Goal: Information Seeking & Learning: Learn about a topic

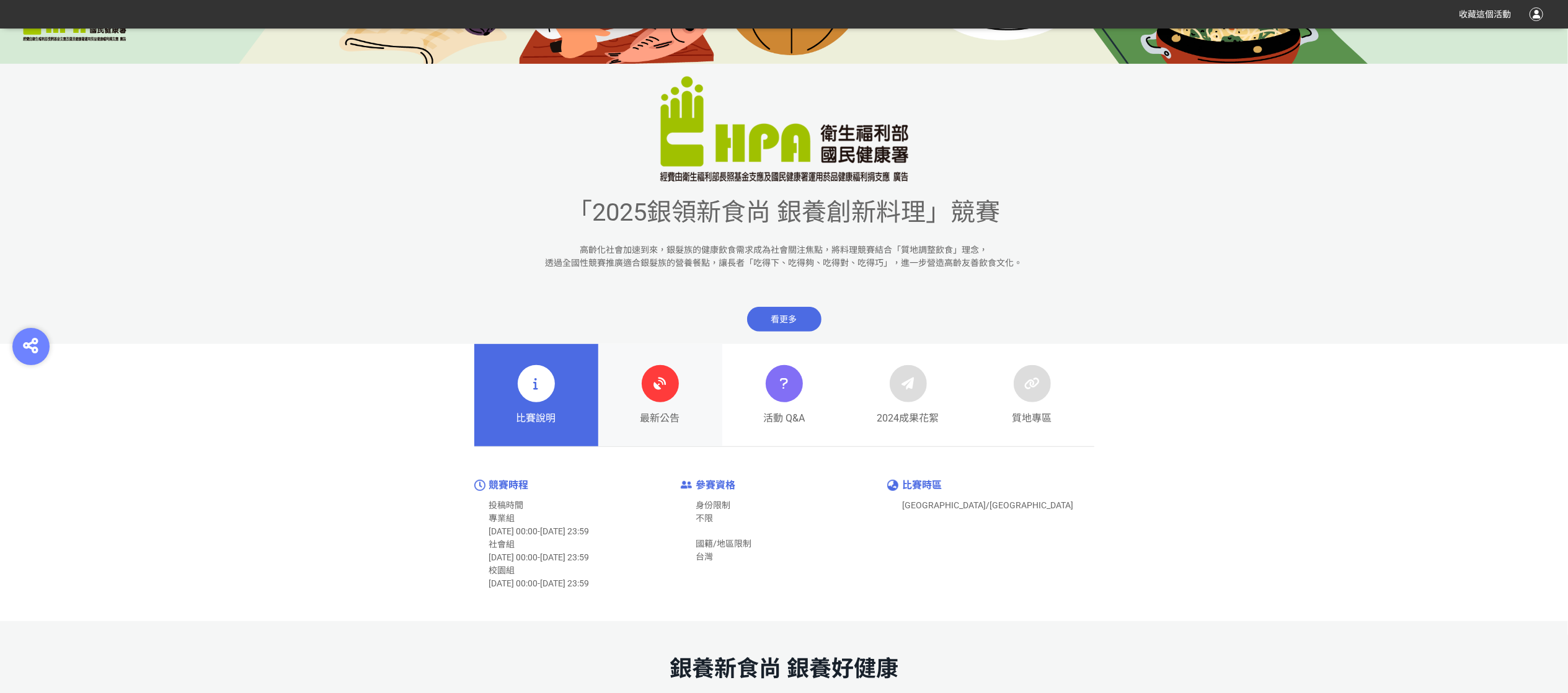
click at [658, 390] on icon at bounding box center [660, 383] width 22 height 22
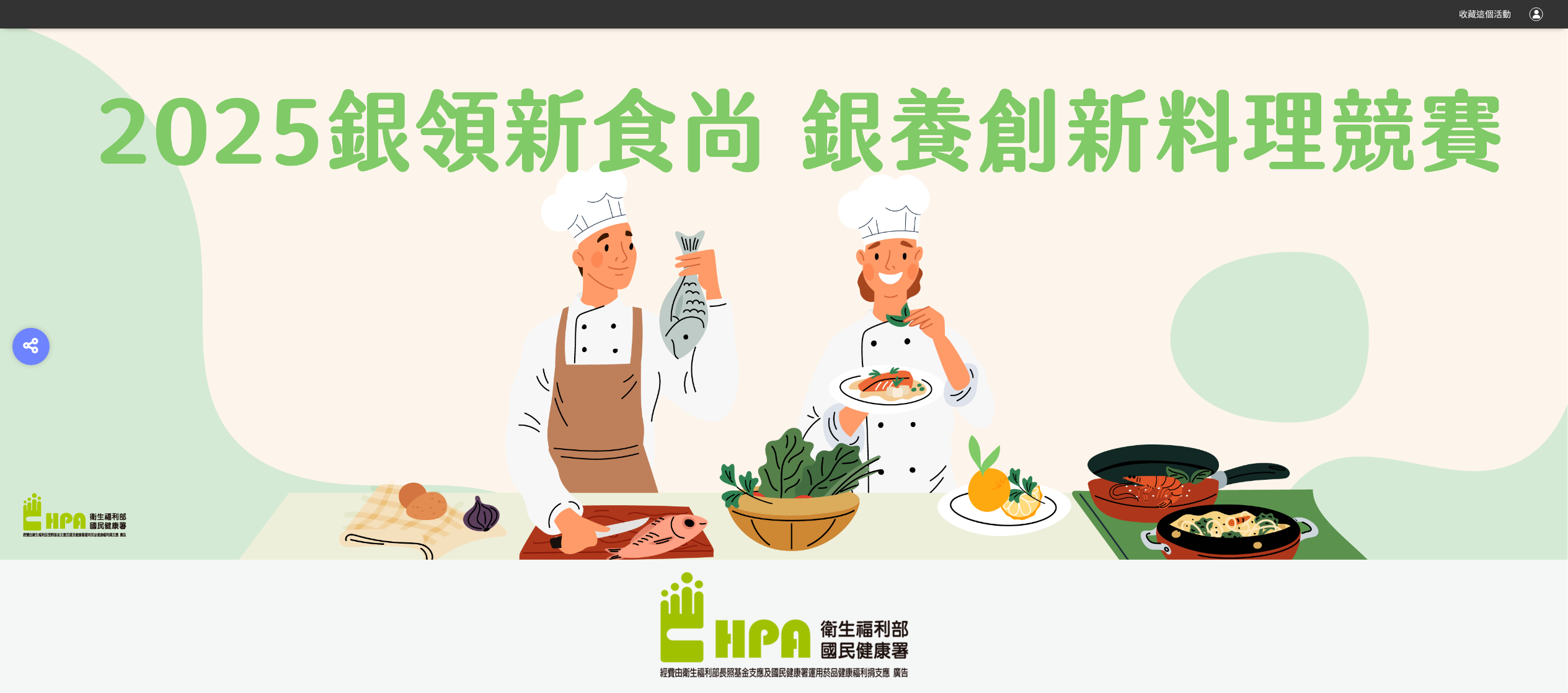
scroll to position [372, 0]
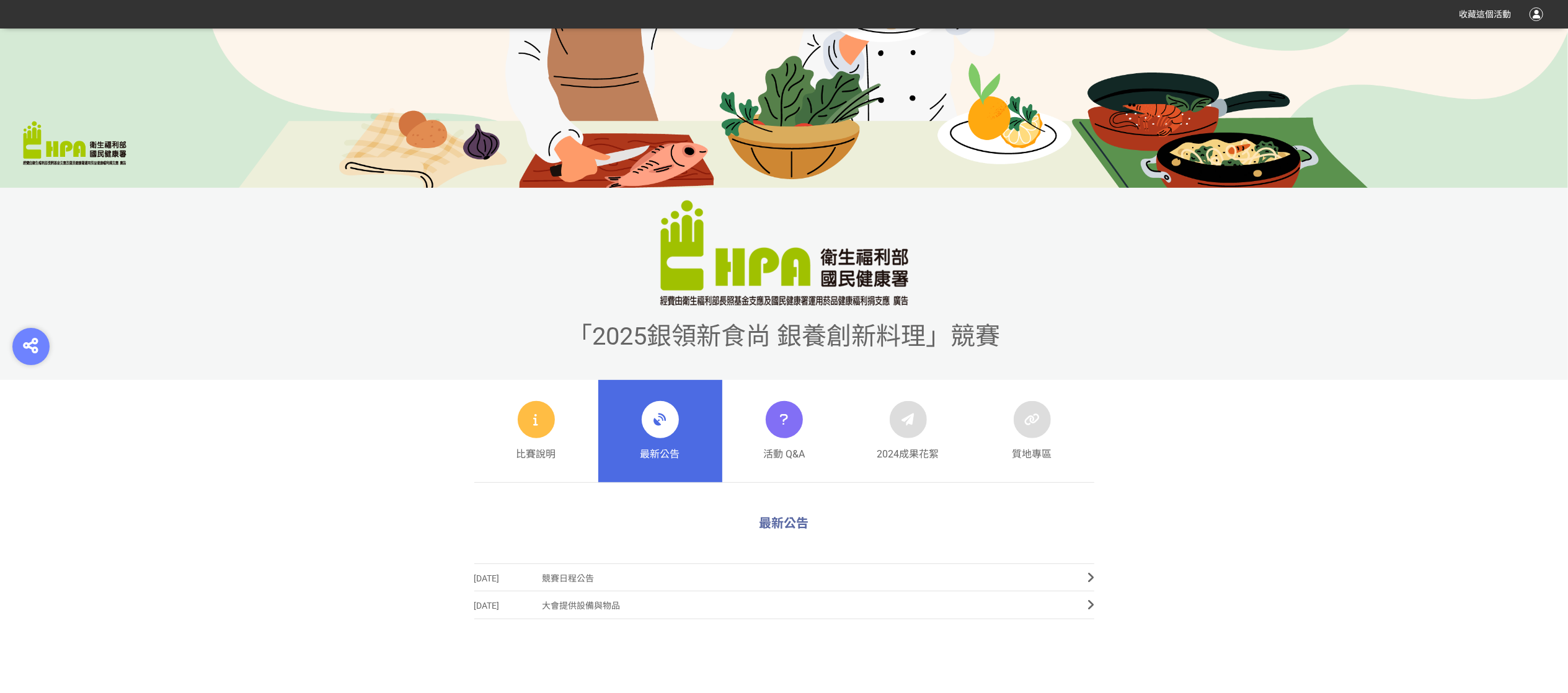
click at [669, 434] on div at bounding box center [660, 420] width 37 height 37
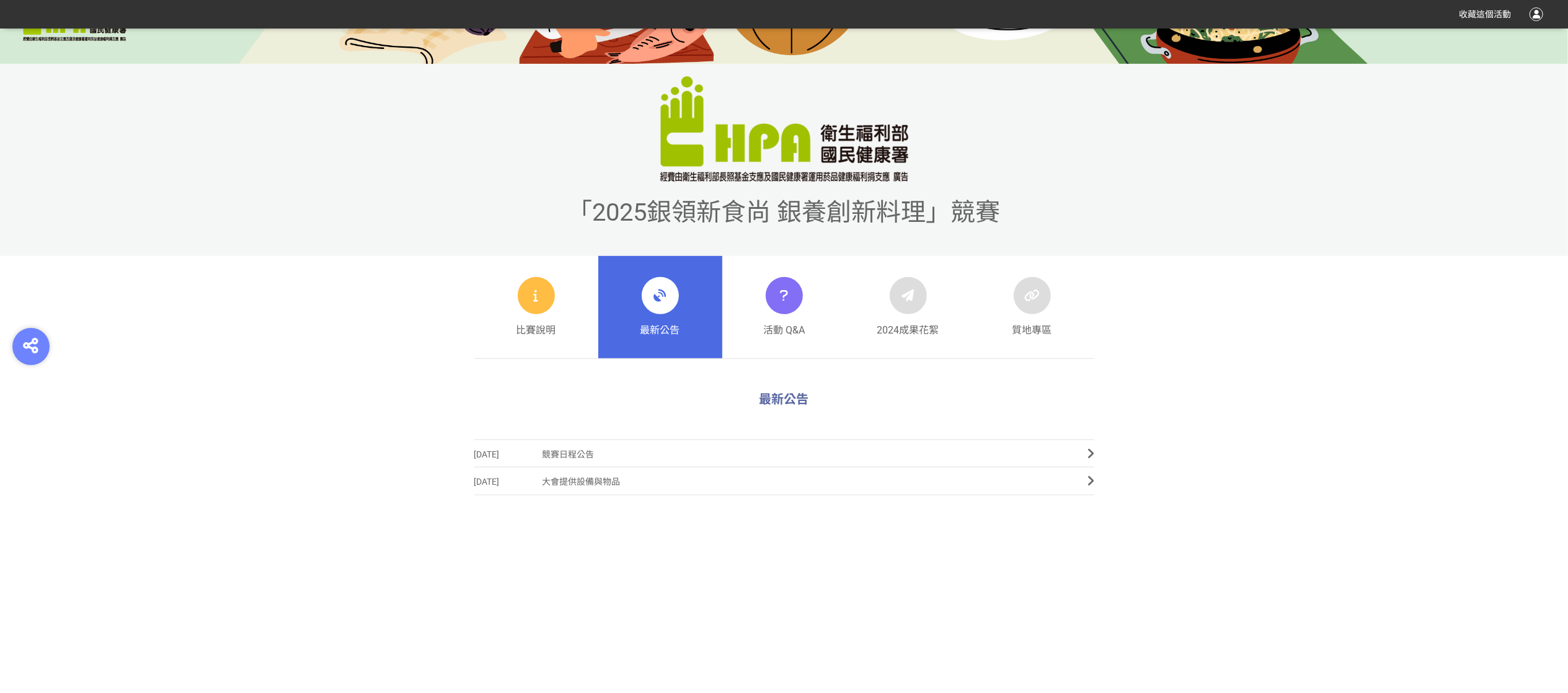
scroll to position [0, 0]
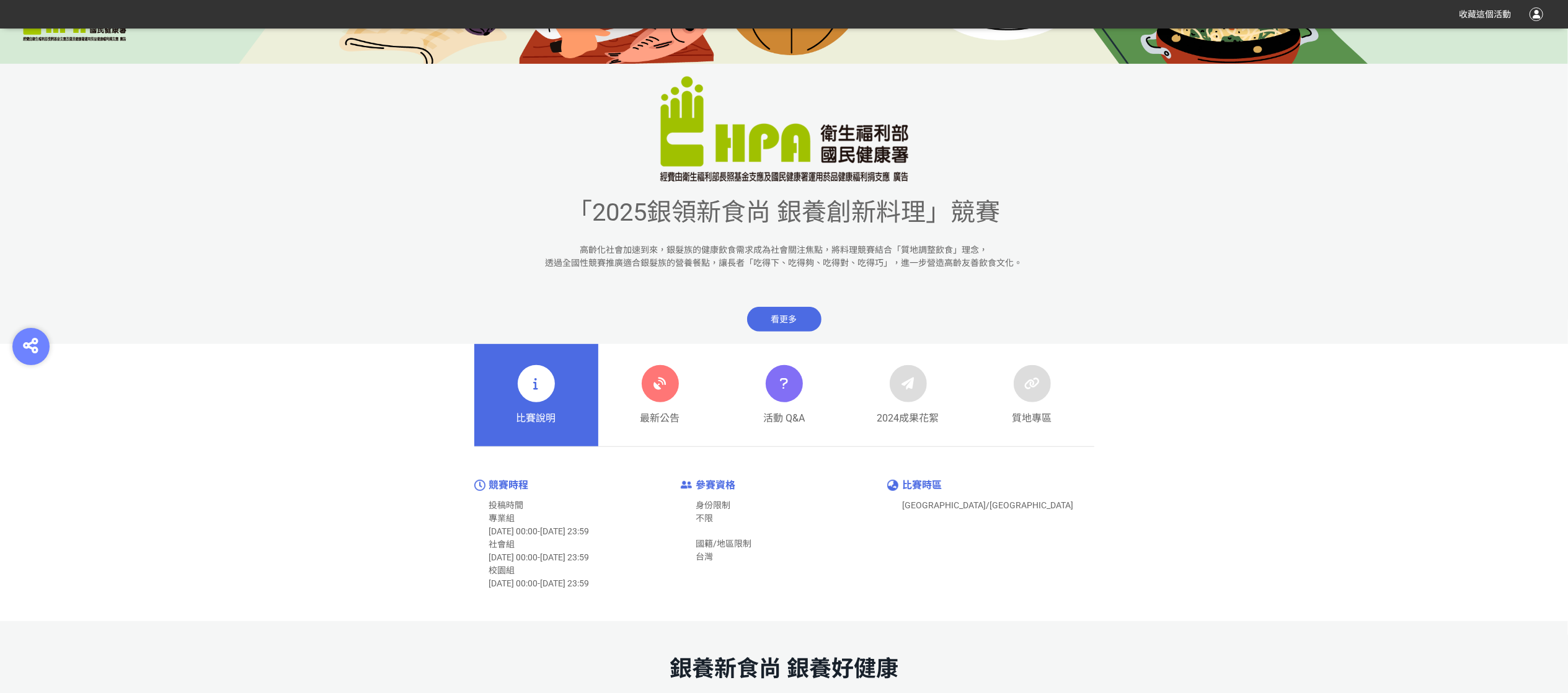
scroll to position [620, 0]
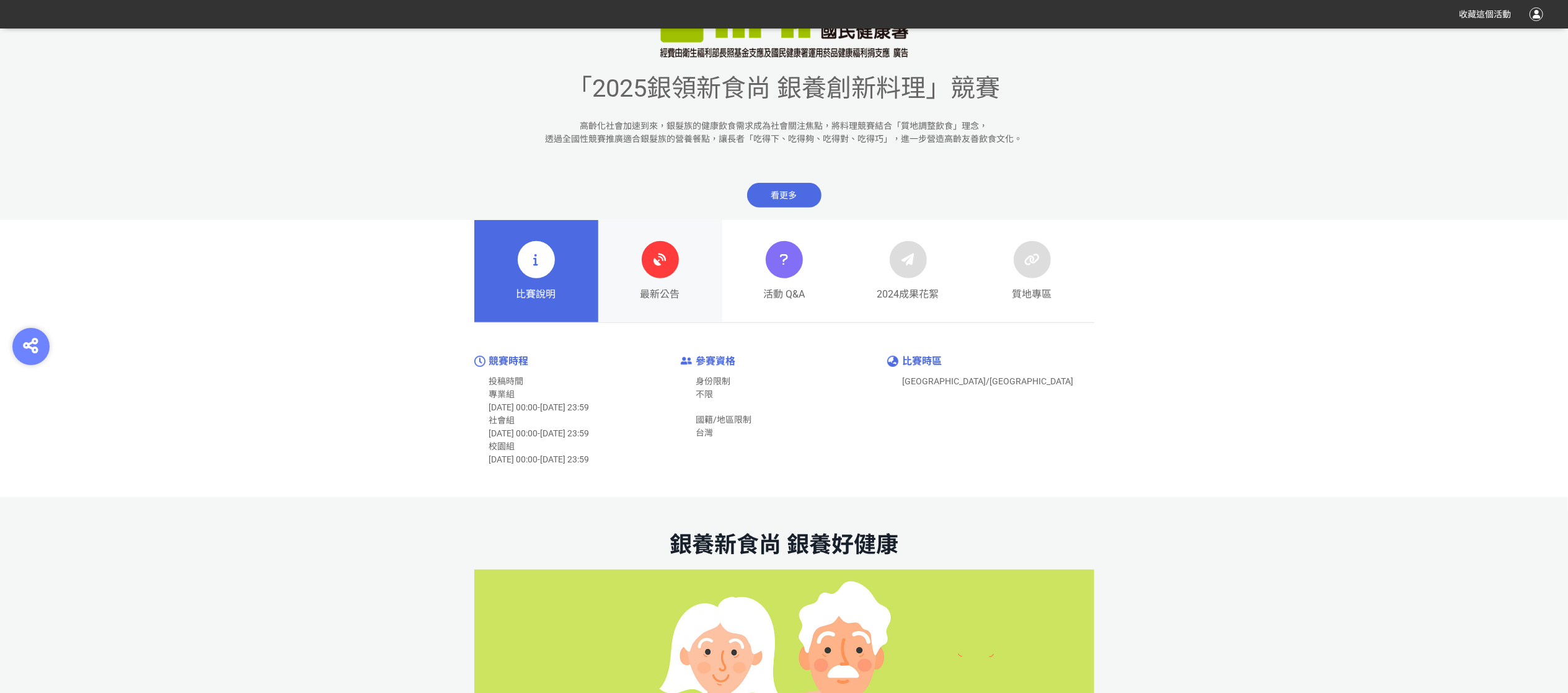
click at [676, 259] on div at bounding box center [660, 259] width 37 height 37
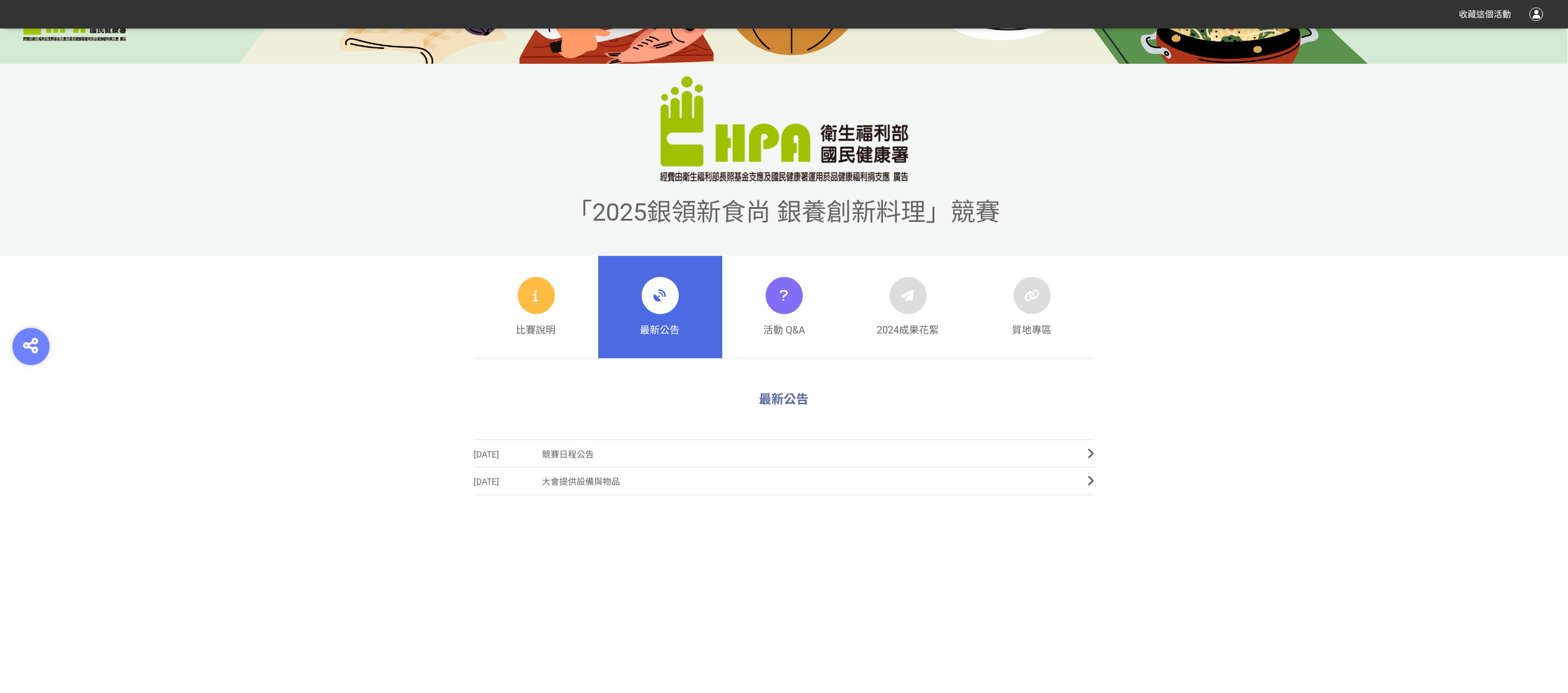
scroll to position [620, 0]
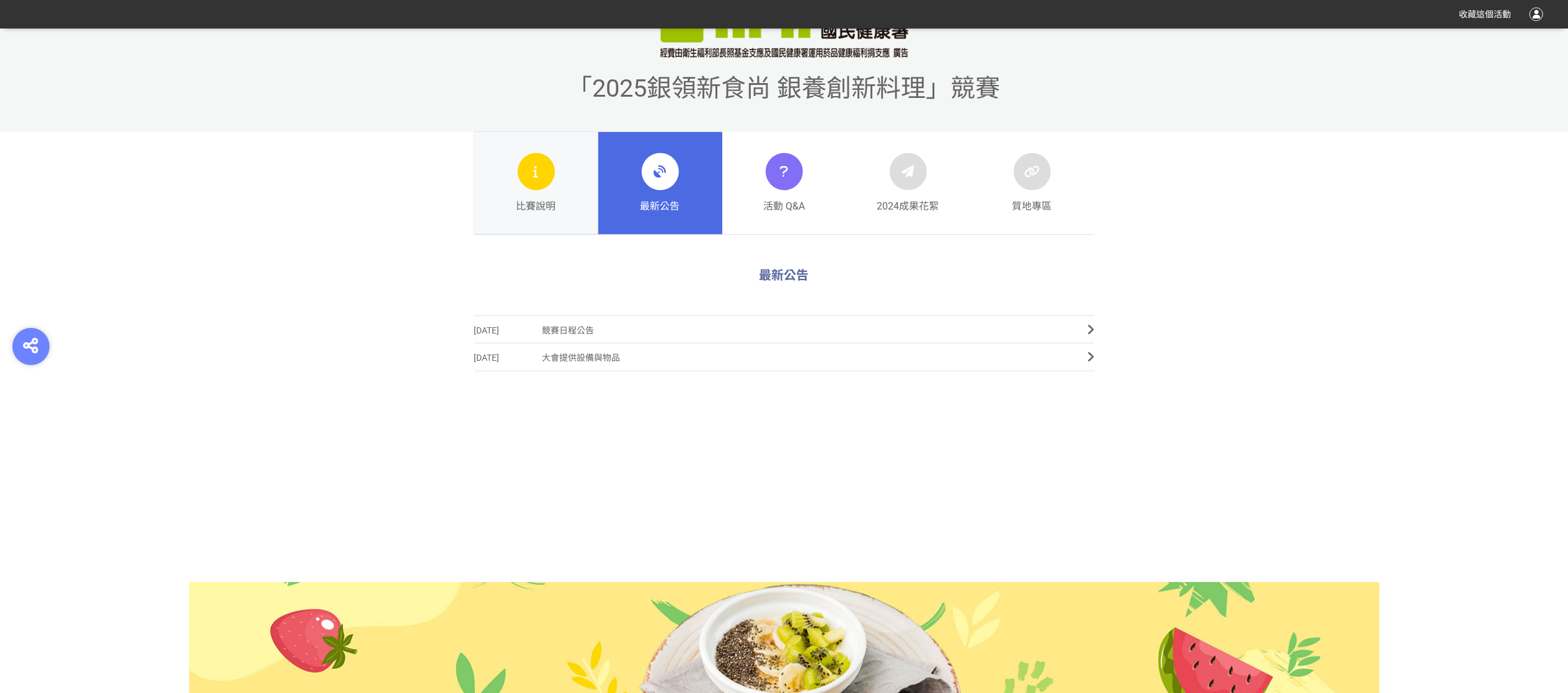
click at [587, 187] on link "比賽說明" at bounding box center [537, 183] width 124 height 103
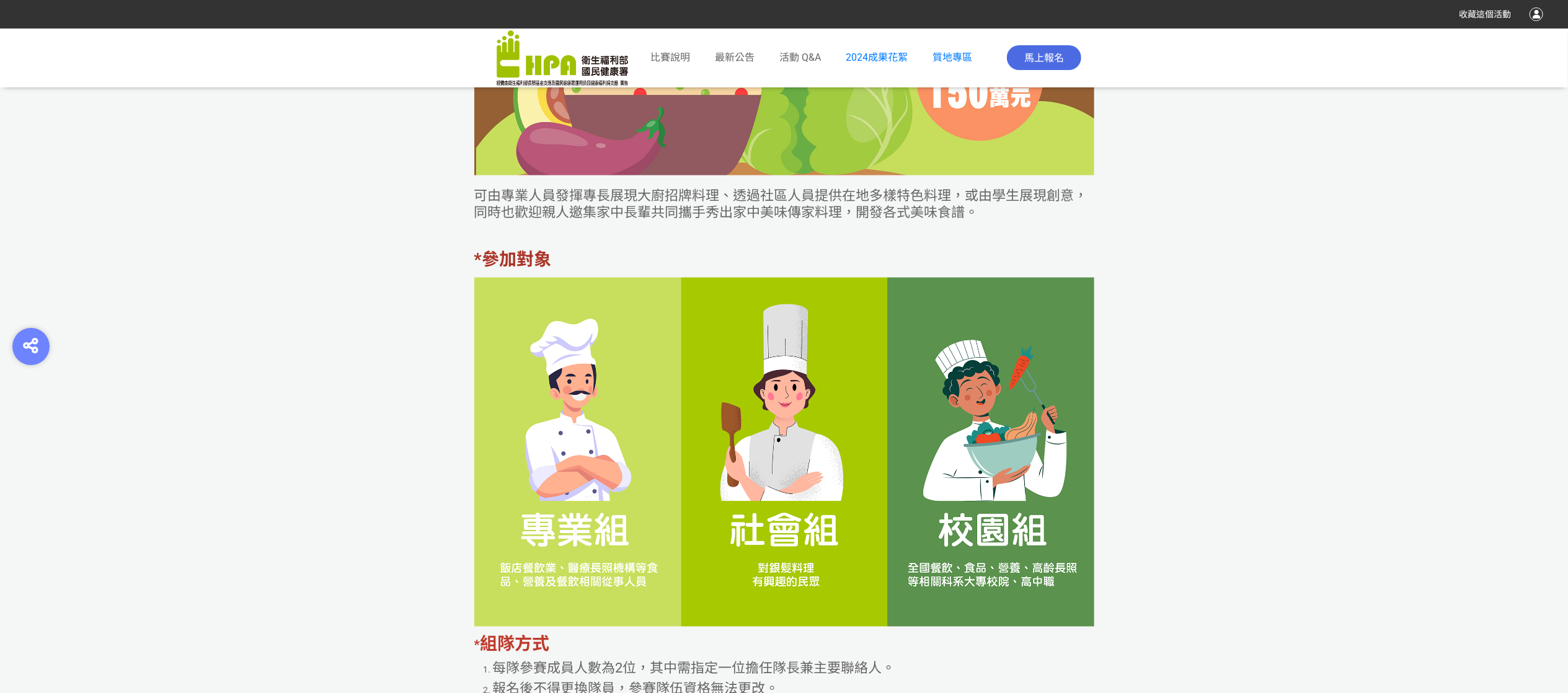
scroll to position [2232, 0]
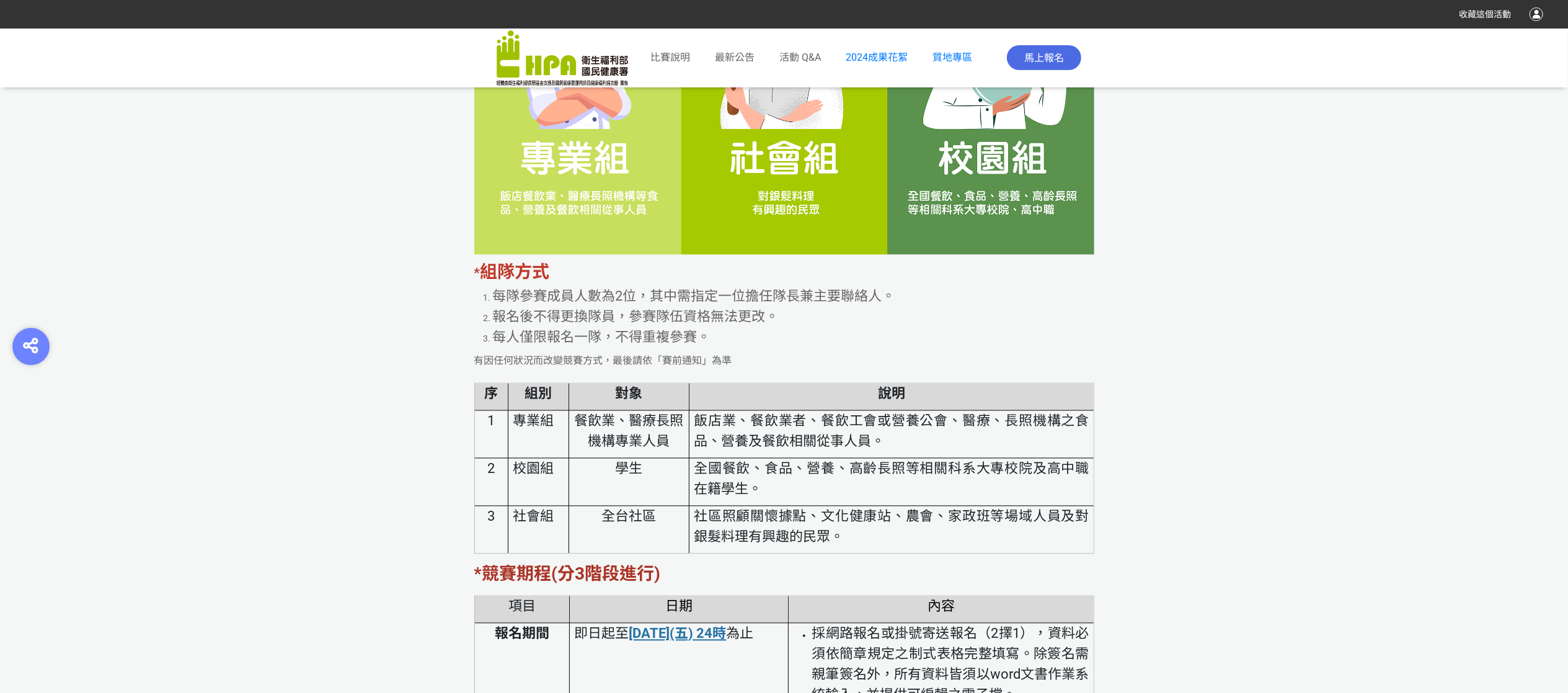
click at [1015, 210] on img at bounding box center [784, 80] width 620 height 349
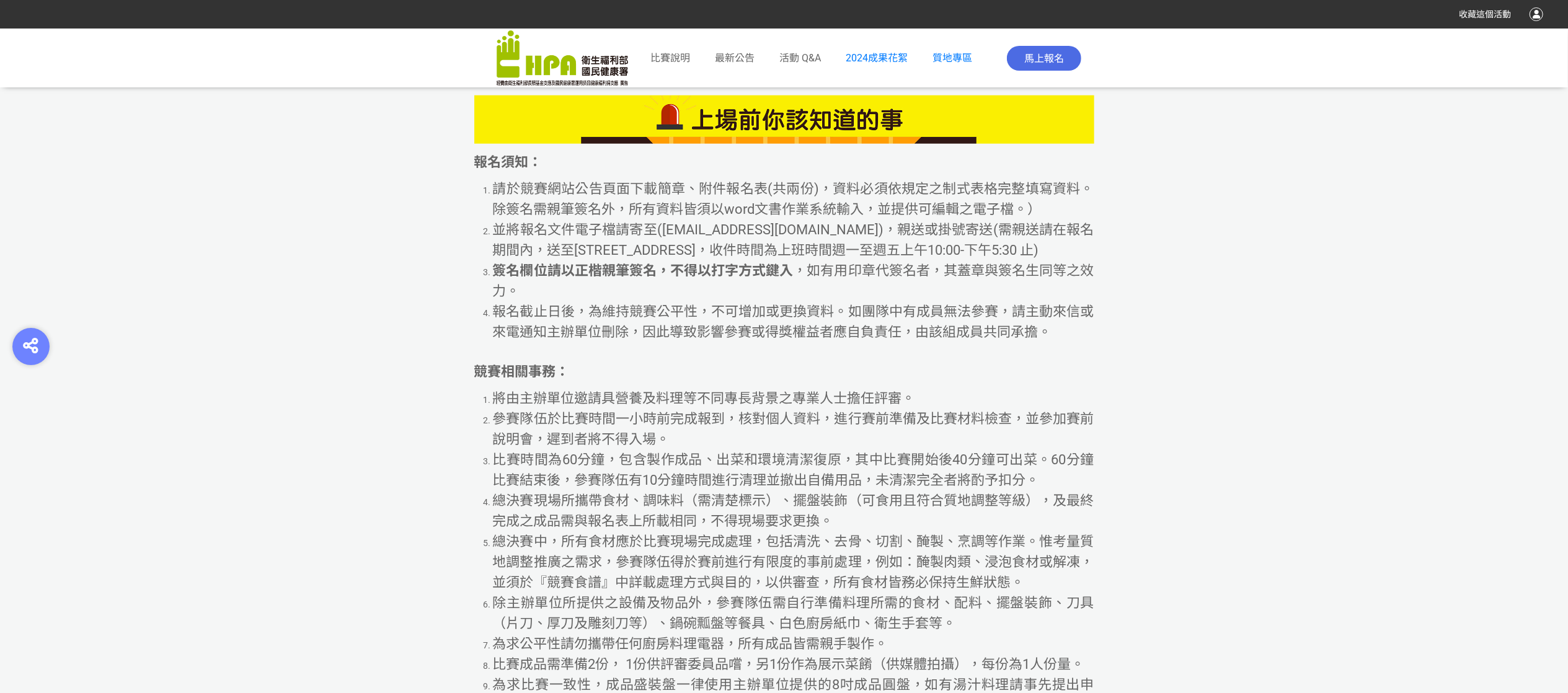
scroll to position [6201, 0]
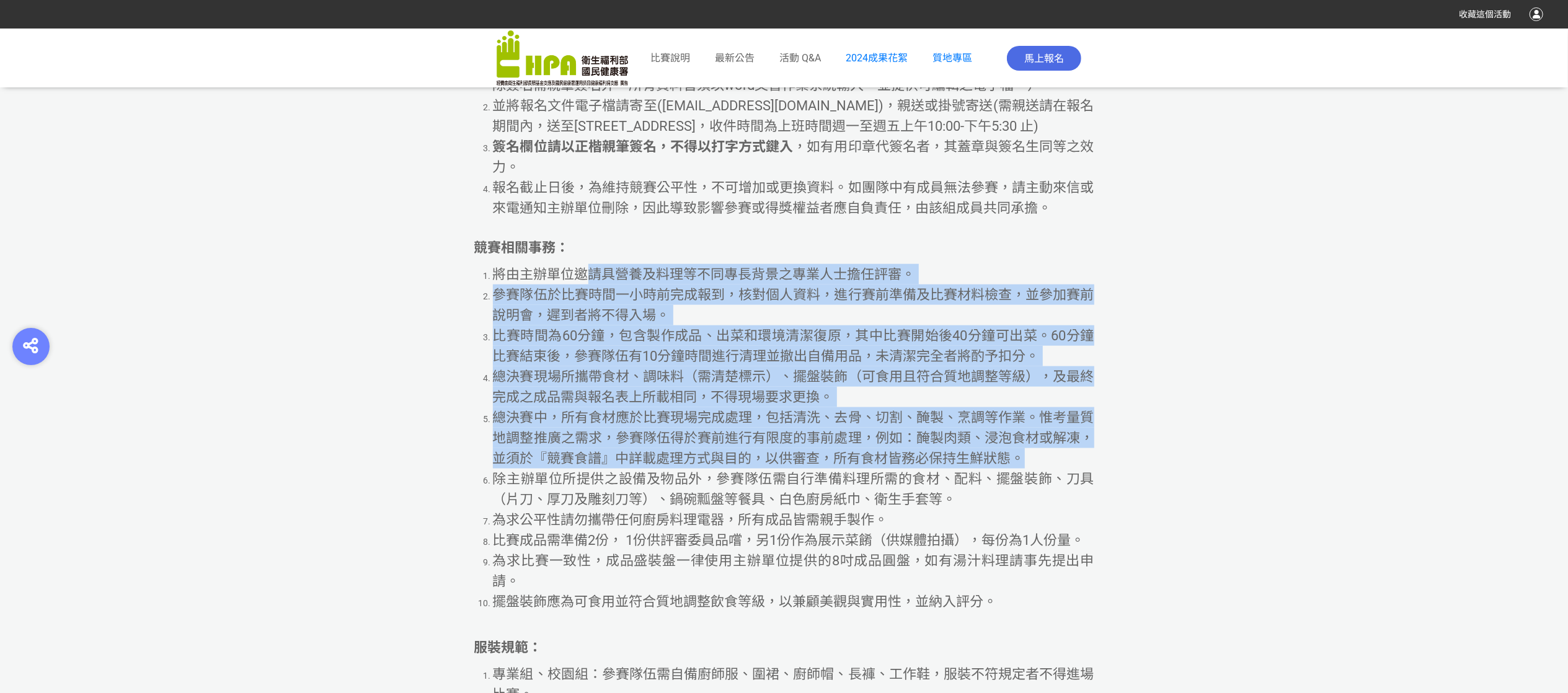
drag, startPoint x: 591, startPoint y: 311, endPoint x: 1096, endPoint y: 495, distance: 537.5
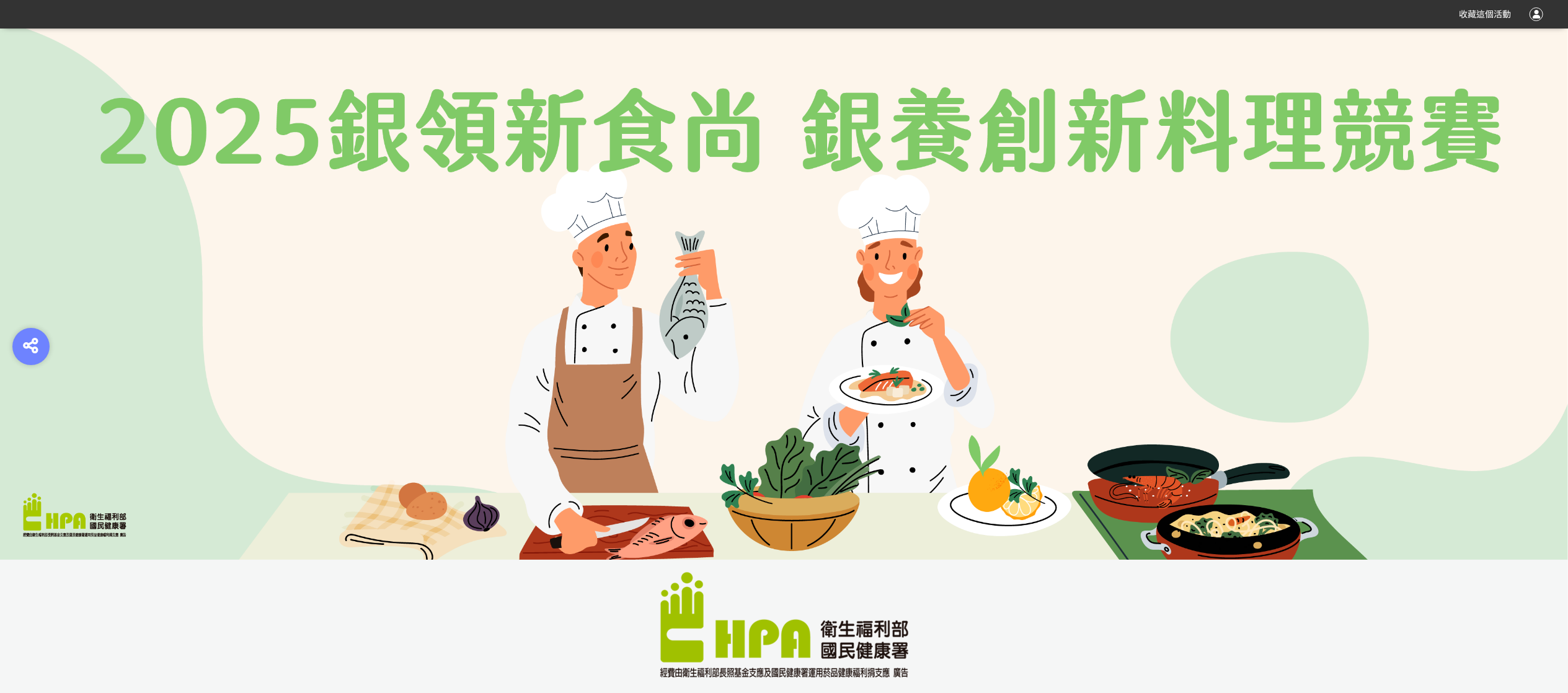
scroll to position [620, 0]
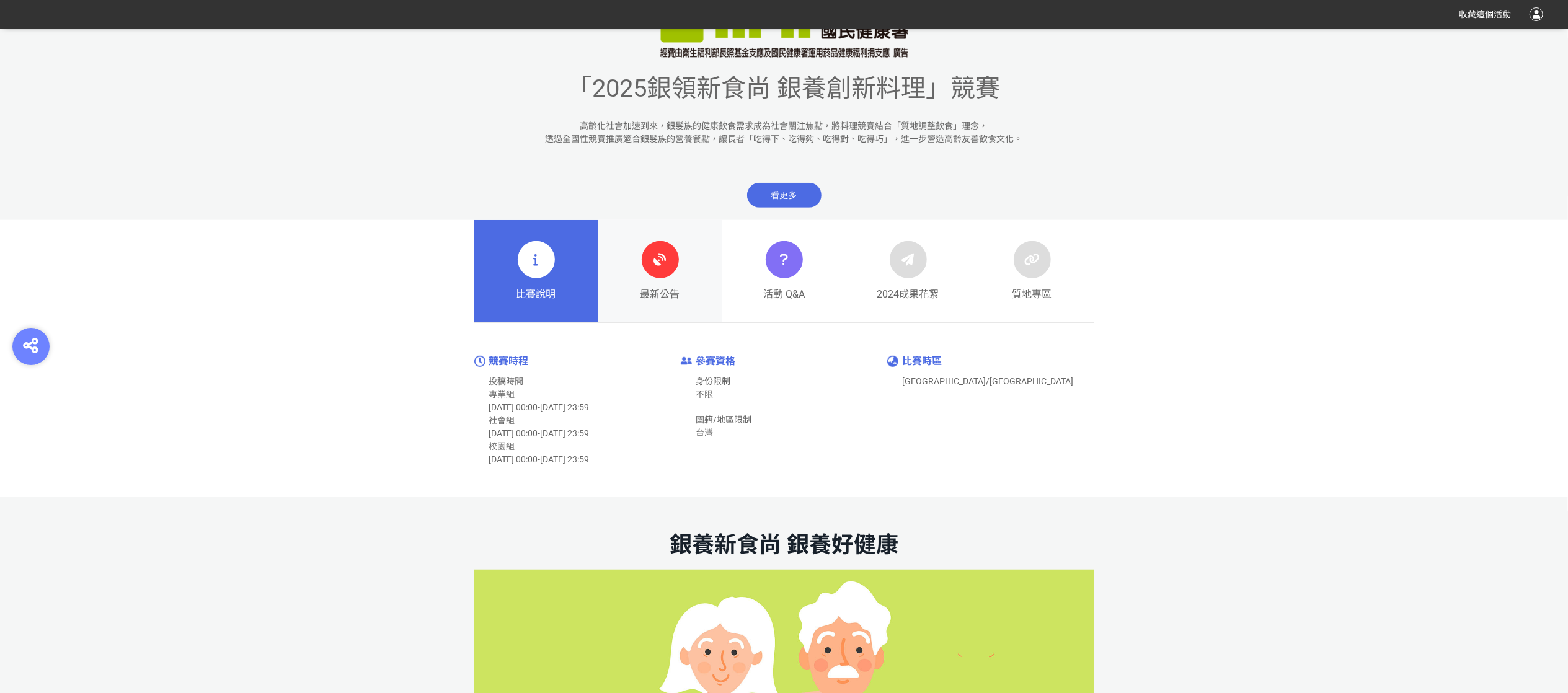
click at [640, 279] on div "最新公告" at bounding box center [660, 271] width 40 height 60
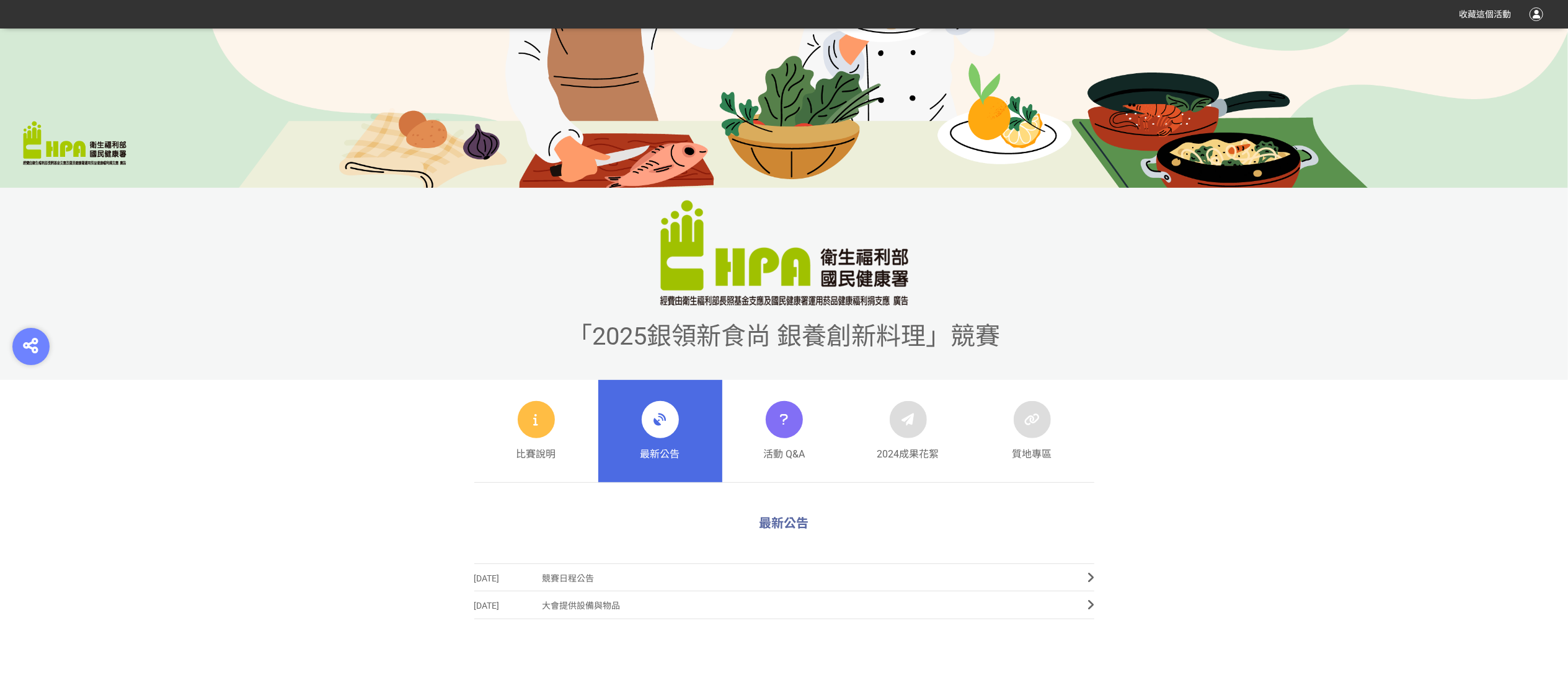
scroll to position [496, 0]
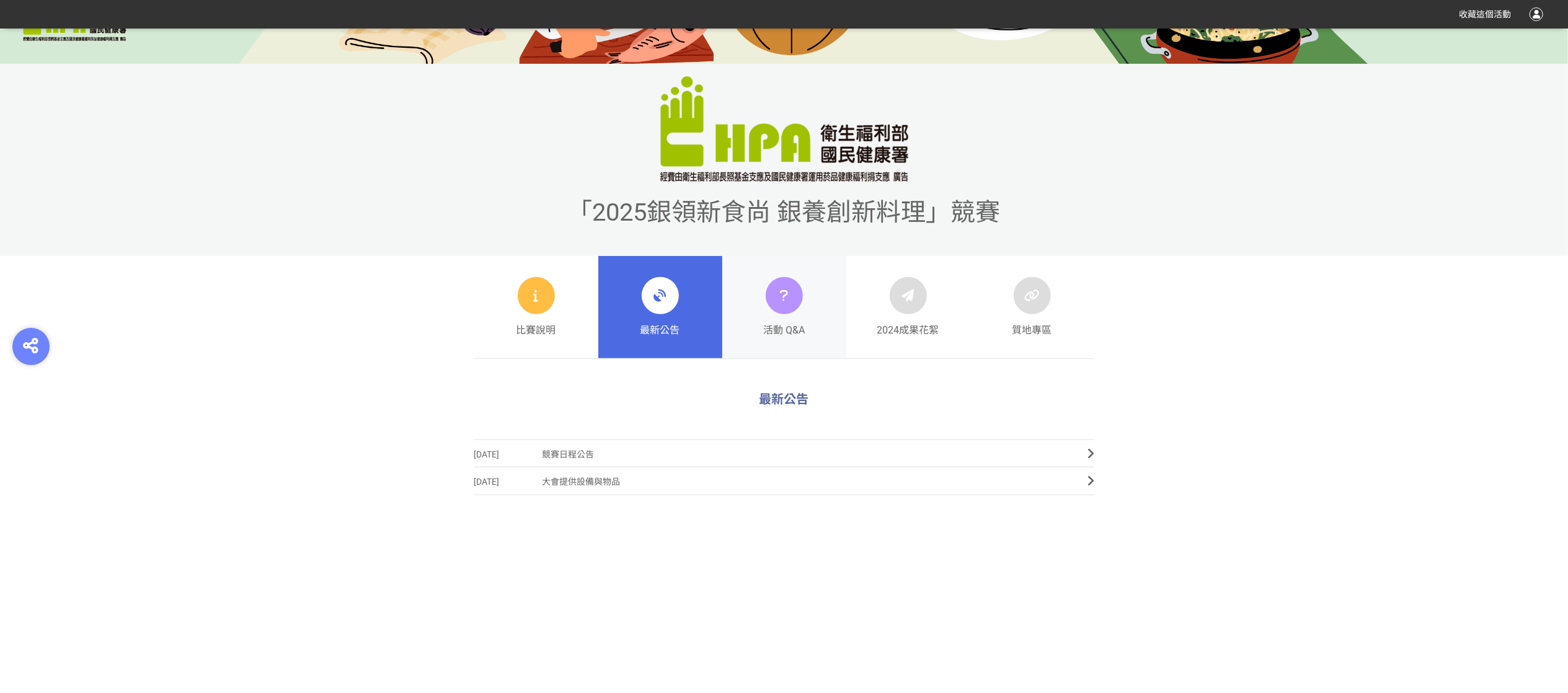
click at [769, 300] on div at bounding box center [784, 295] width 37 height 37
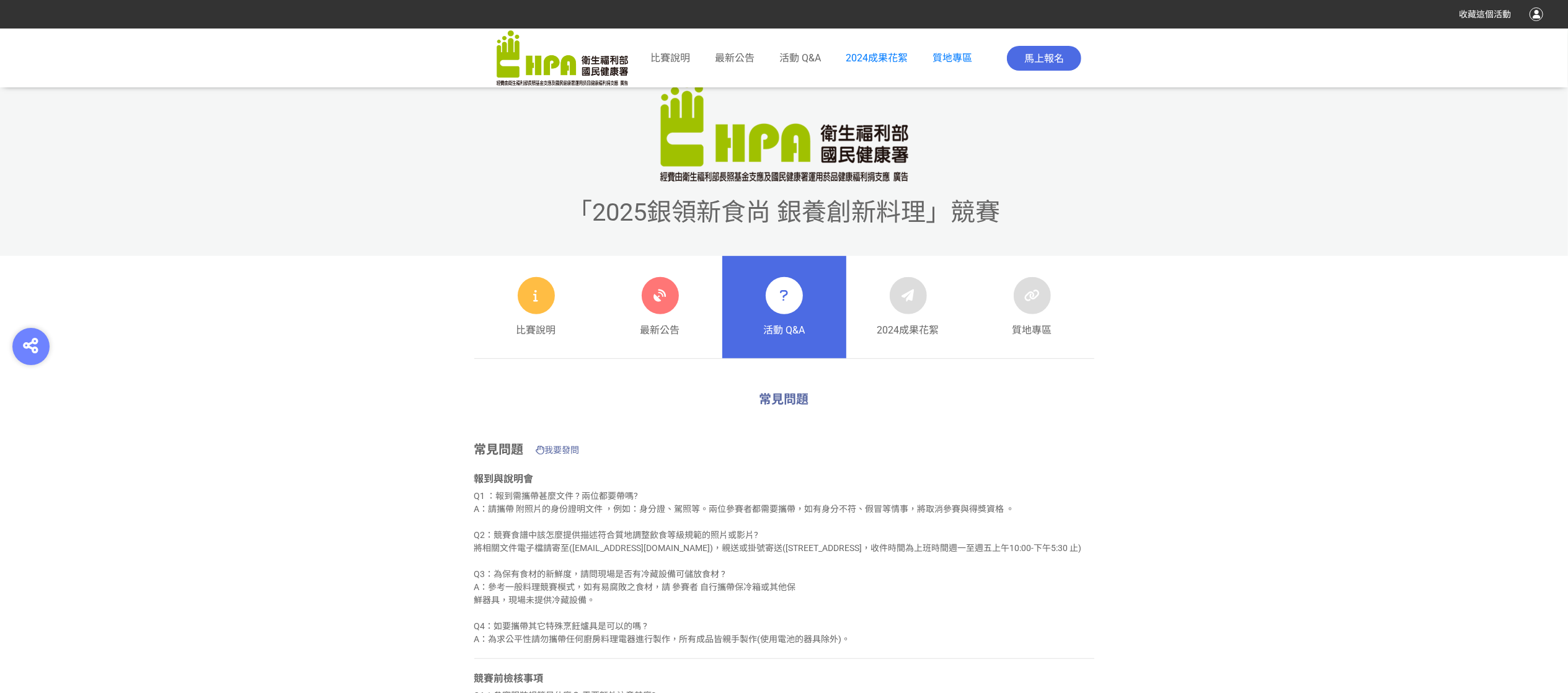
scroll to position [372, 0]
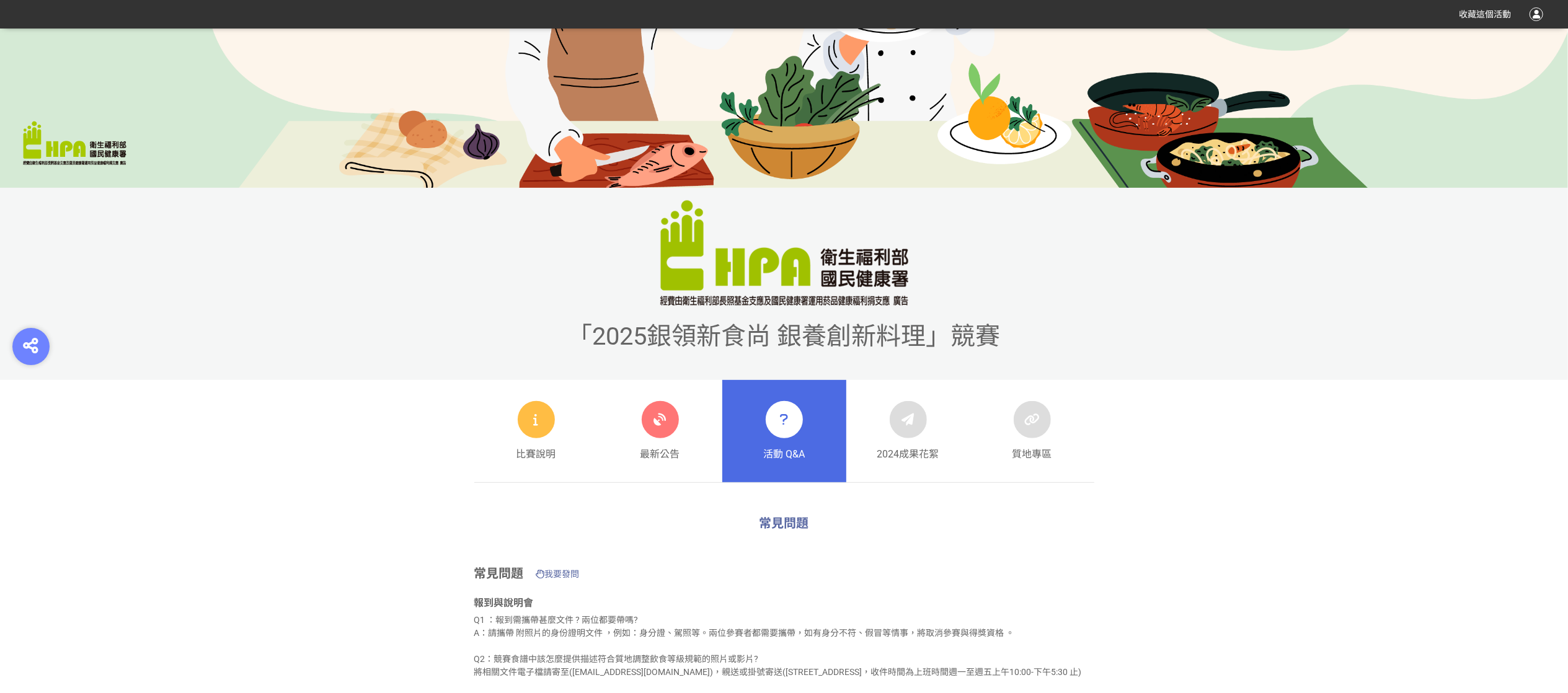
click at [796, 453] on span "活動 Q&A" at bounding box center [784, 454] width 42 height 15
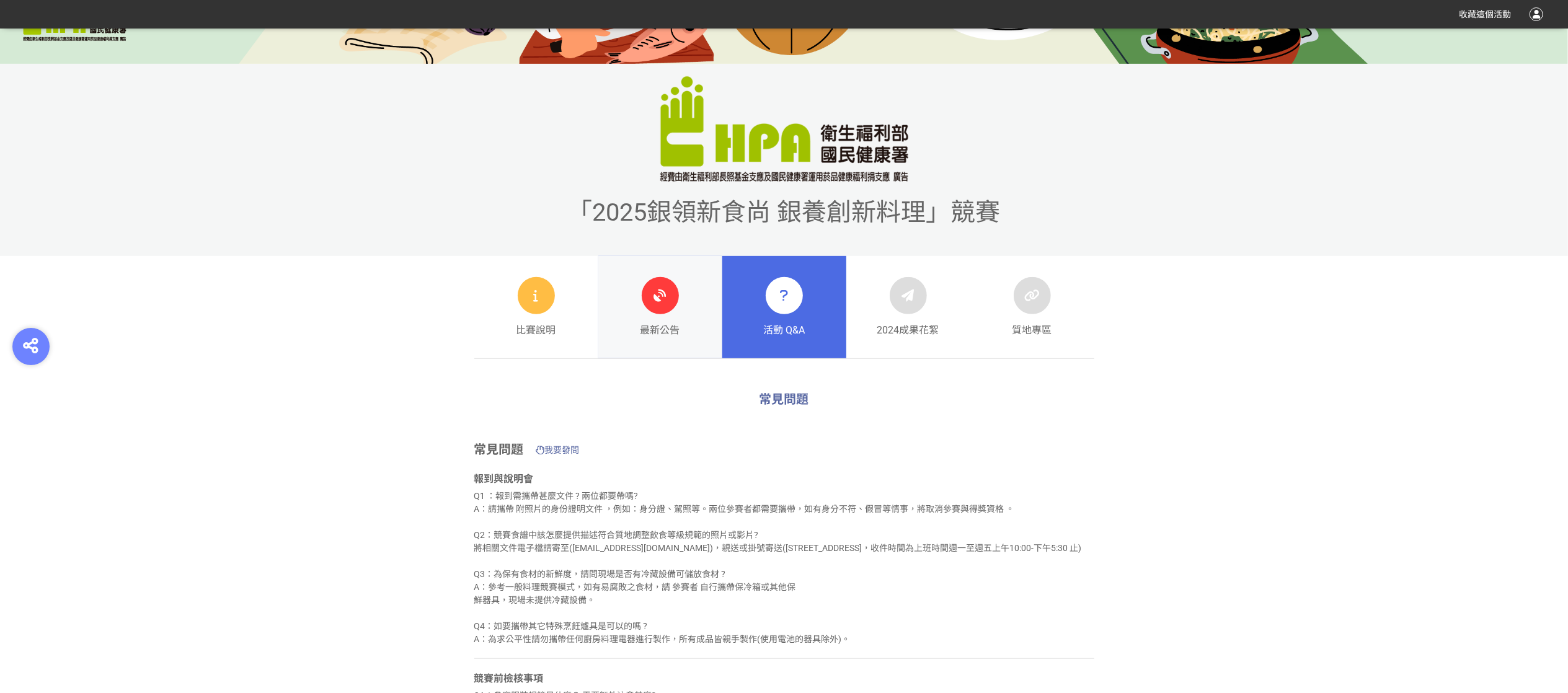
click at [669, 325] on span "最新公告" at bounding box center [660, 330] width 40 height 15
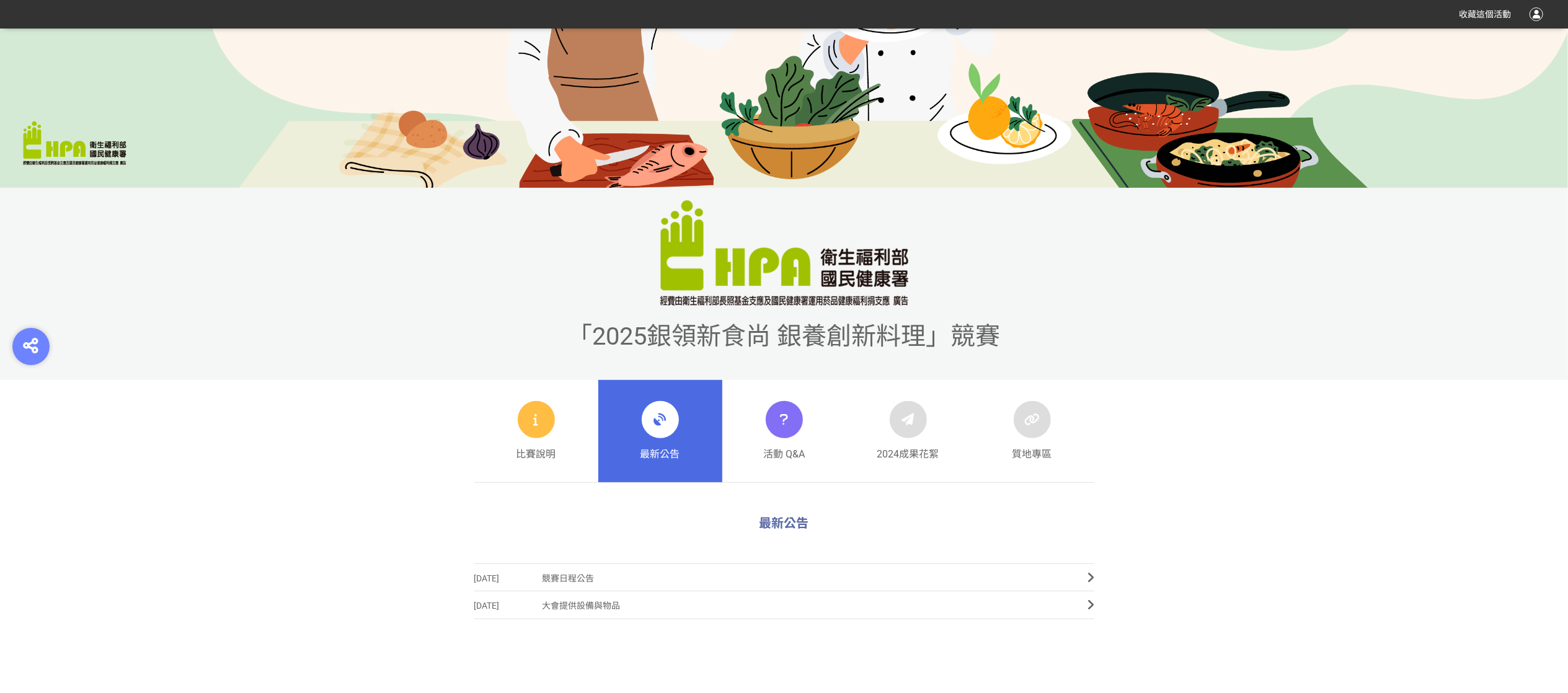
scroll to position [620, 0]
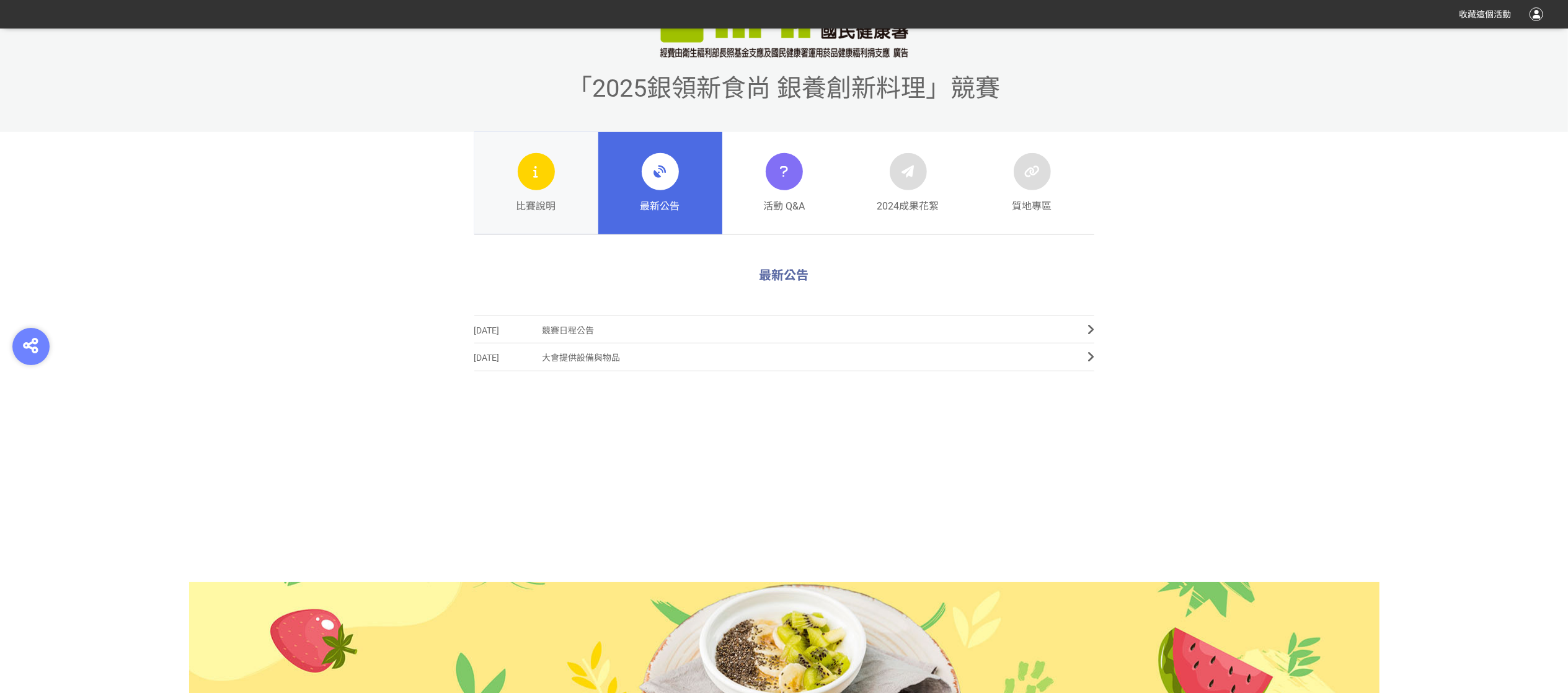
click at [542, 208] on span "比賽說明" at bounding box center [536, 206] width 40 height 15
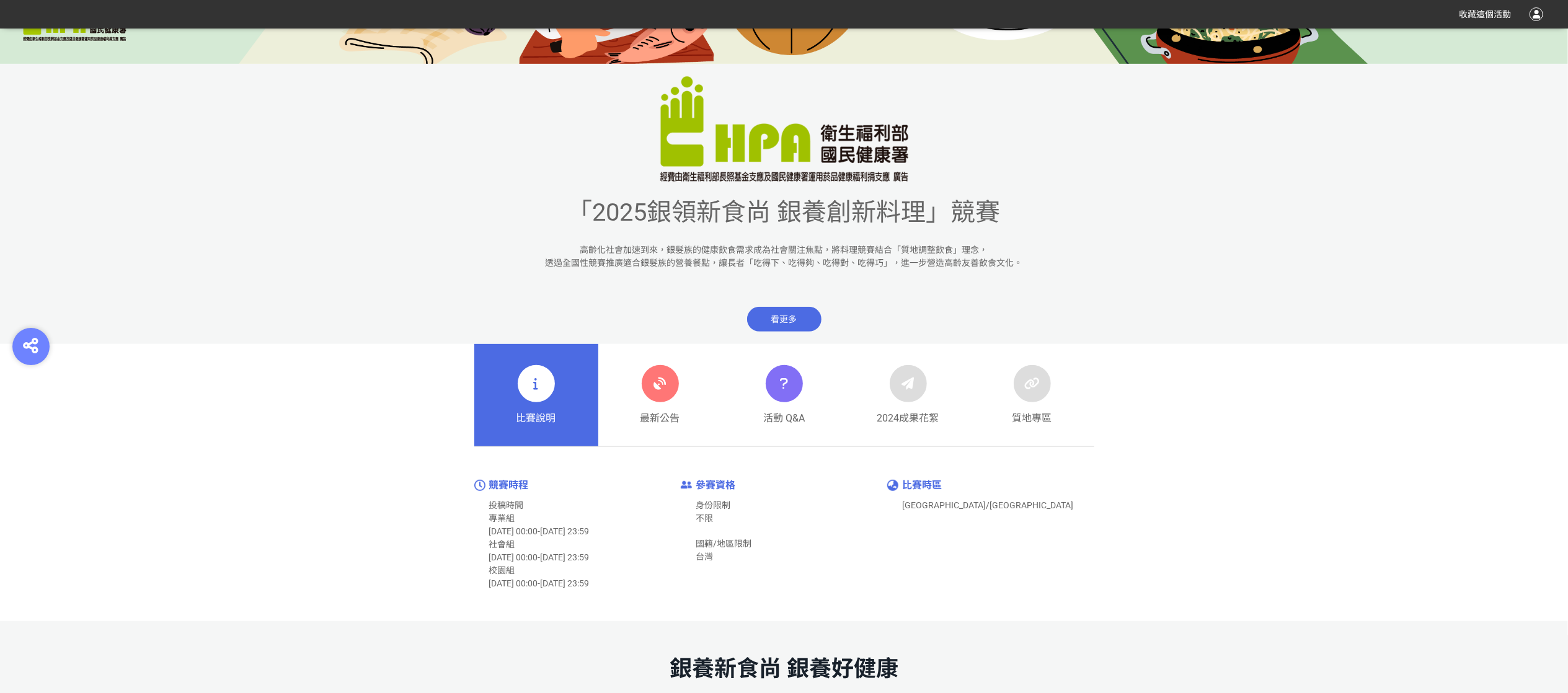
scroll to position [372, 0]
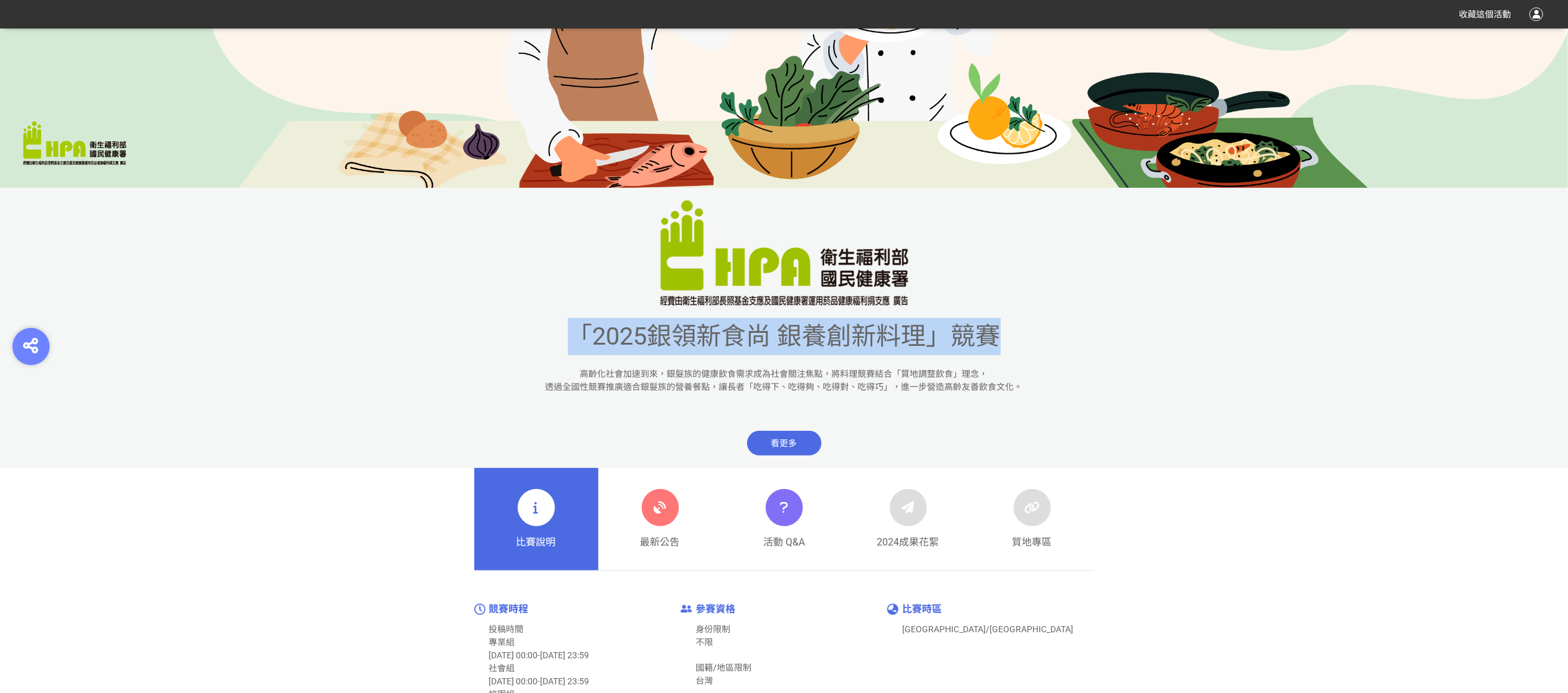
drag, startPoint x: 1042, startPoint y: 335, endPoint x: 556, endPoint y: 339, distance: 486.0
click at [556, 339] on div "「2025銀領新食尚 銀養創新料理」競賽" at bounding box center [784, 336] width 1568 height 37
copy span "「2025銀領新食尚 銀養創新料理」競賽"
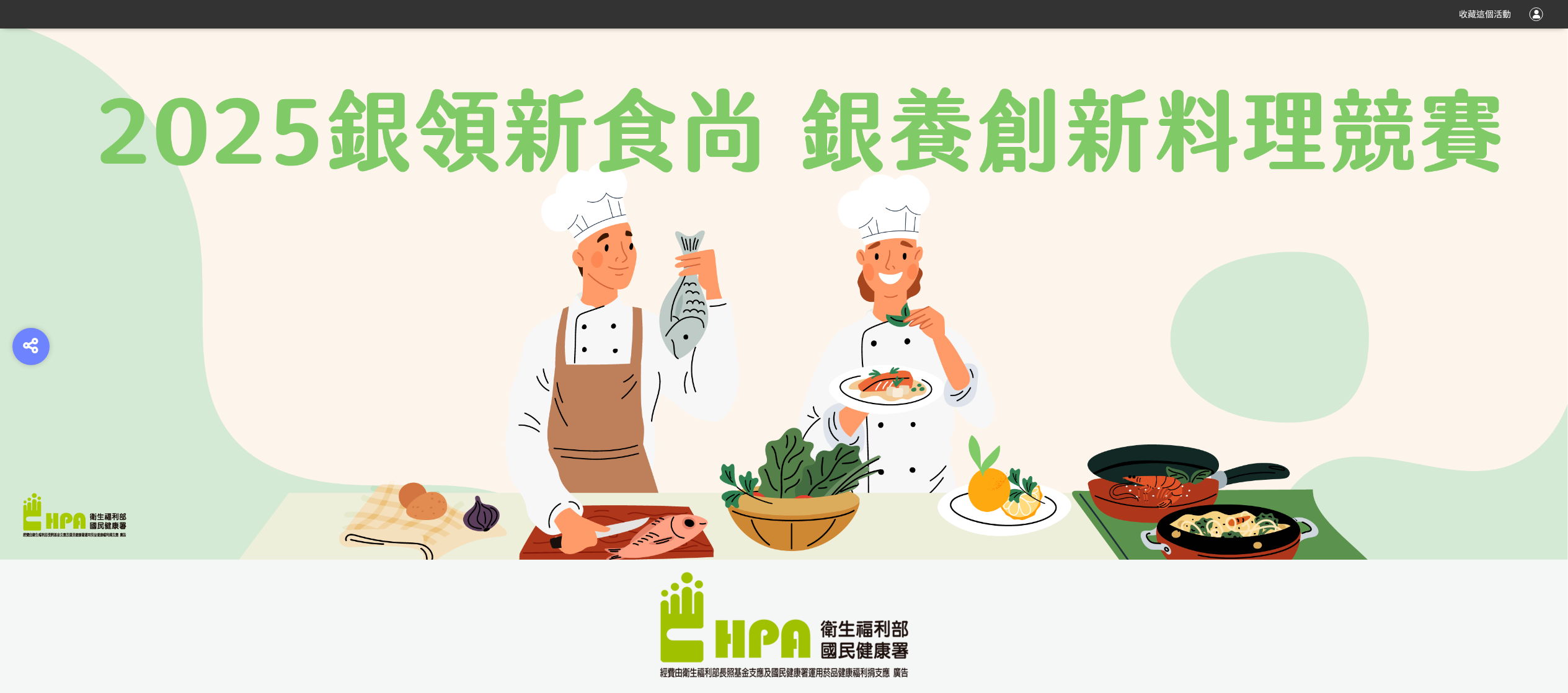
scroll to position [620, 0]
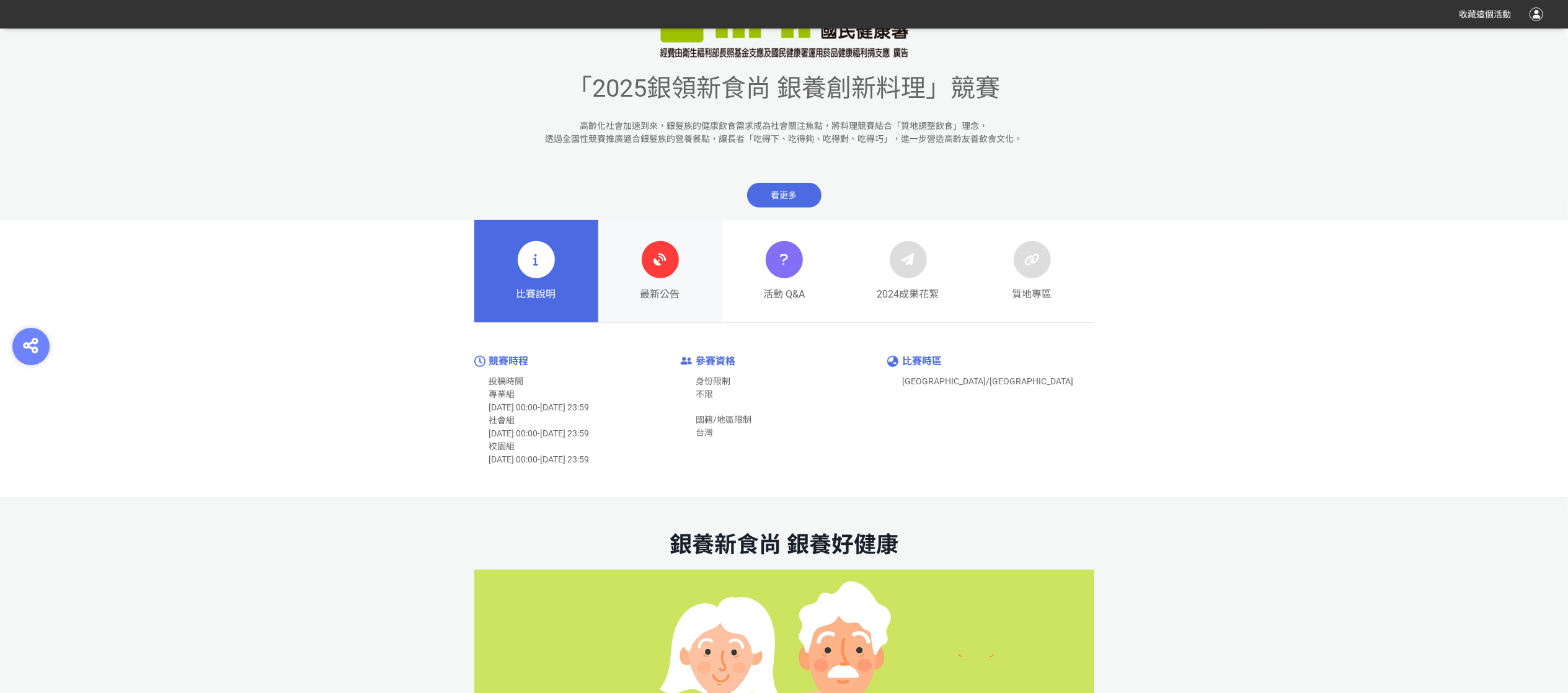
click at [630, 279] on link "最新公告" at bounding box center [661, 271] width 124 height 103
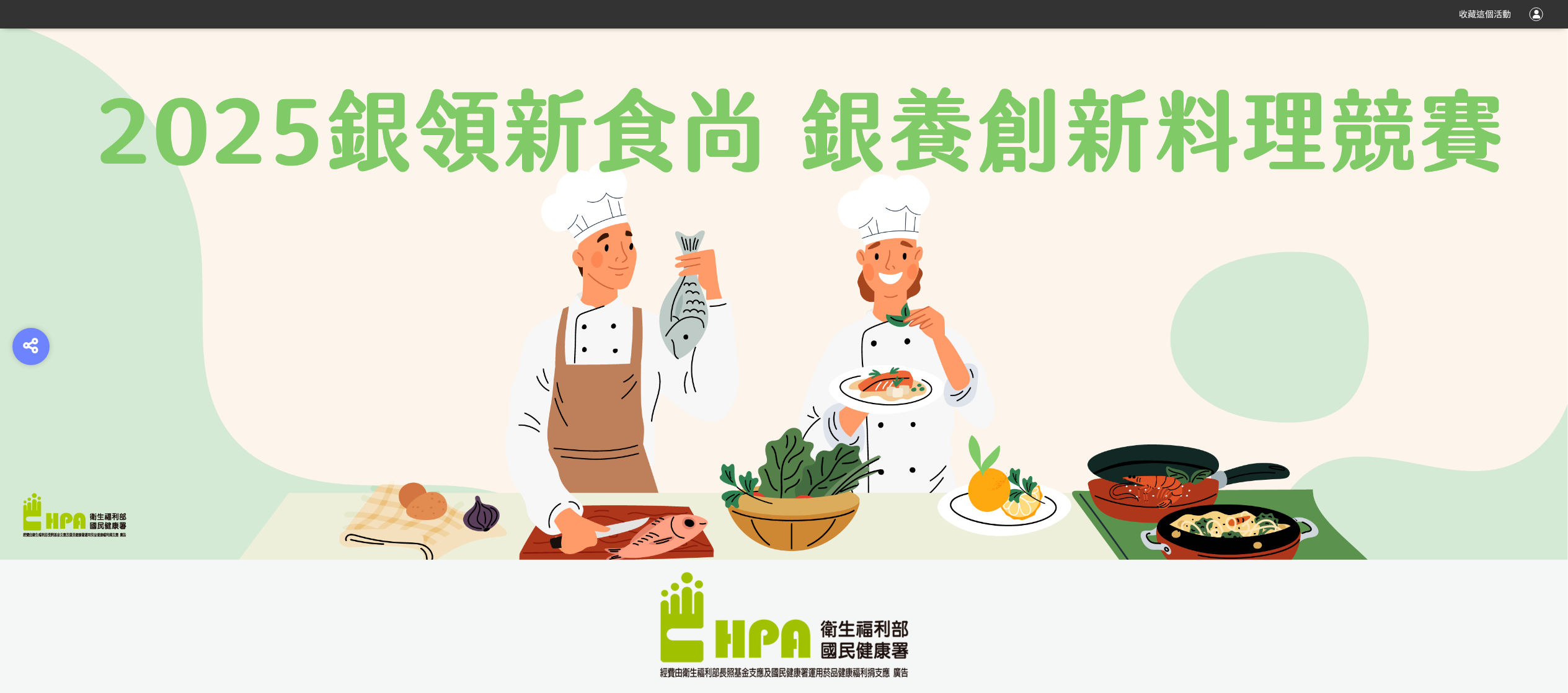
scroll to position [496, 0]
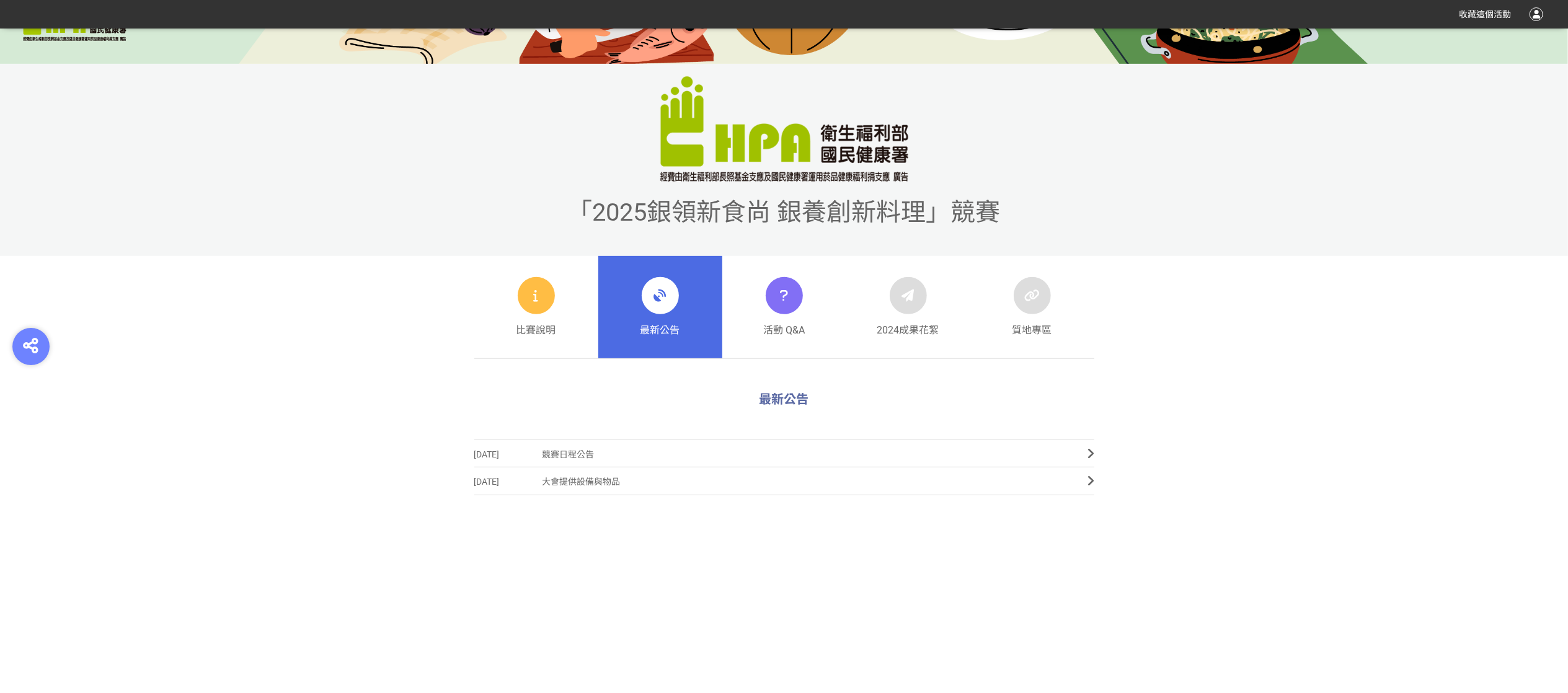
click at [559, 453] on span "競賽日程公告" at bounding box center [806, 455] width 527 height 28
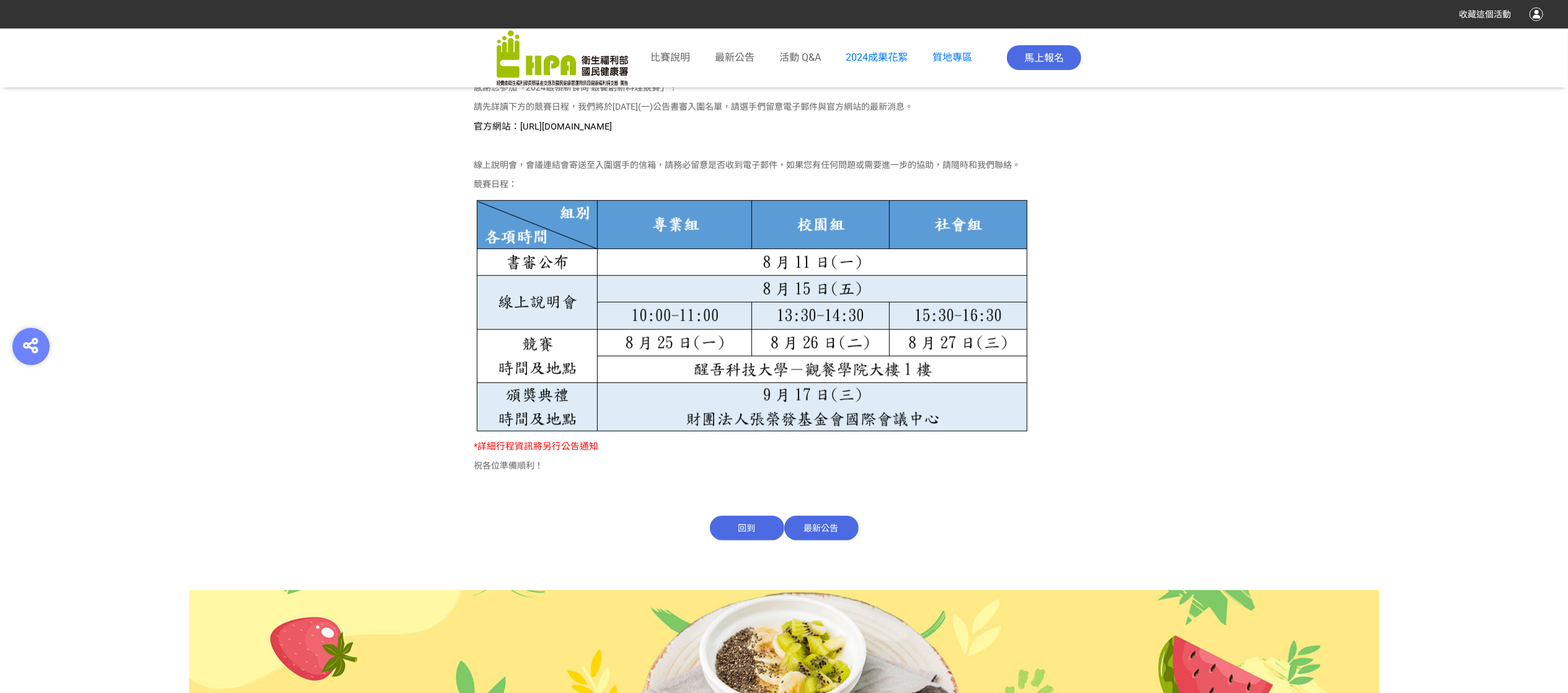
scroll to position [943, 0]
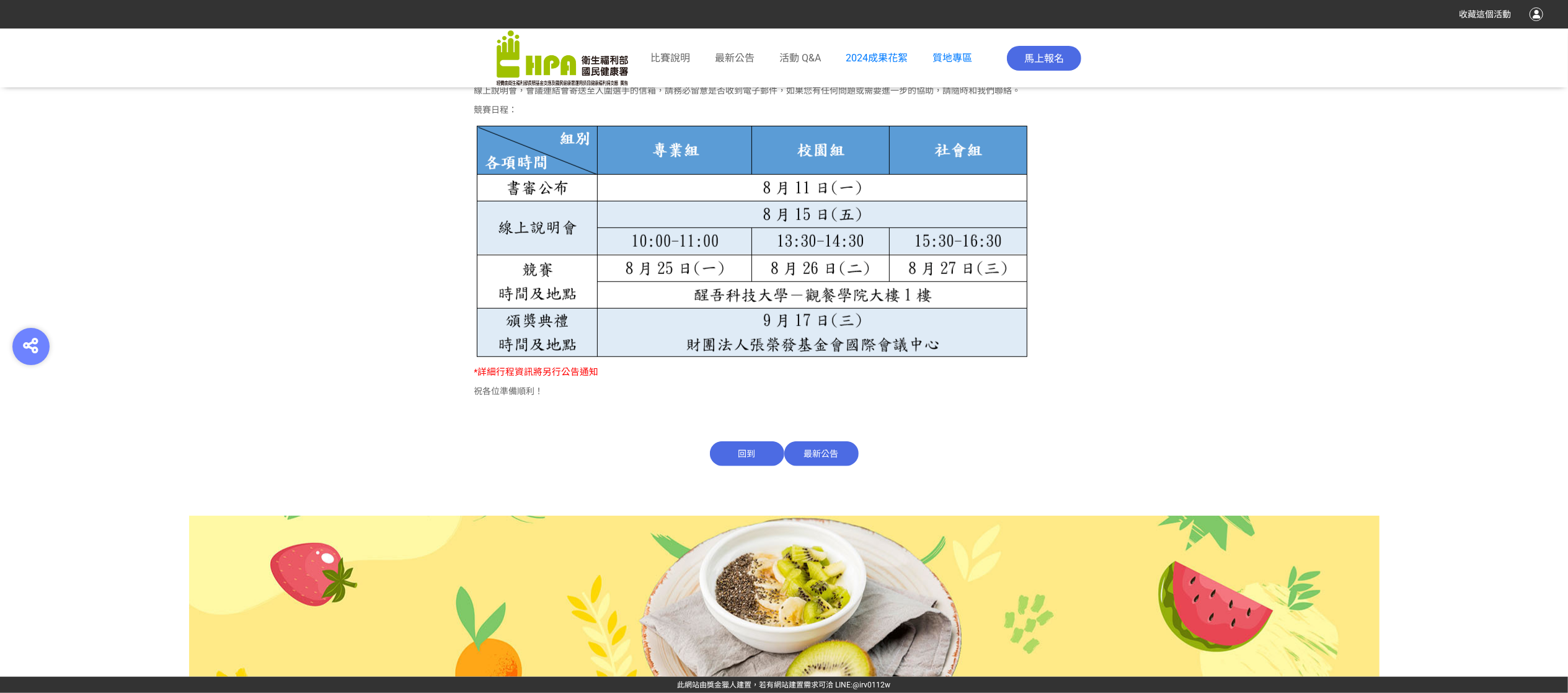
click at [731, 456] on span "回到" at bounding box center [747, 454] width 75 height 25
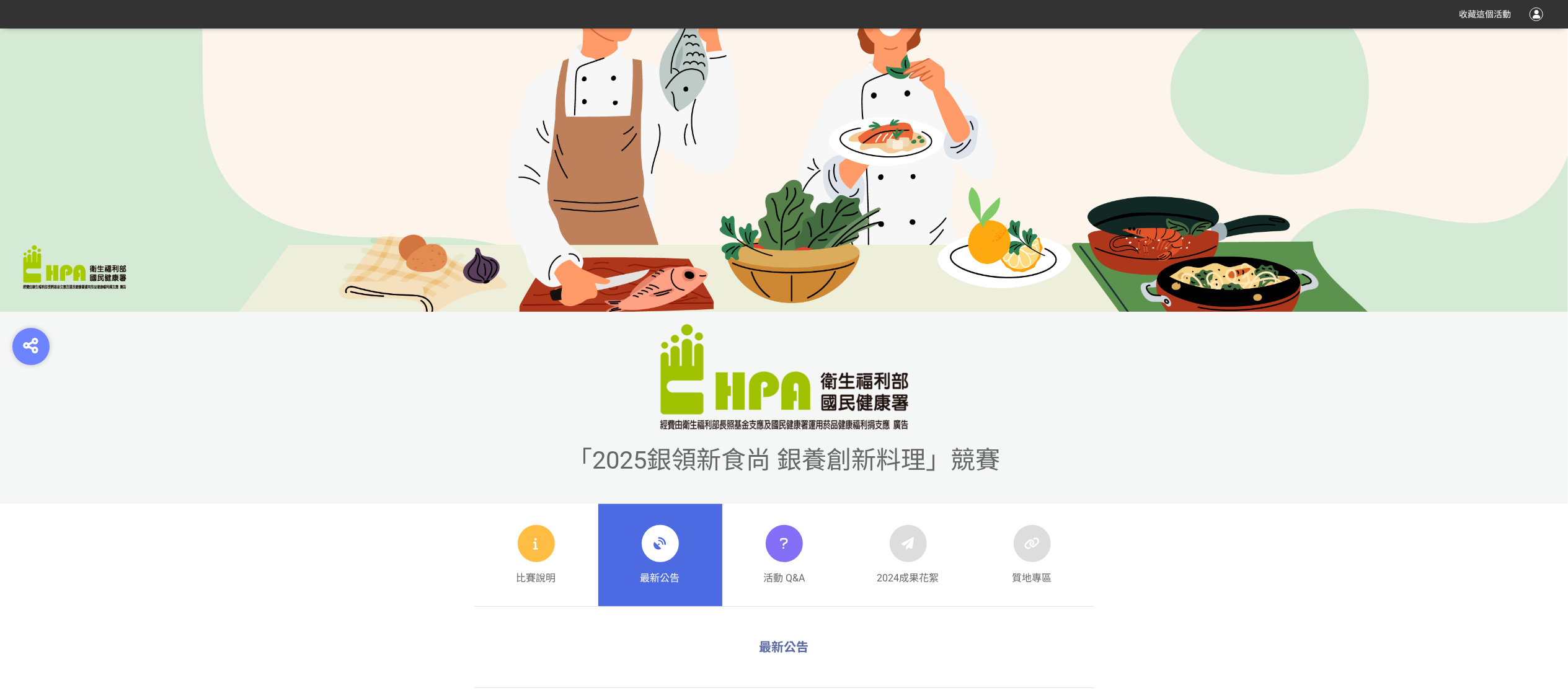
scroll to position [620, 0]
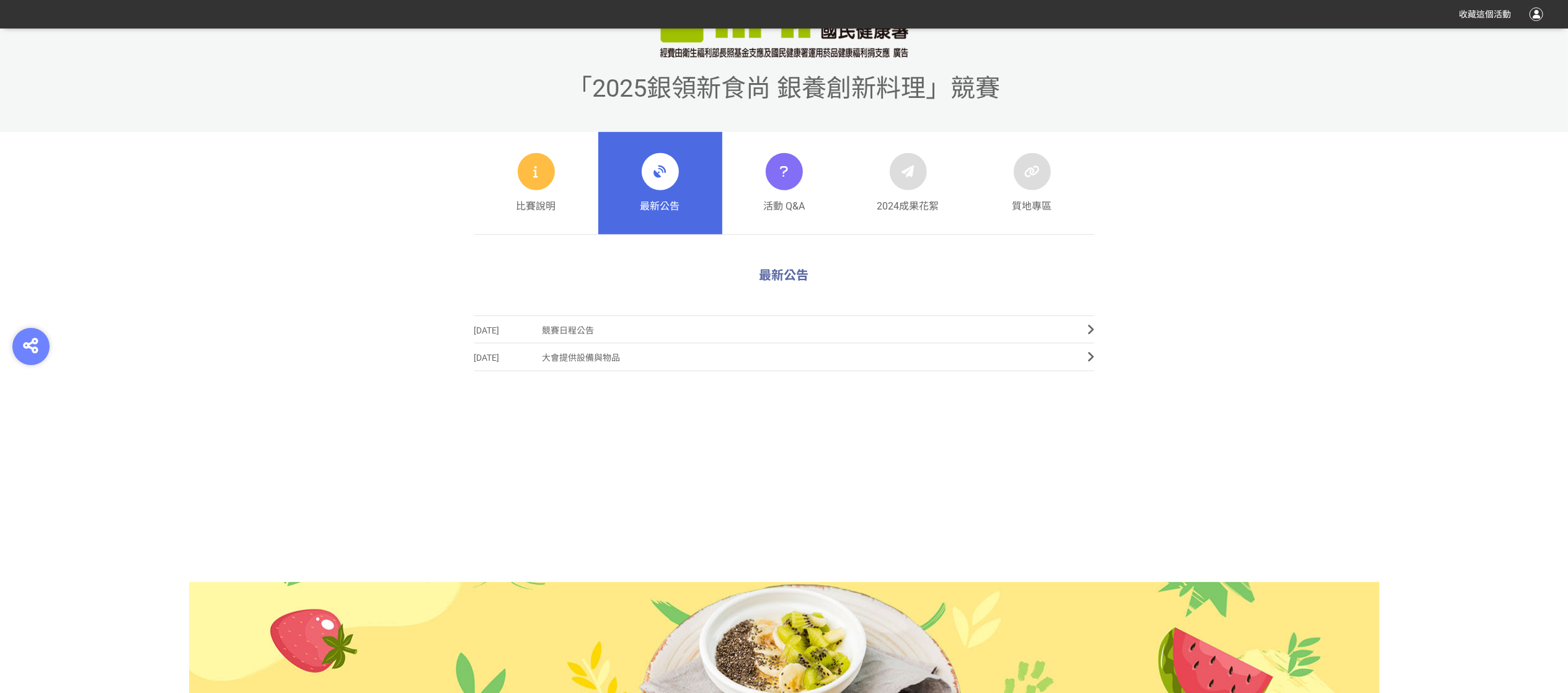
click at [570, 354] on span "大會提供設備與物品" at bounding box center [806, 358] width 527 height 28
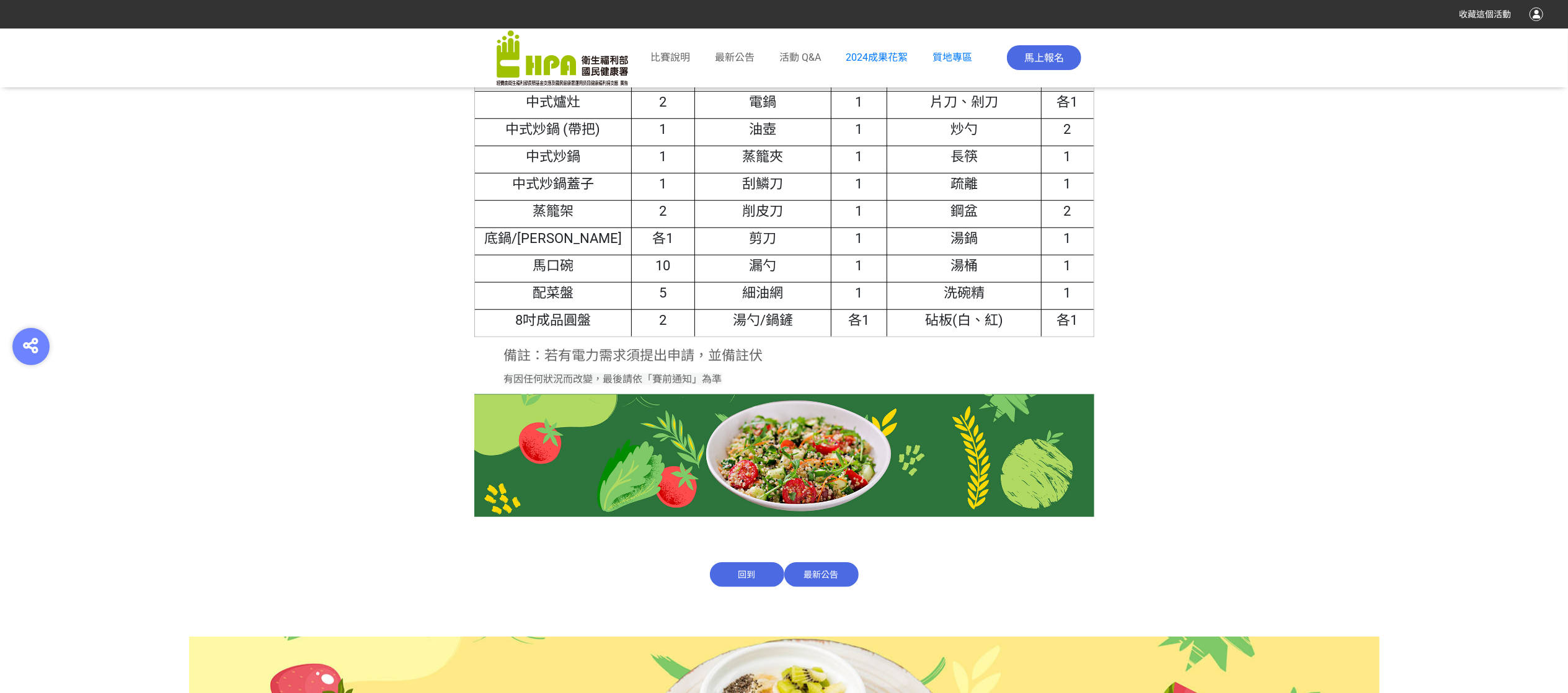
scroll to position [1085, 0]
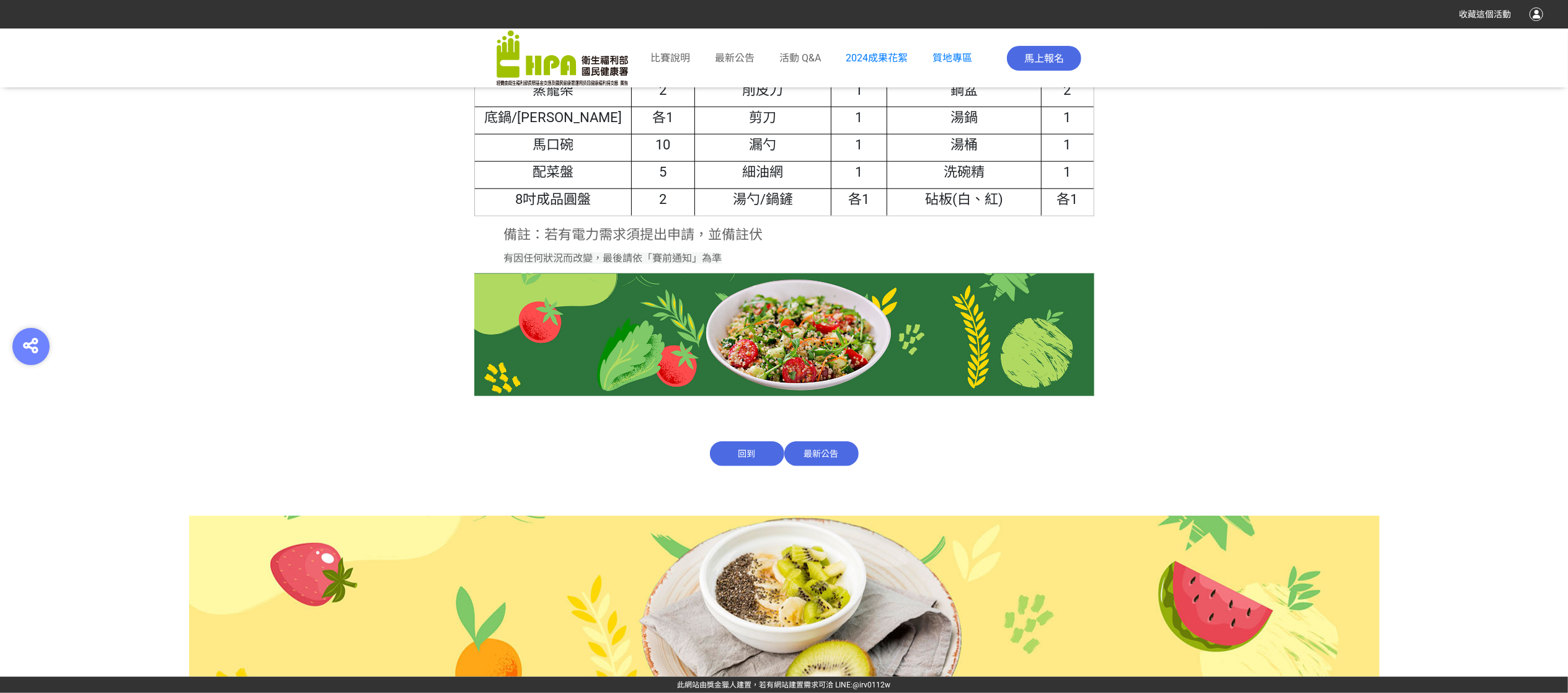
click at [825, 453] on span "最新公告" at bounding box center [821, 454] width 75 height 25
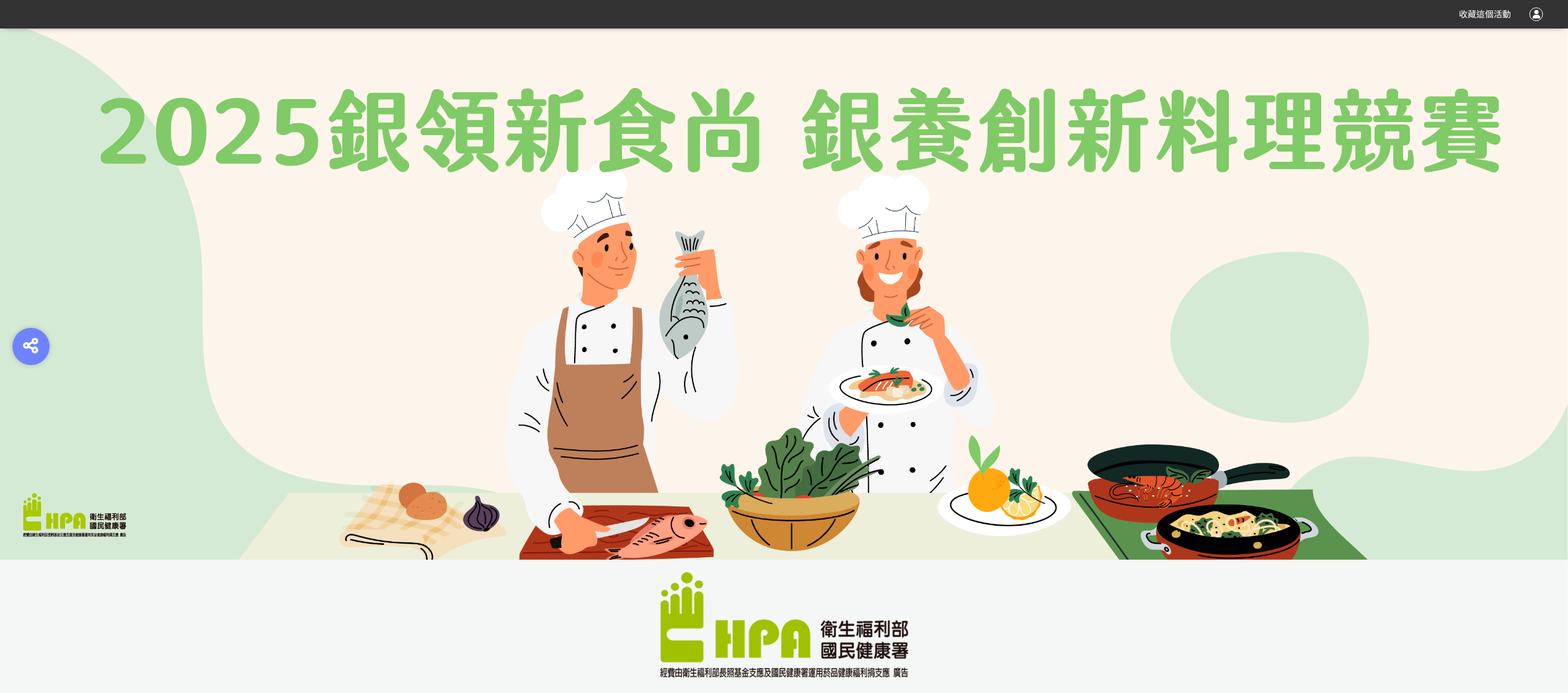
scroll to position [496, 0]
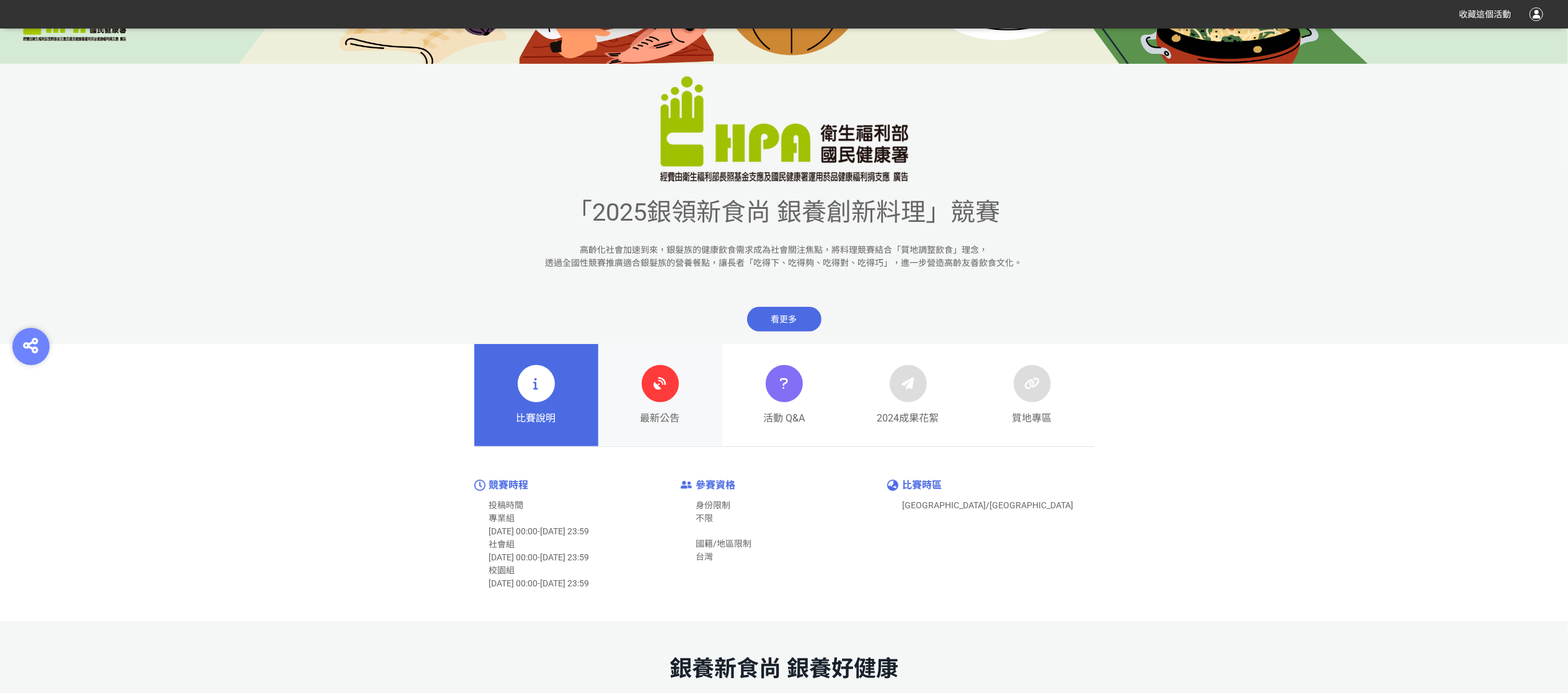
click at [667, 401] on div "最新公告" at bounding box center [660, 395] width 40 height 60
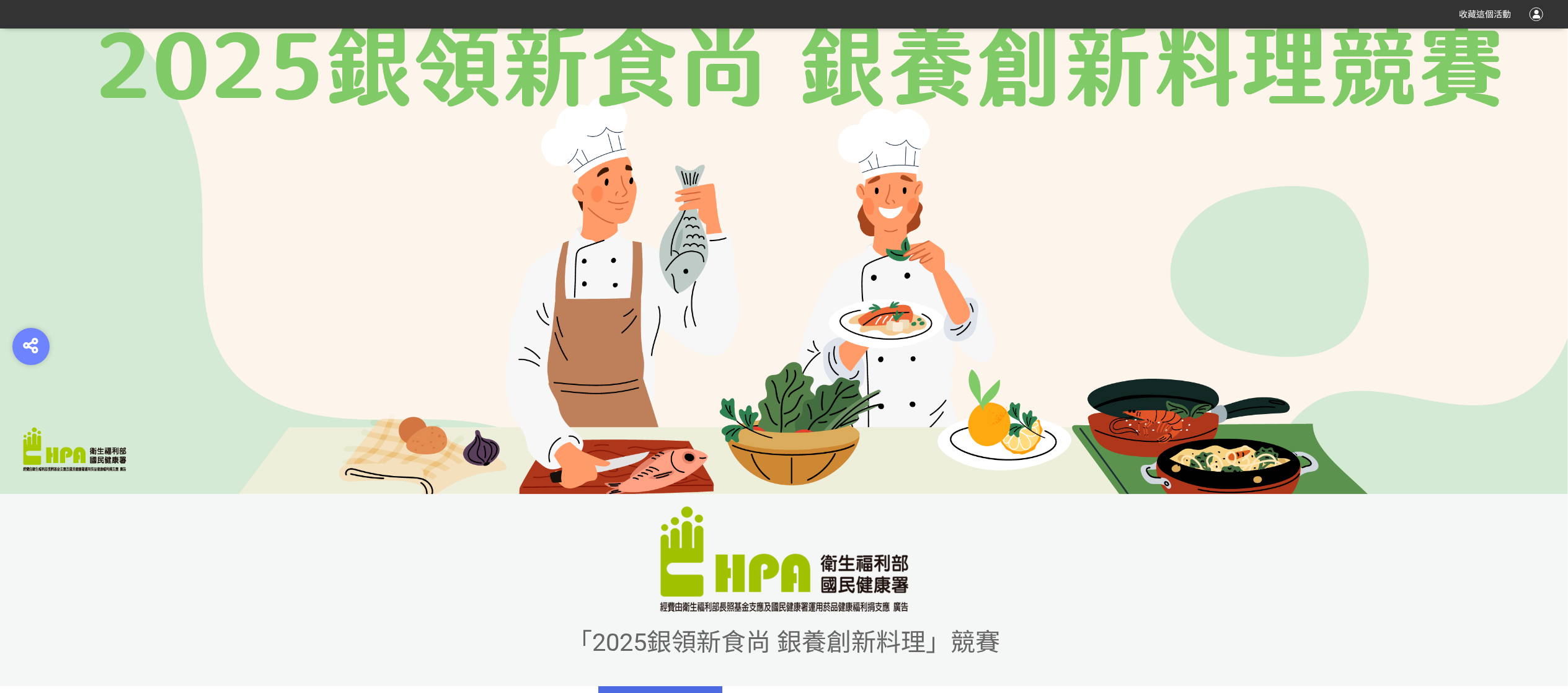
scroll to position [438, 0]
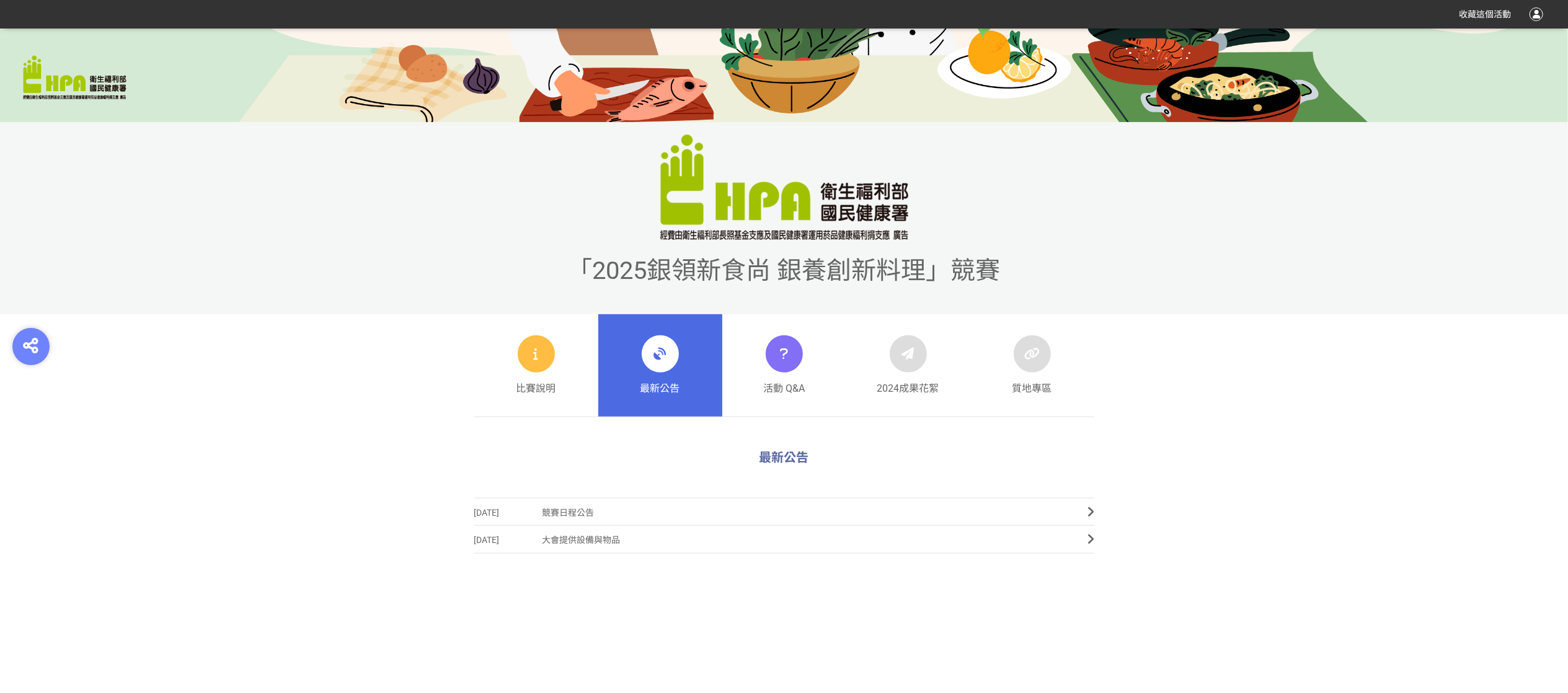
click at [655, 359] on icon at bounding box center [660, 354] width 22 height 22
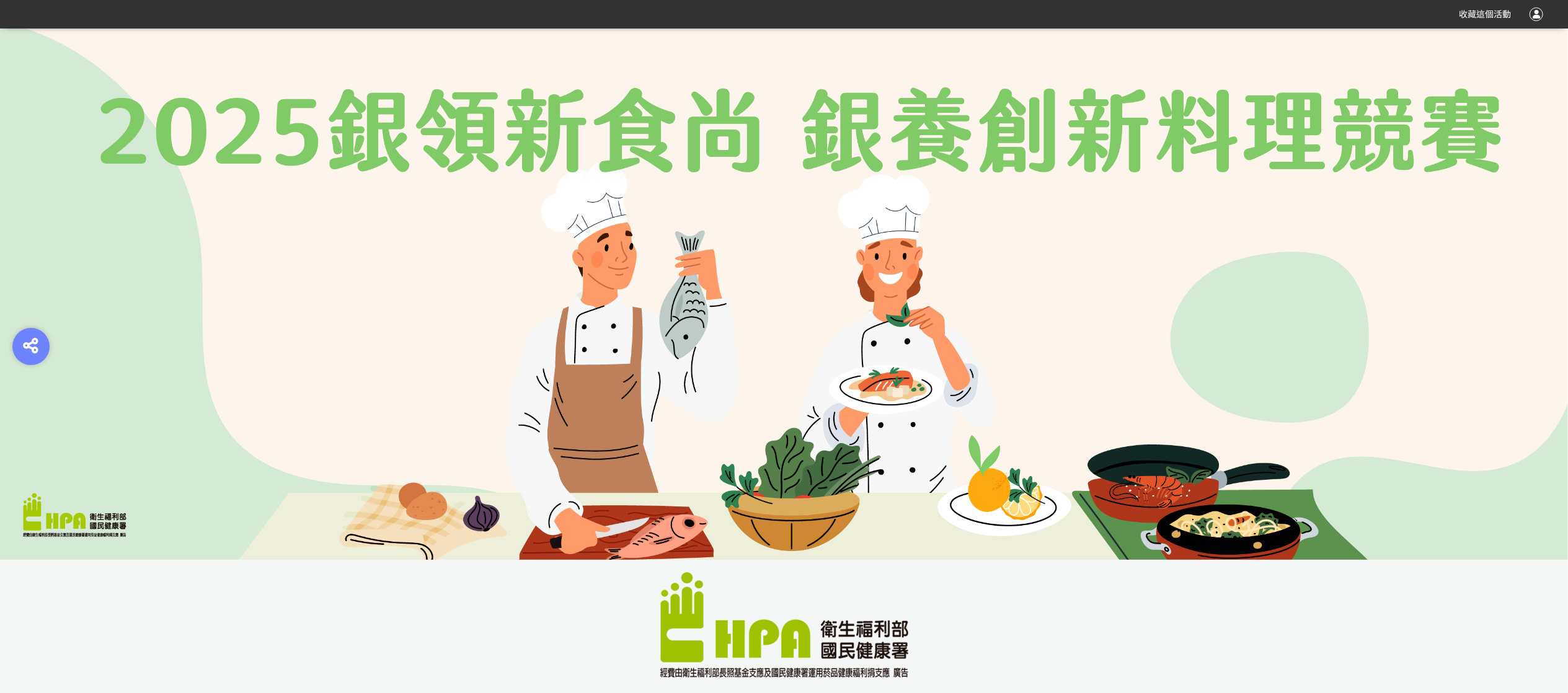
scroll to position [496, 0]
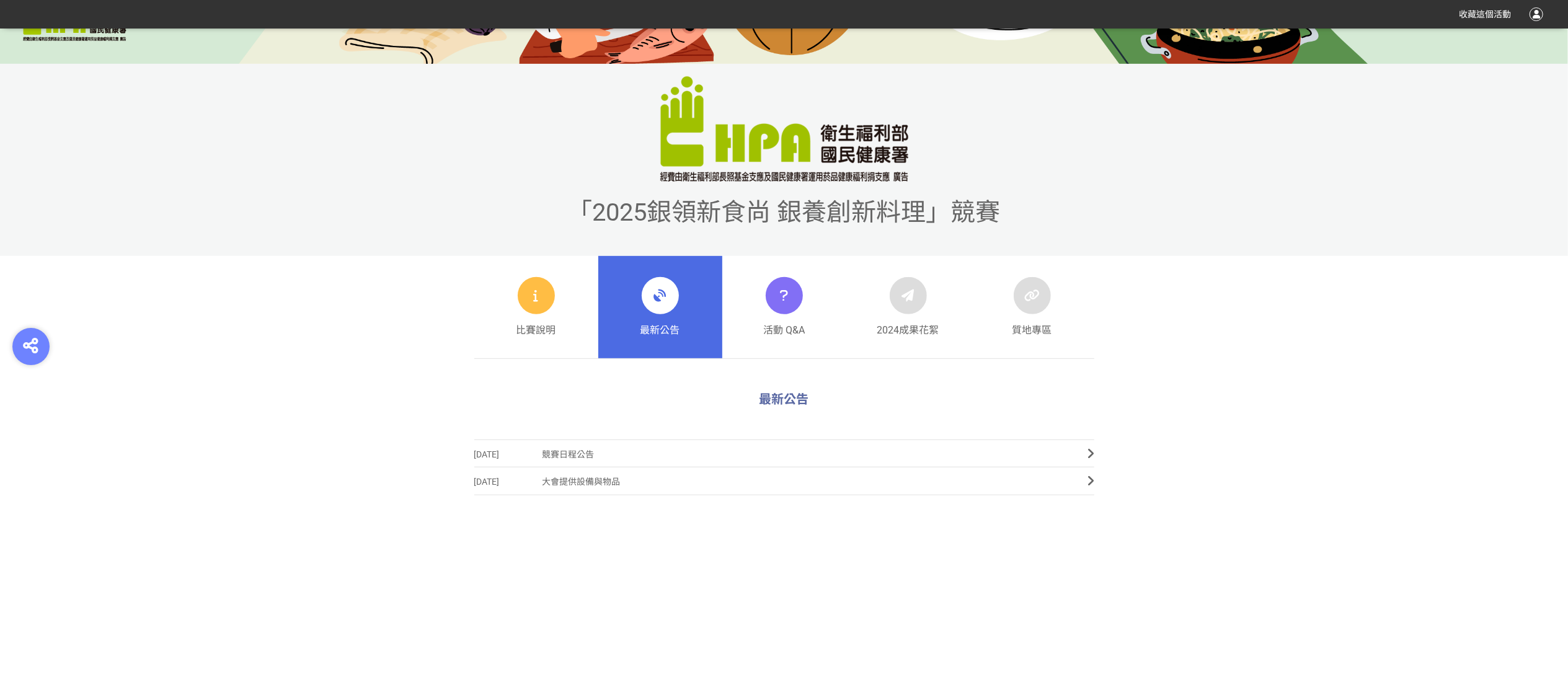
click at [685, 307] on link "最新公告" at bounding box center [661, 307] width 124 height 103
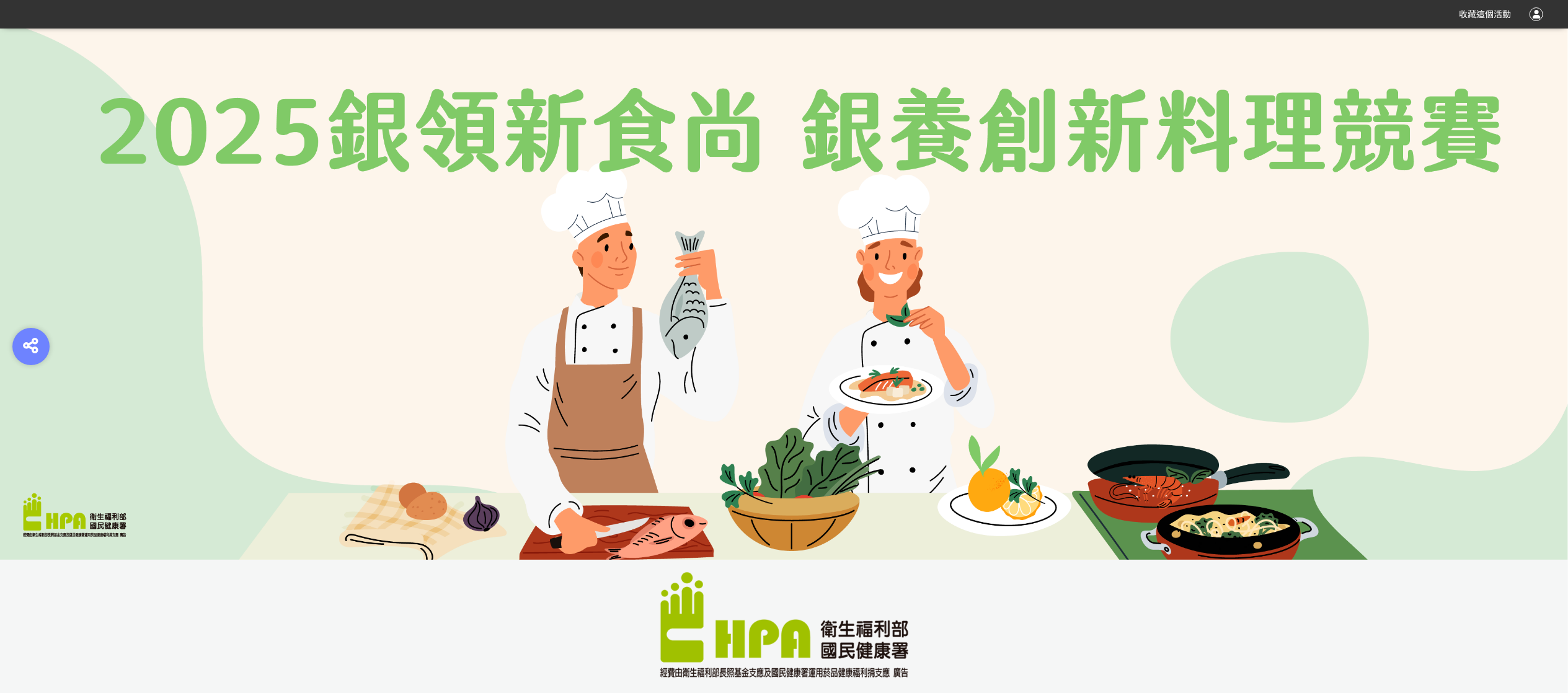
scroll to position [372, 0]
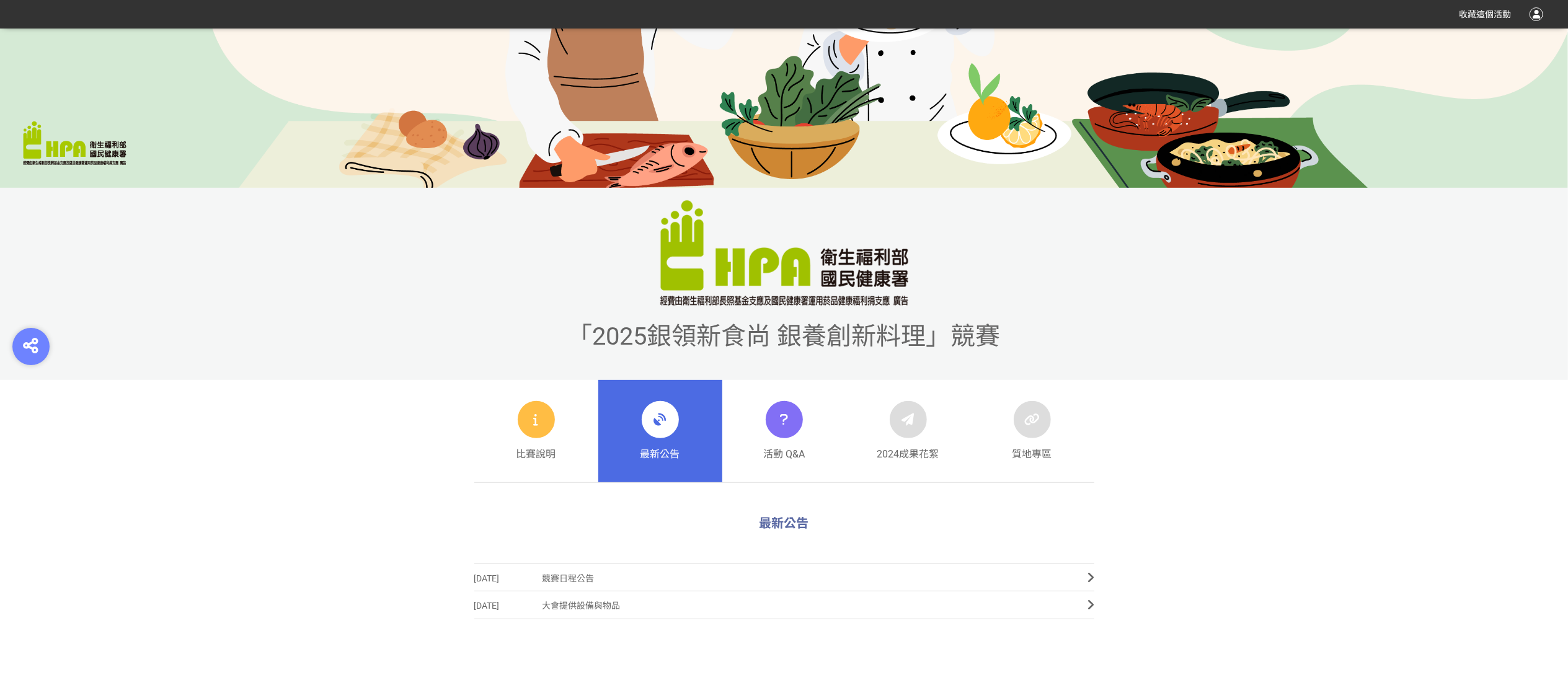
click at [649, 443] on div "最新公告" at bounding box center [660, 431] width 40 height 60
click at [683, 450] on link "最新公告" at bounding box center [661, 431] width 124 height 103
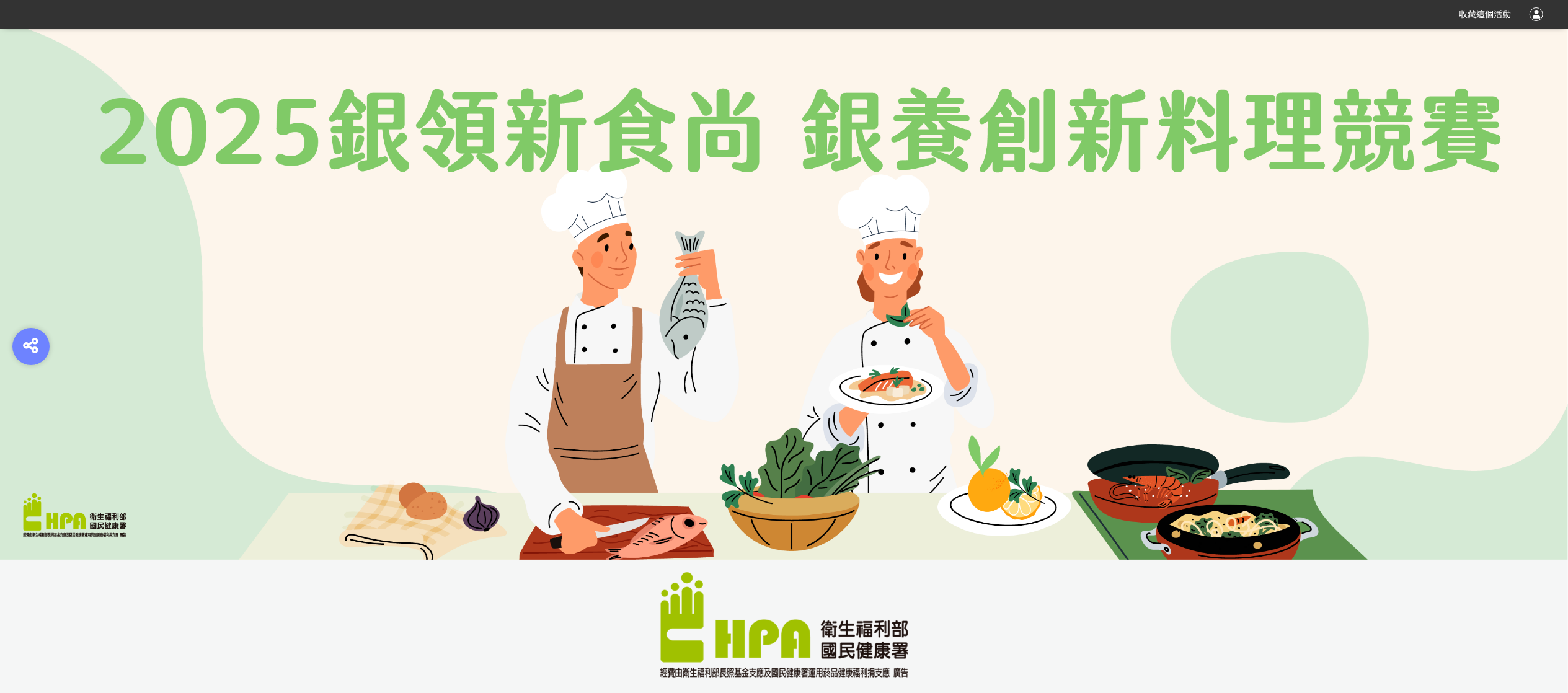
scroll to position [496, 0]
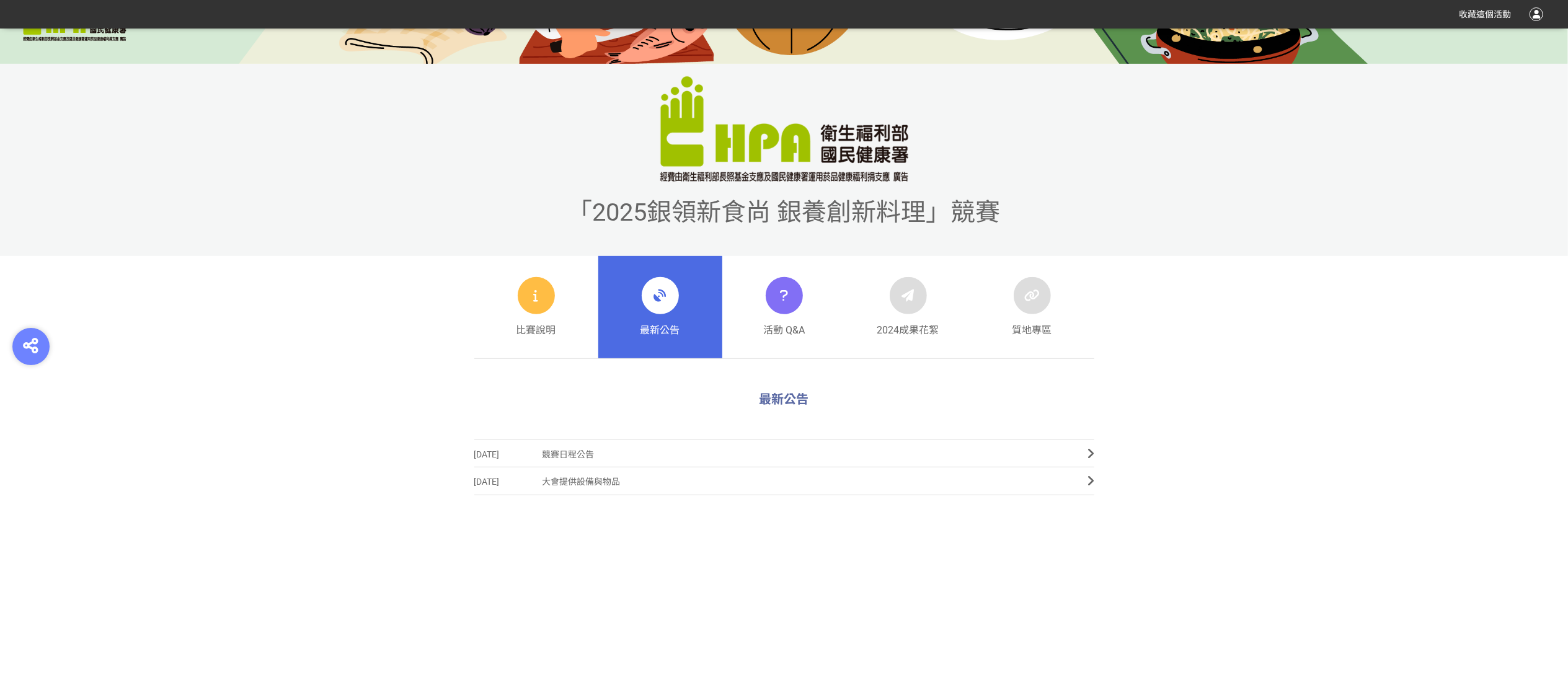
click at [678, 329] on span "最新公告" at bounding box center [660, 330] width 40 height 15
click at [715, 307] on link "最新公告" at bounding box center [661, 307] width 124 height 103
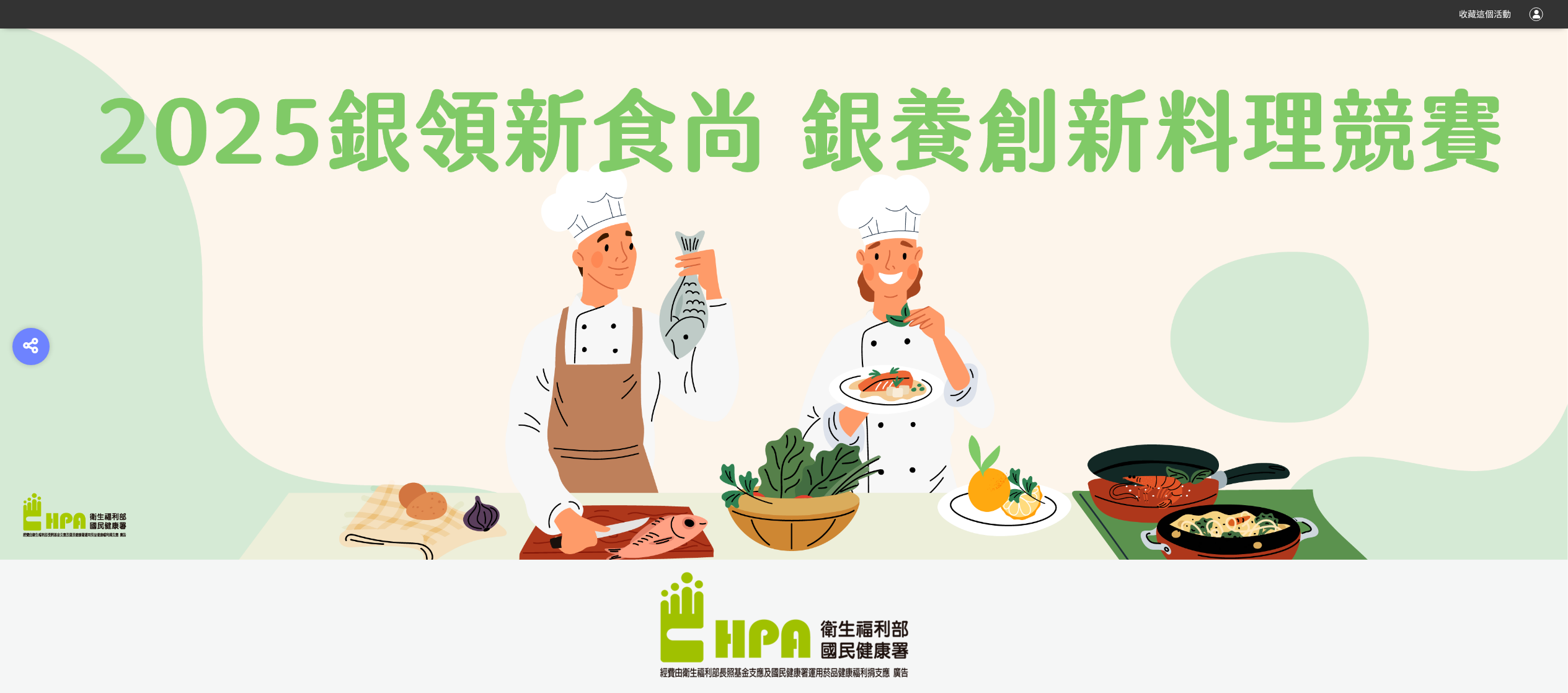
scroll to position [372, 0]
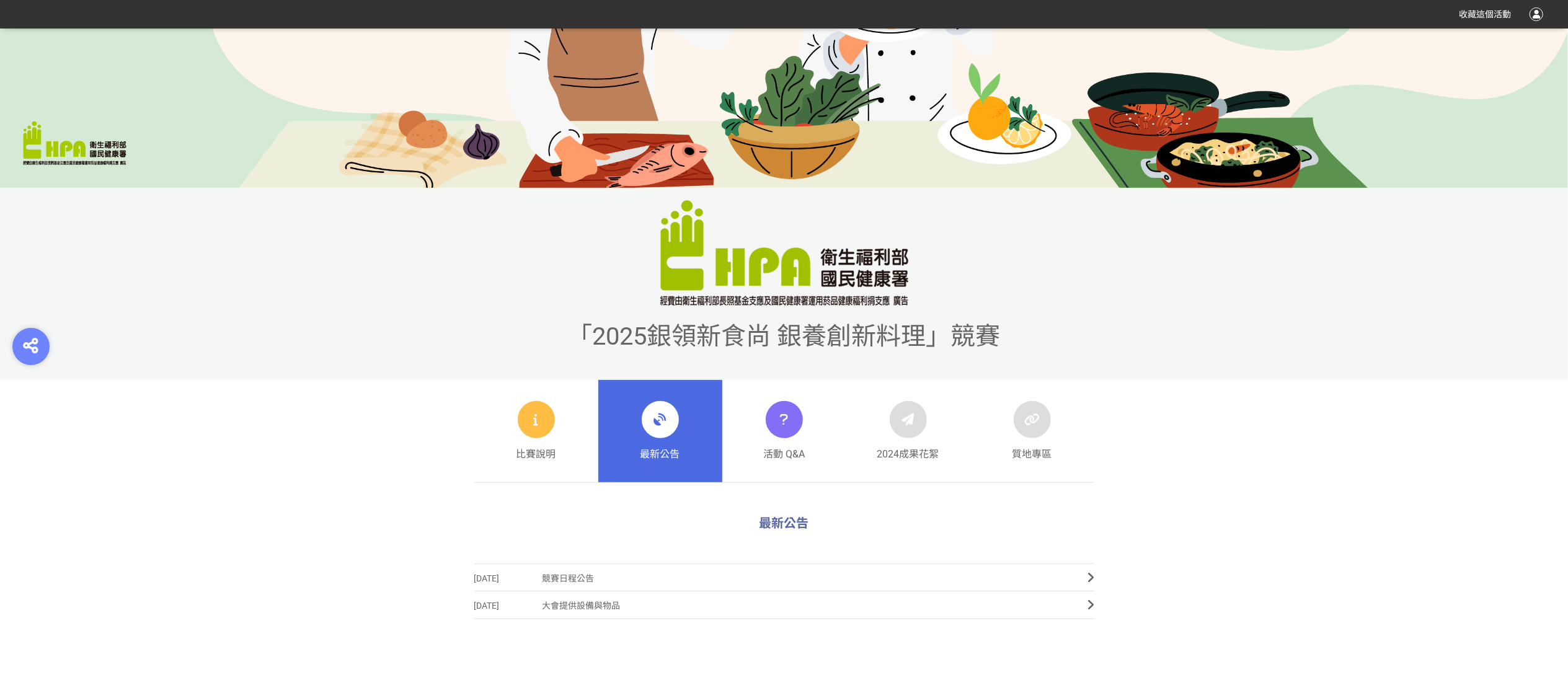
click at [678, 457] on span "最新公告" at bounding box center [660, 454] width 40 height 15
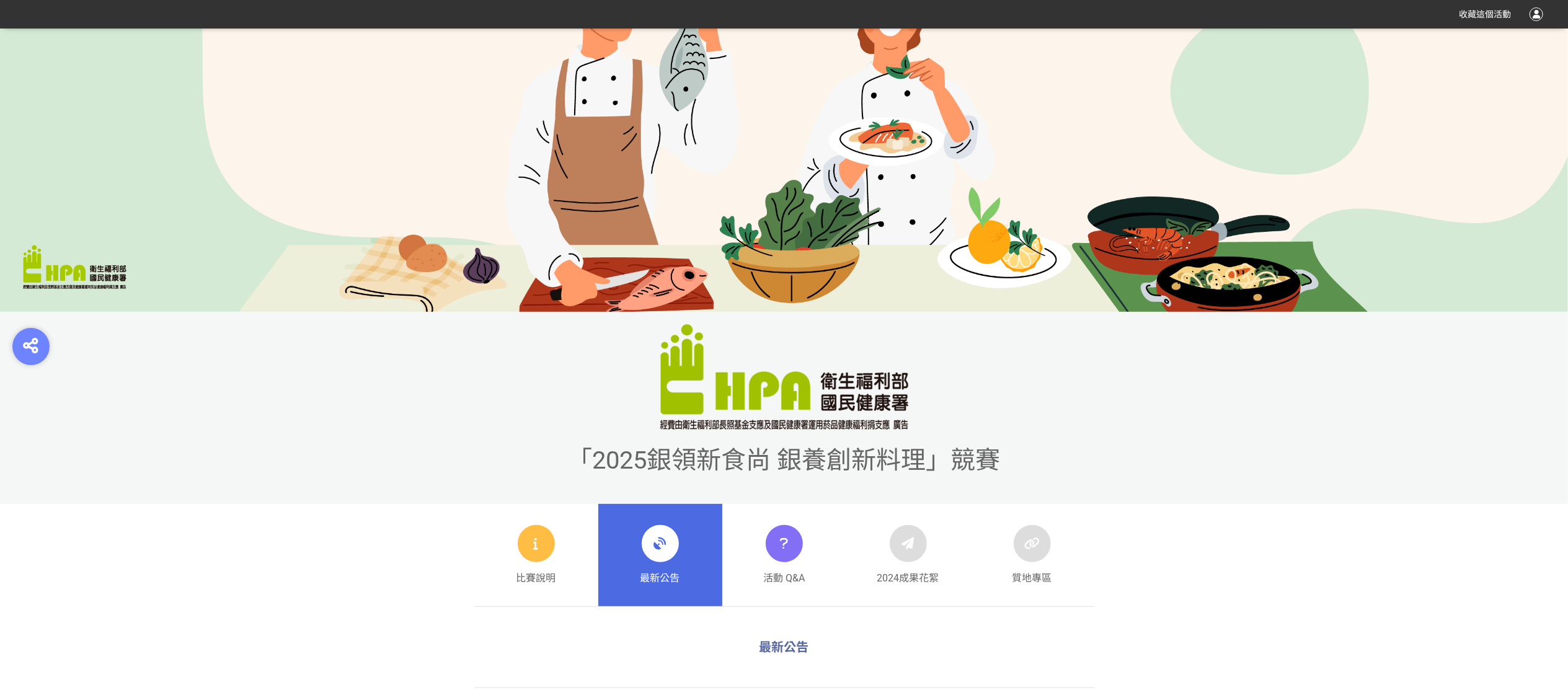
scroll to position [496, 0]
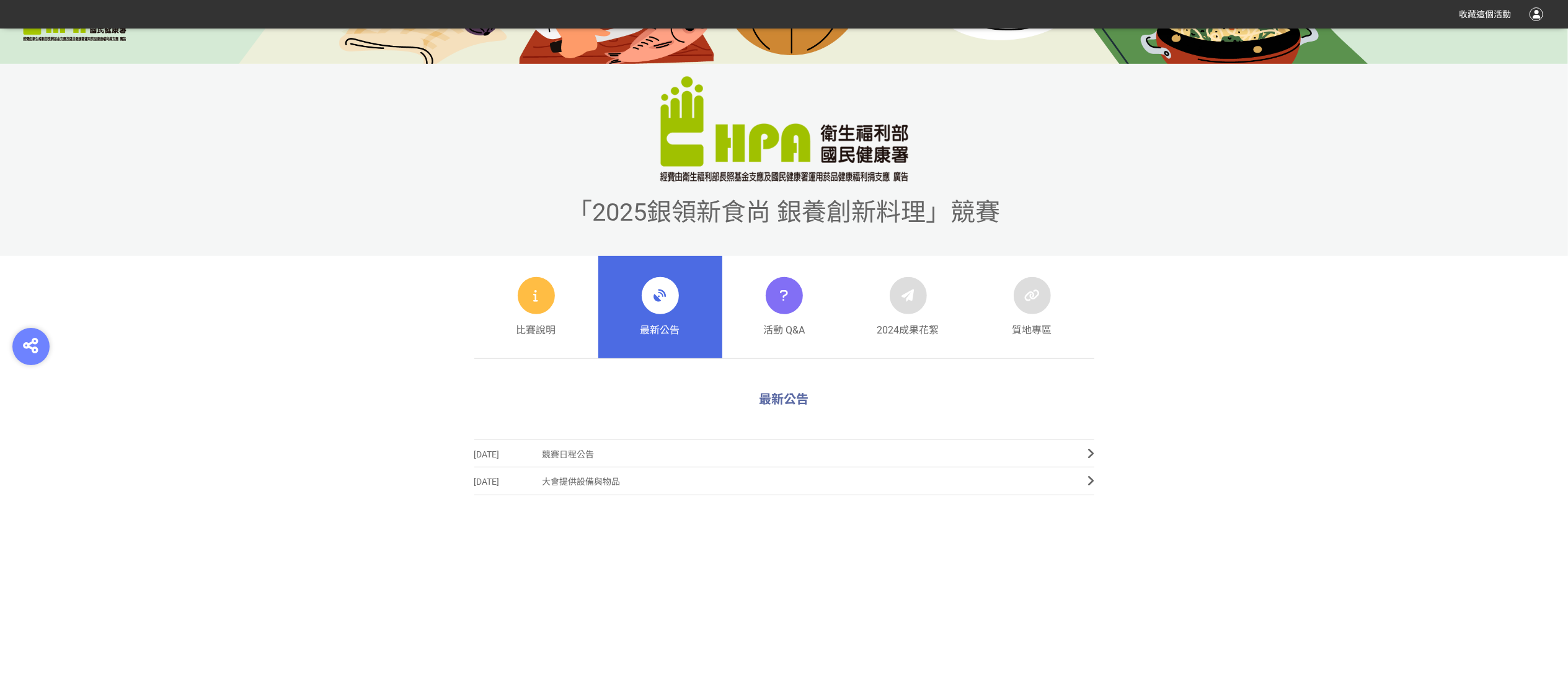
click at [639, 330] on link "最新公告" at bounding box center [661, 307] width 124 height 103
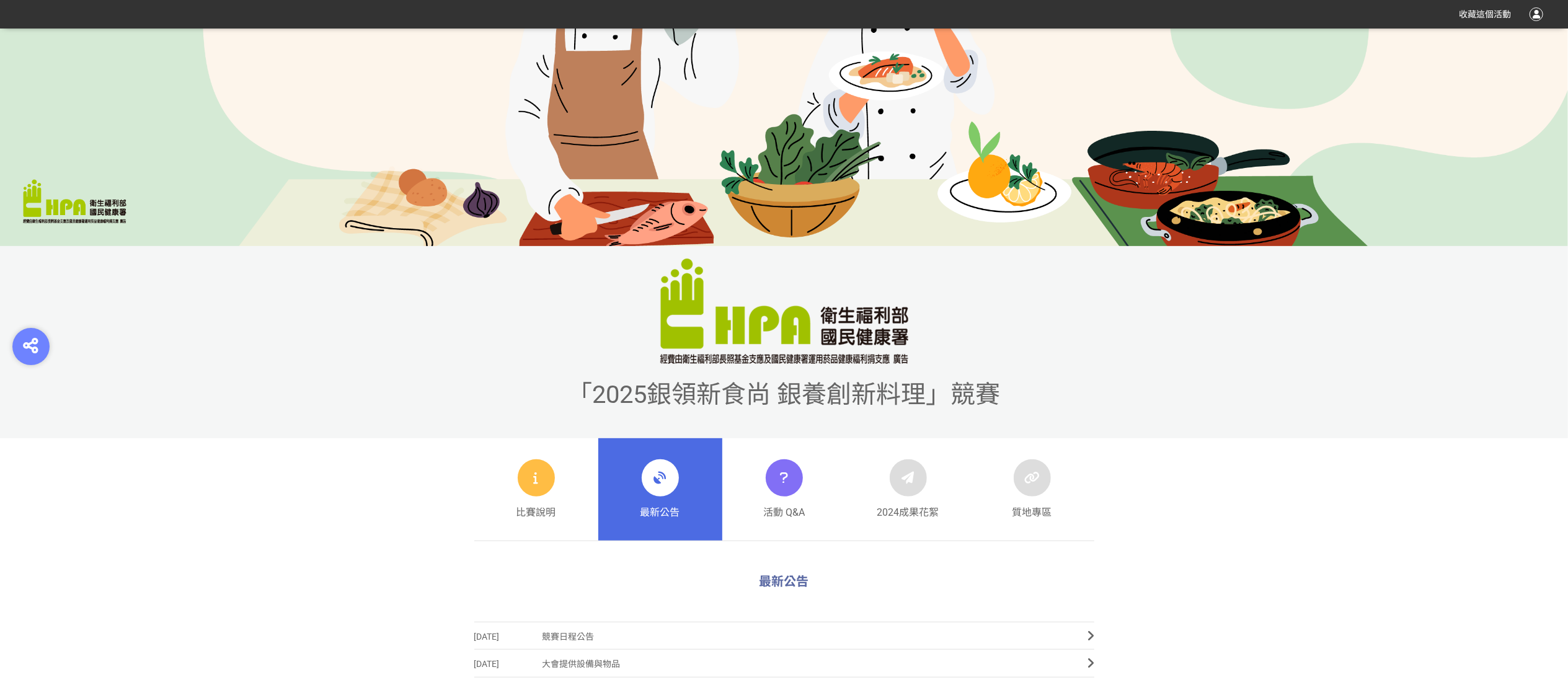
scroll to position [190, 0]
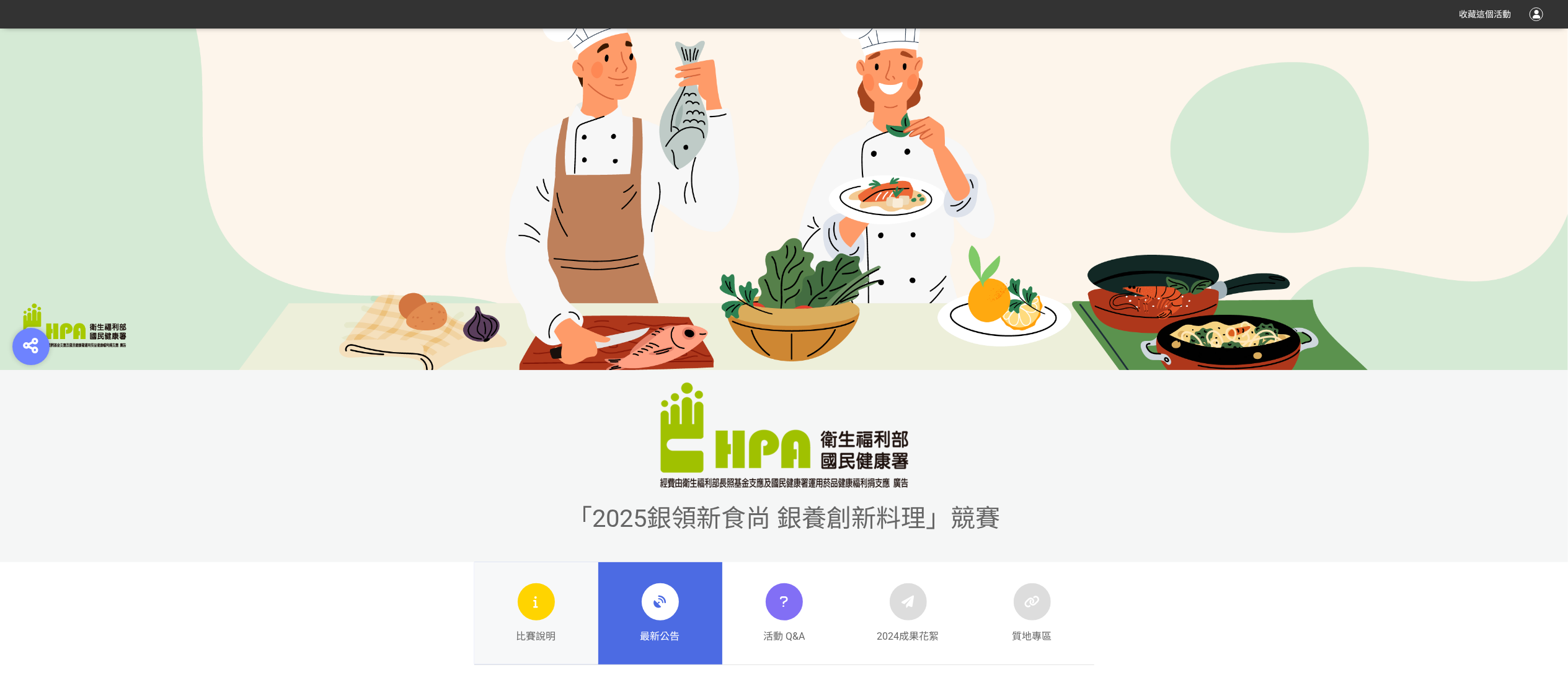
click at [506, 605] on link "比賽說明" at bounding box center [537, 614] width 124 height 103
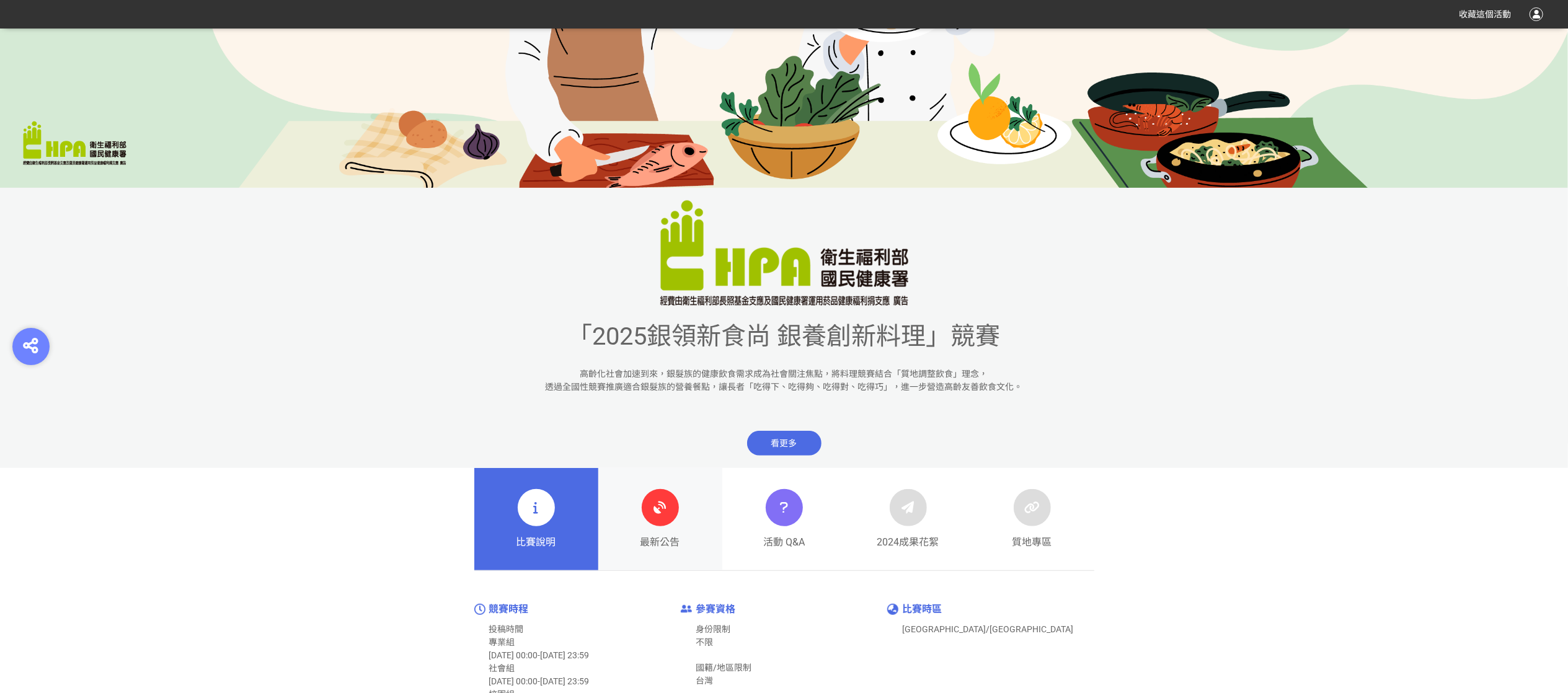
scroll to position [496, 0]
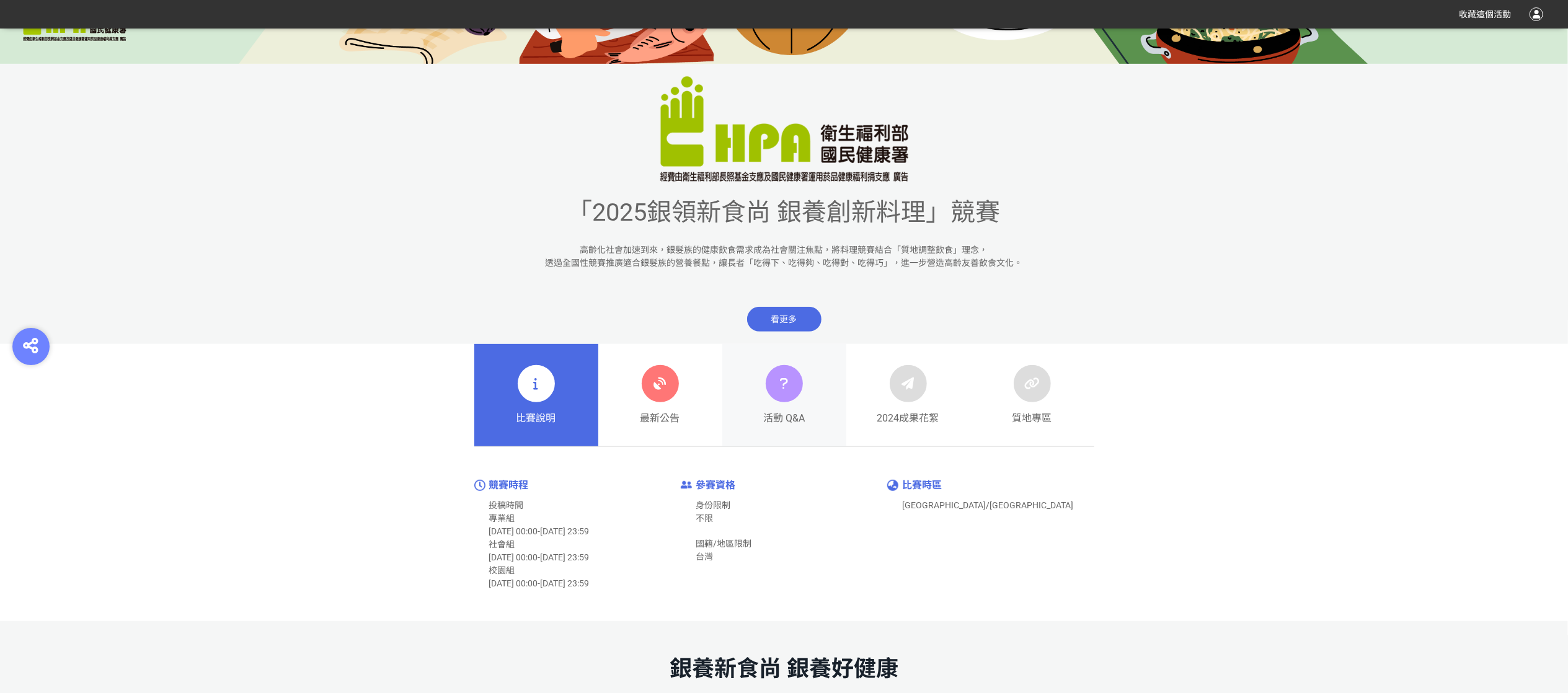
click at [764, 398] on div "活動 Q&A" at bounding box center [784, 395] width 42 height 60
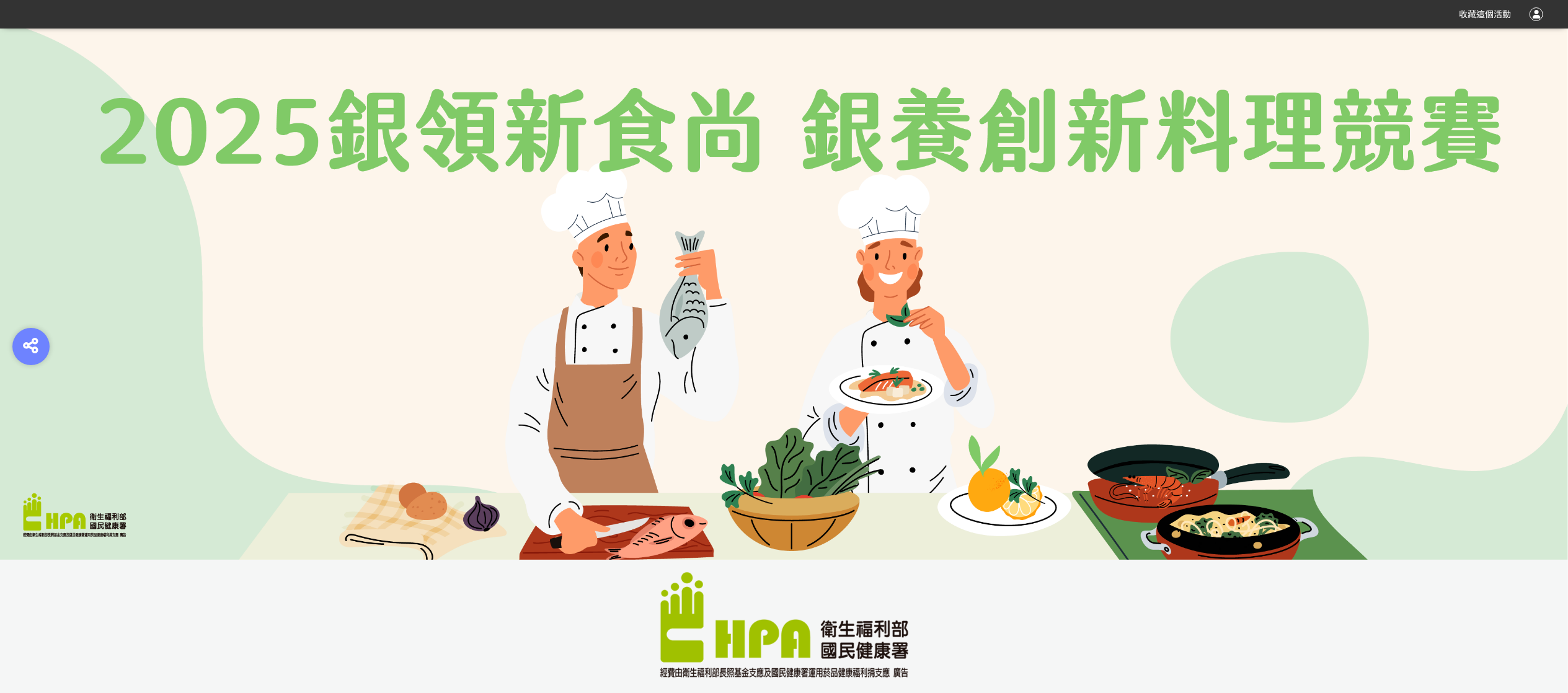
scroll to position [496, 0]
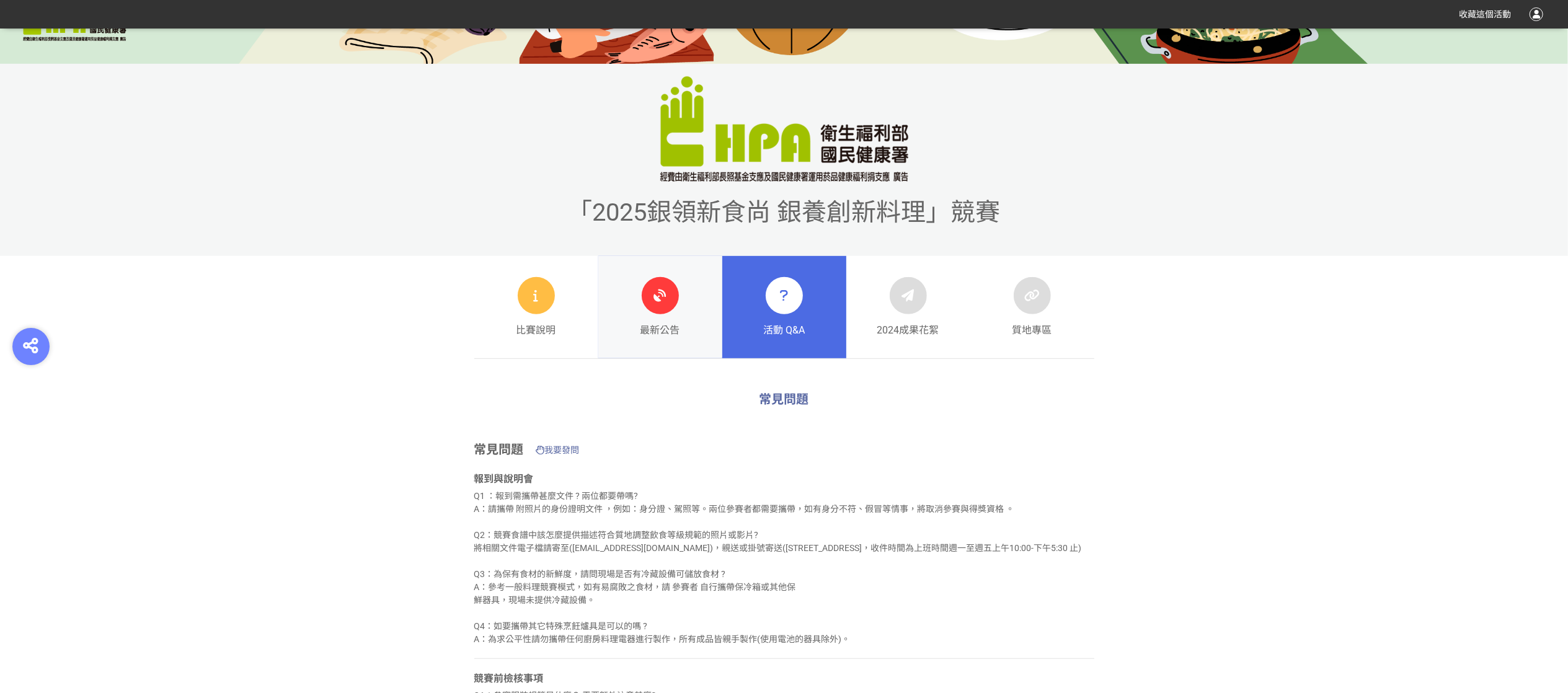
click at [648, 335] on span "最新公告" at bounding box center [660, 330] width 40 height 15
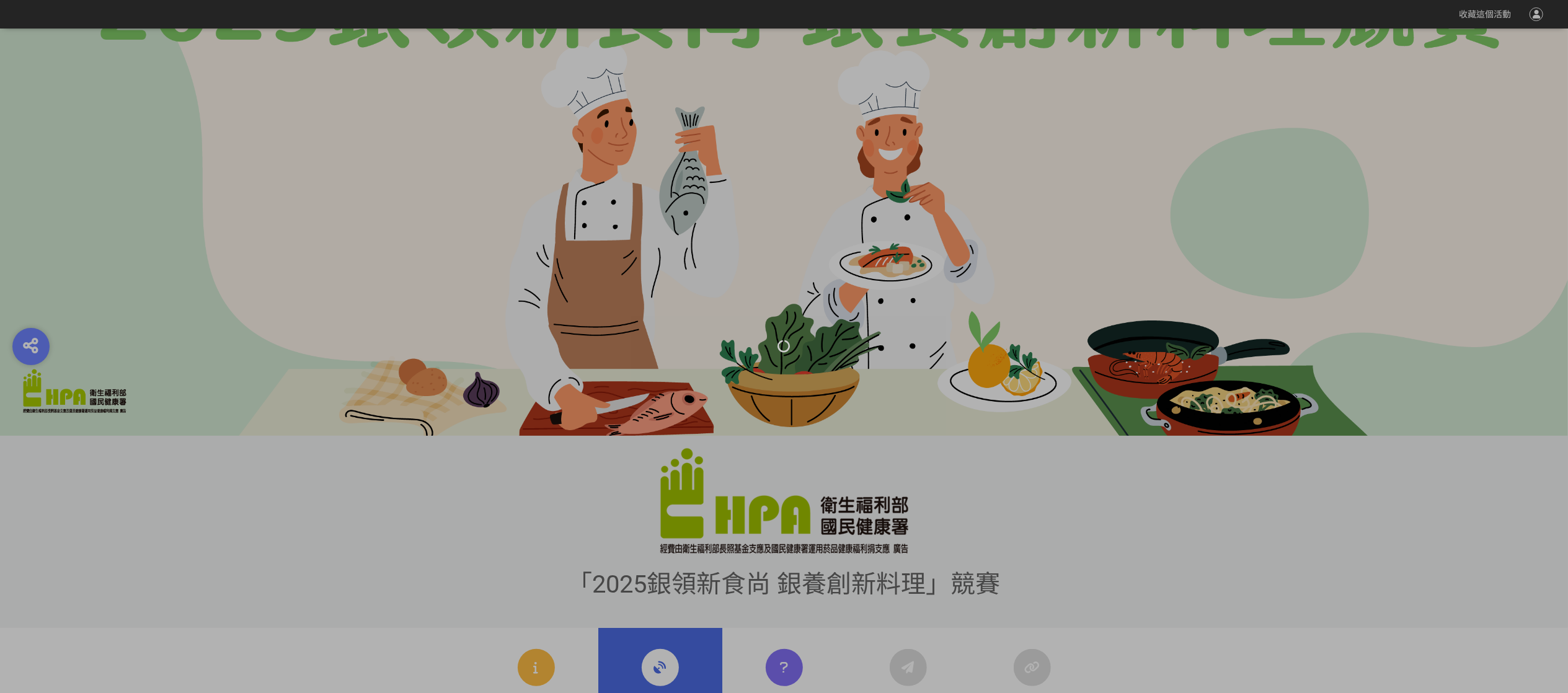
scroll to position [248, 0]
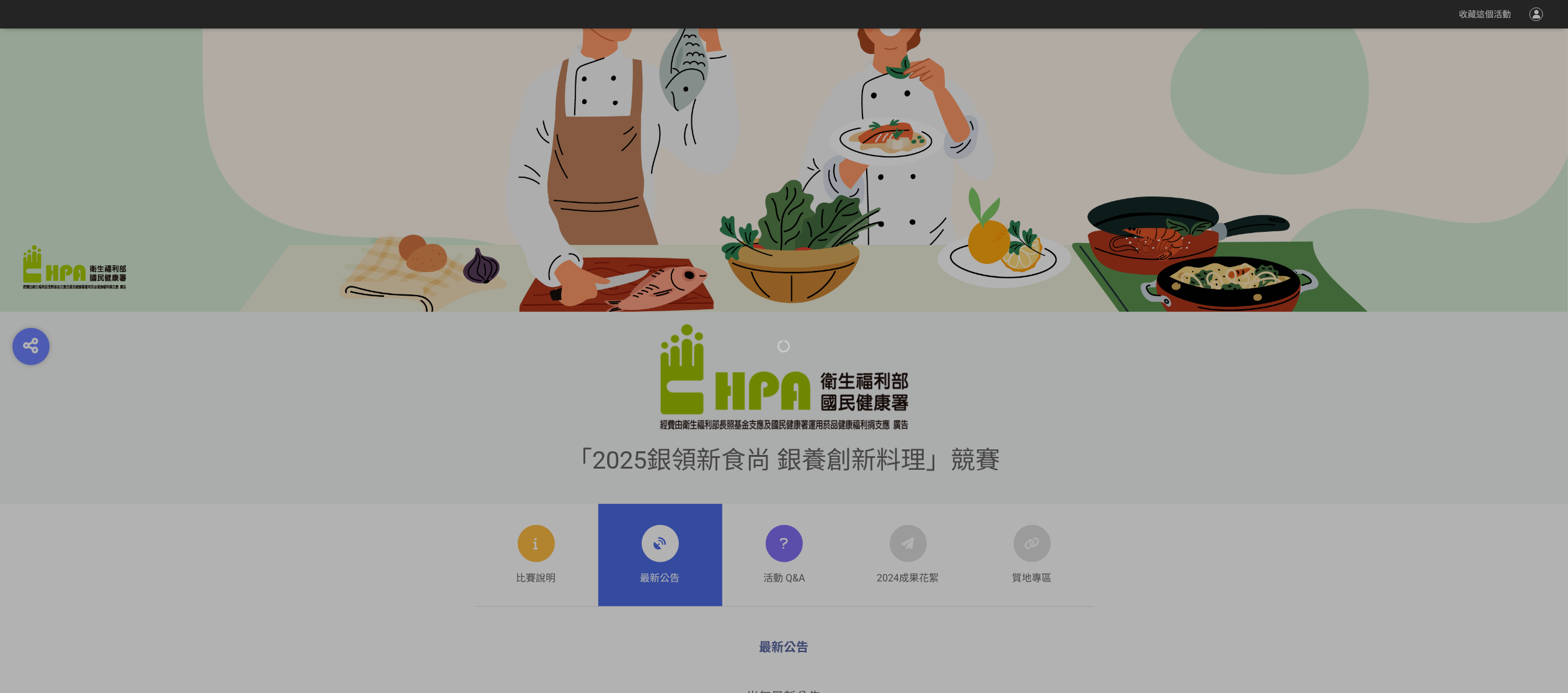
click at [779, 344] on icon at bounding box center [784, 346] width 13 height 13
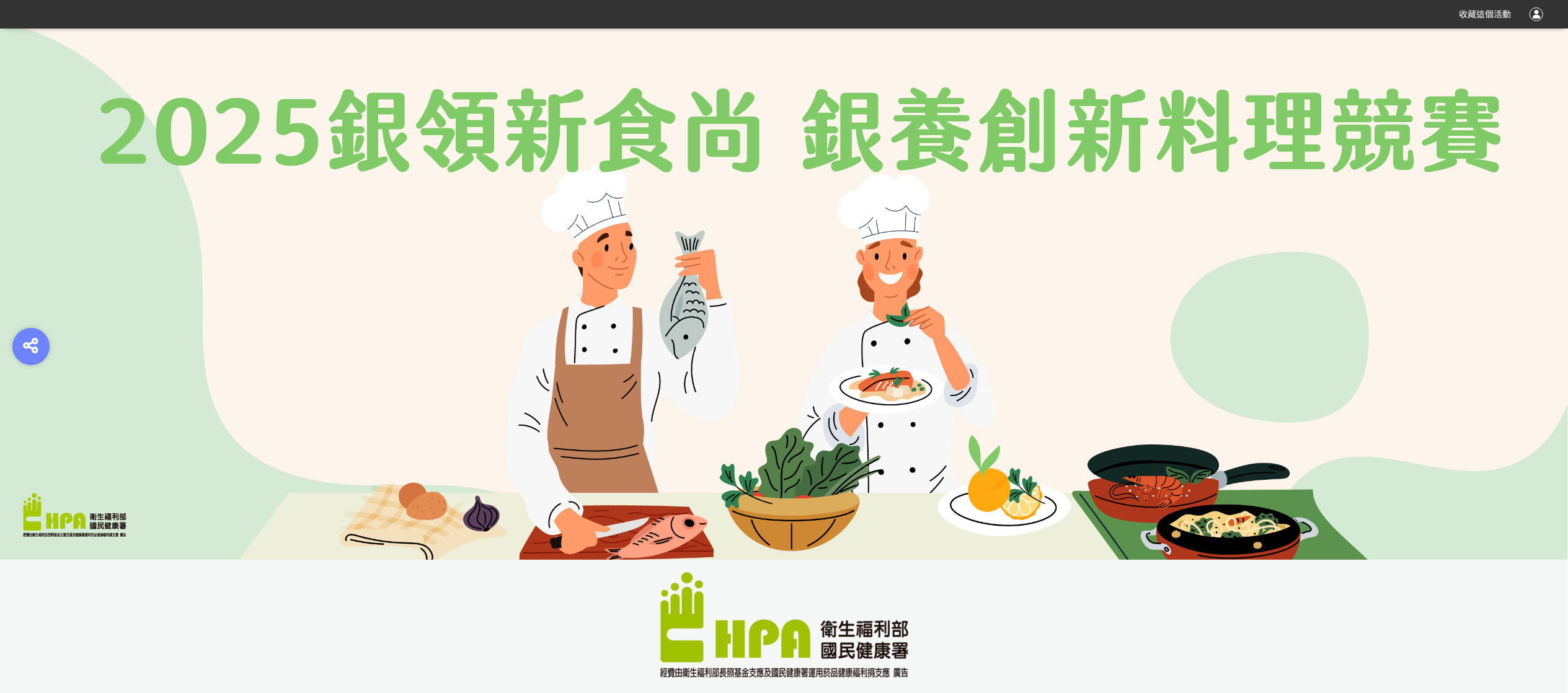
scroll to position [496, 0]
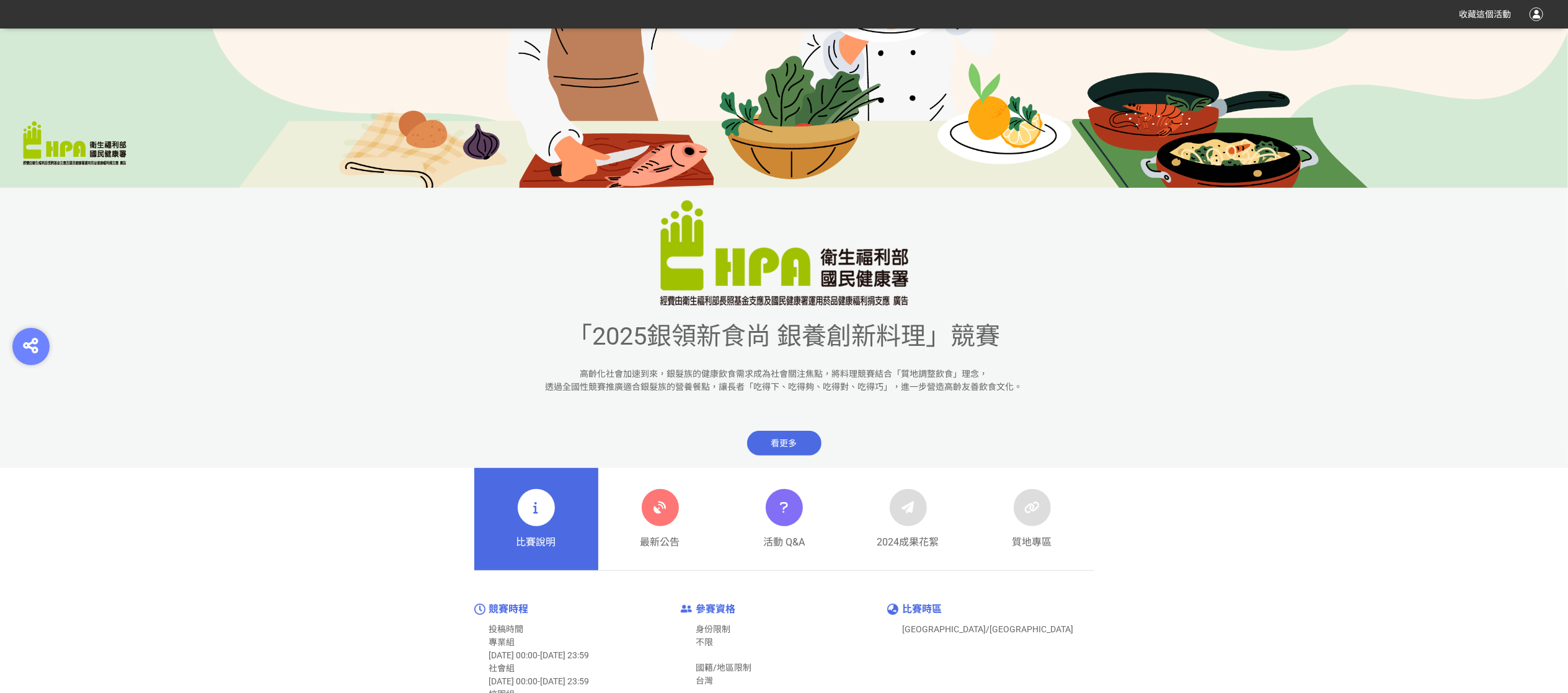
scroll to position [496, 0]
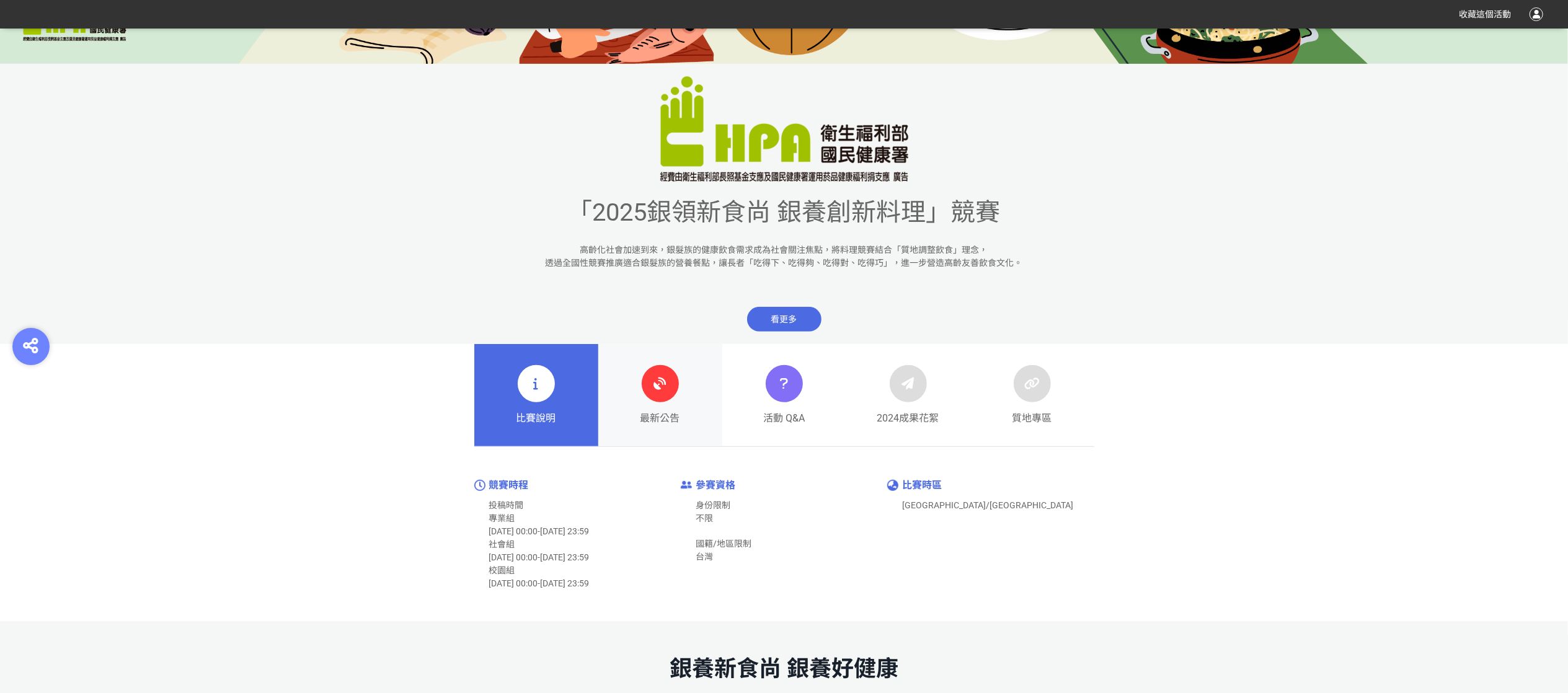
click at [670, 409] on div "最新公告" at bounding box center [660, 395] width 40 height 60
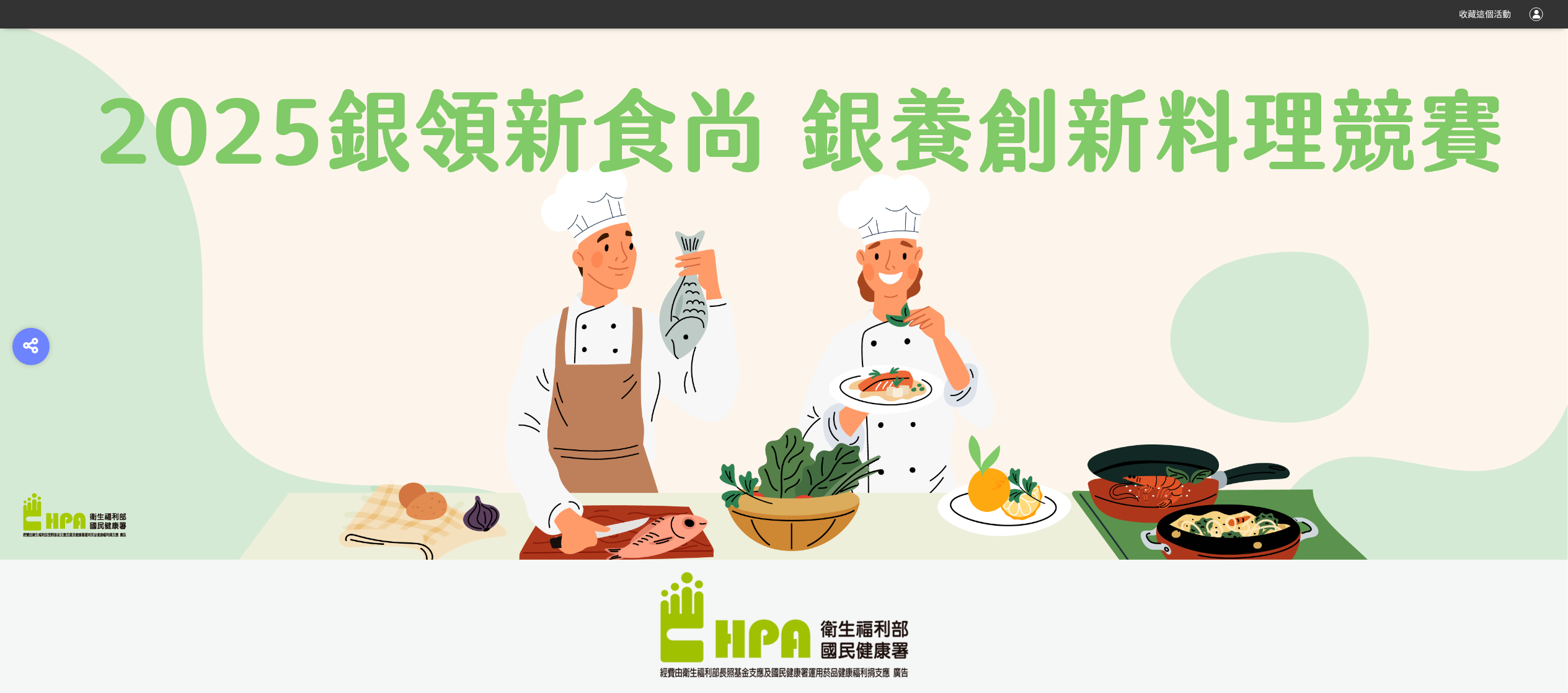
scroll to position [496, 0]
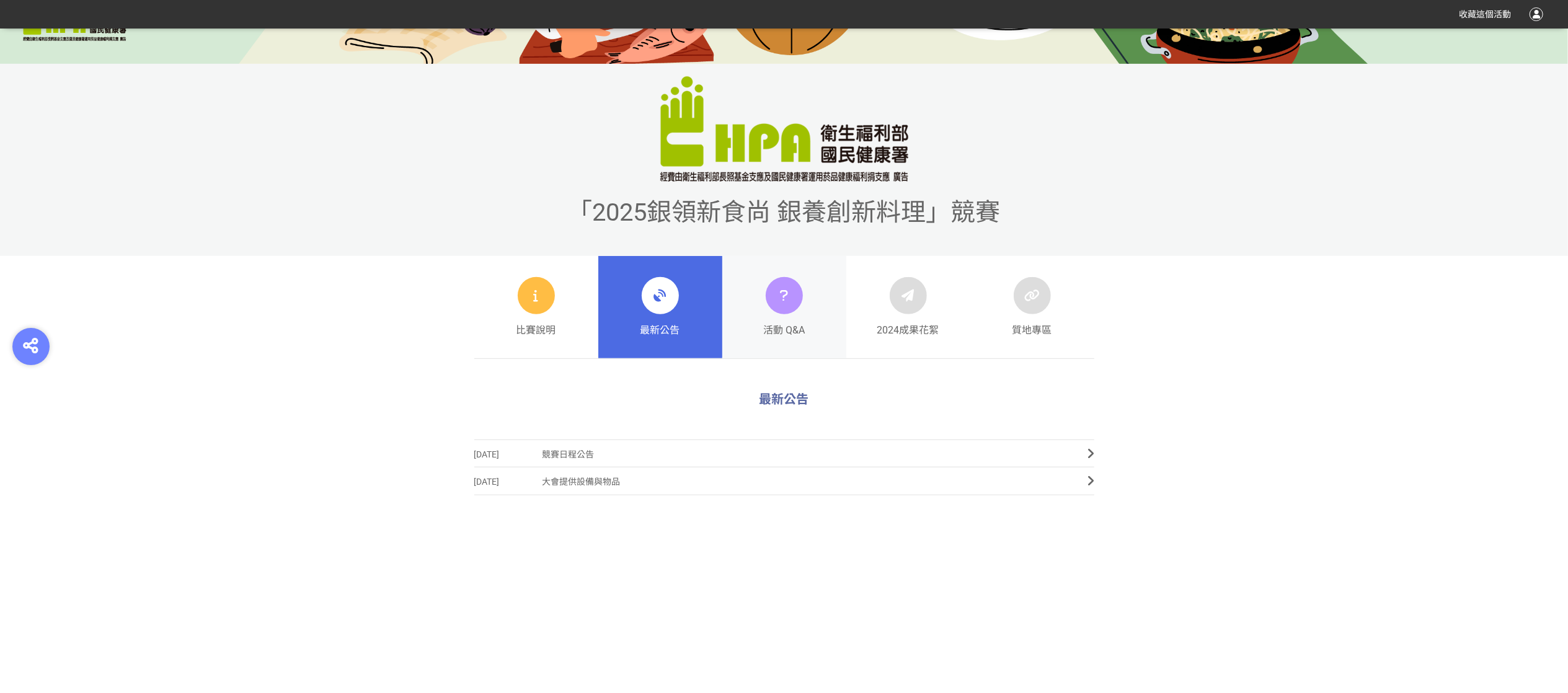
click at [787, 302] on icon at bounding box center [784, 295] width 18 height 22
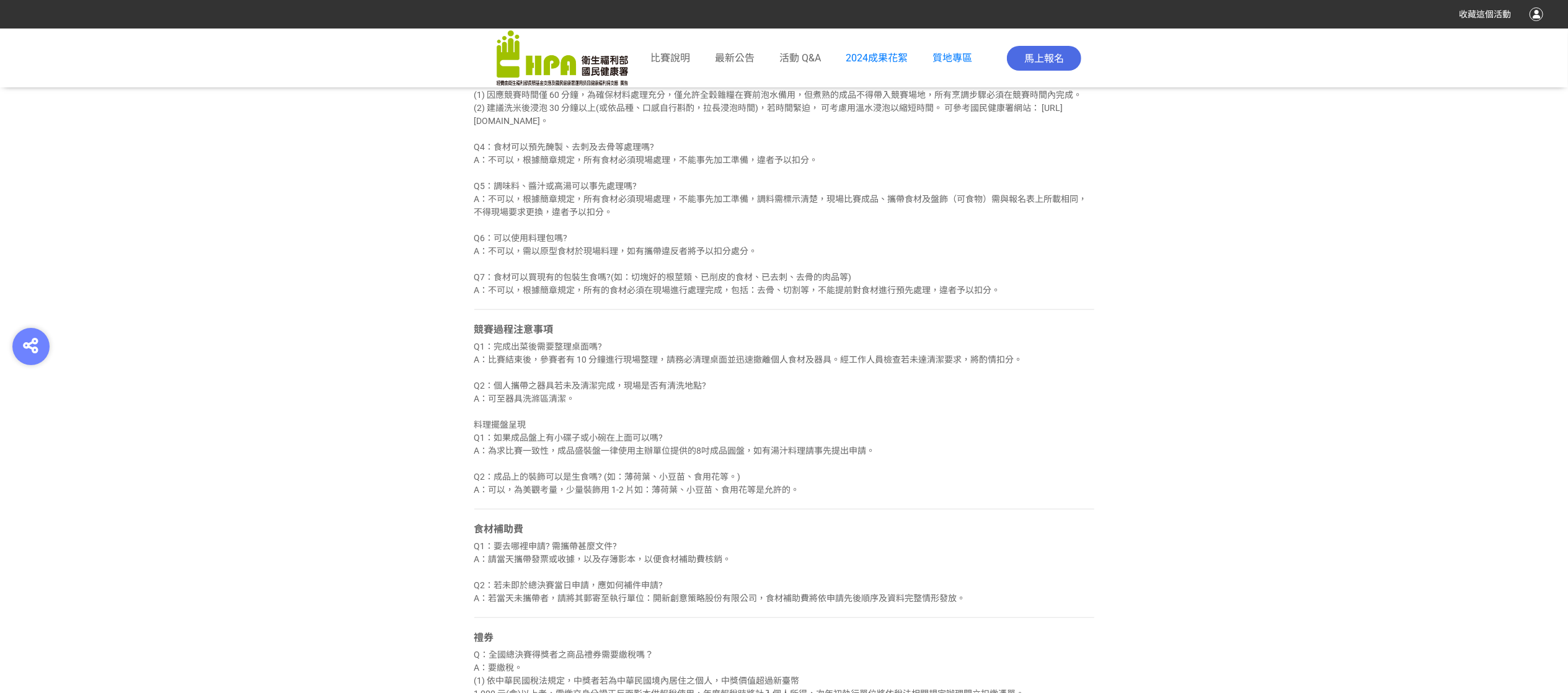
scroll to position [1612, 0]
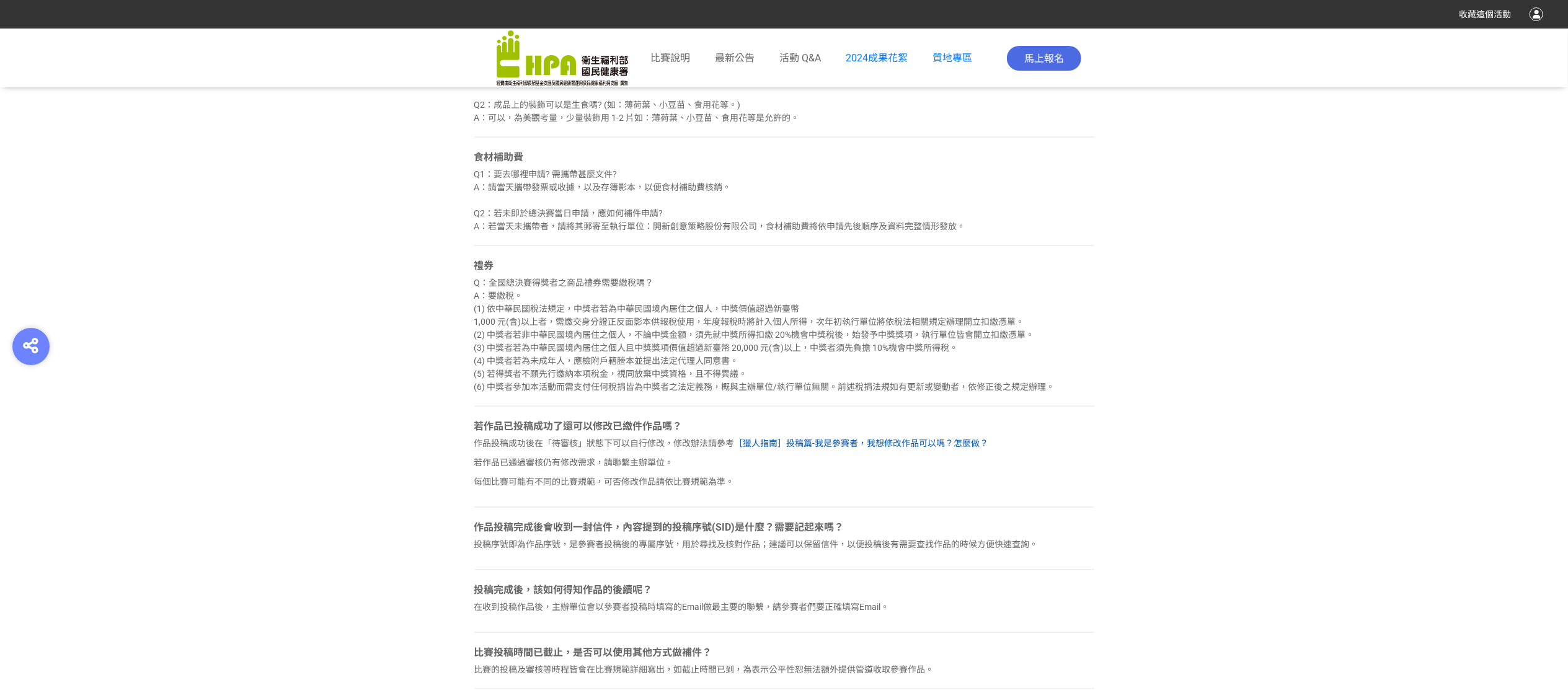
click at [884, 449] on link "［獵人指南］投稿篇-我是參賽者，我想修改作品可以嗎？怎麼做？" at bounding box center [862, 443] width 255 height 10
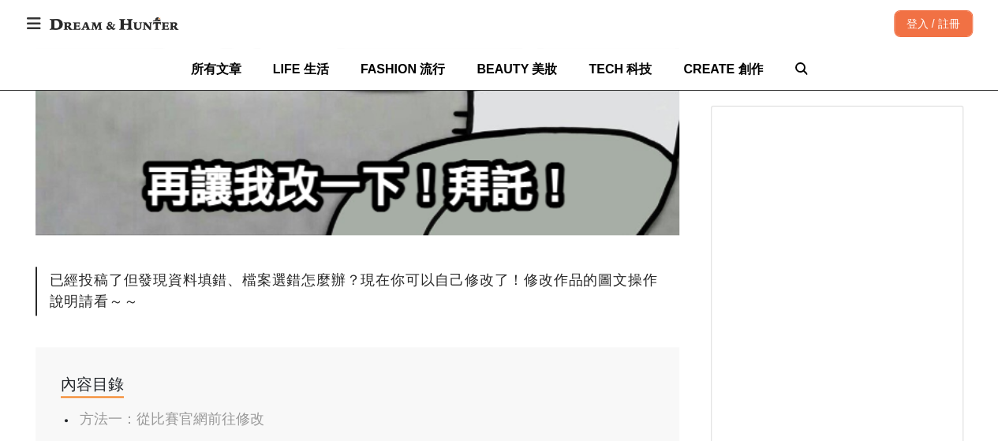
scroll to position [868, 0]
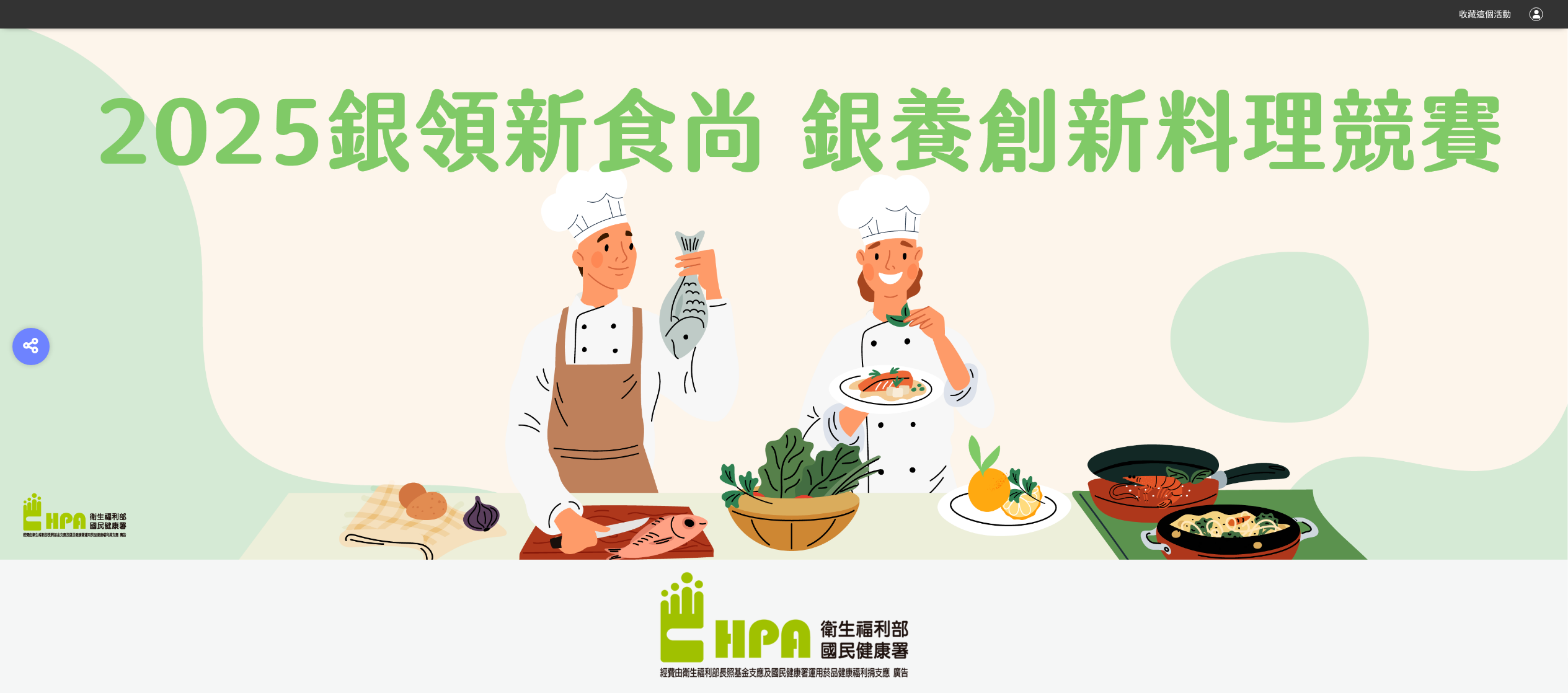
scroll to position [620, 0]
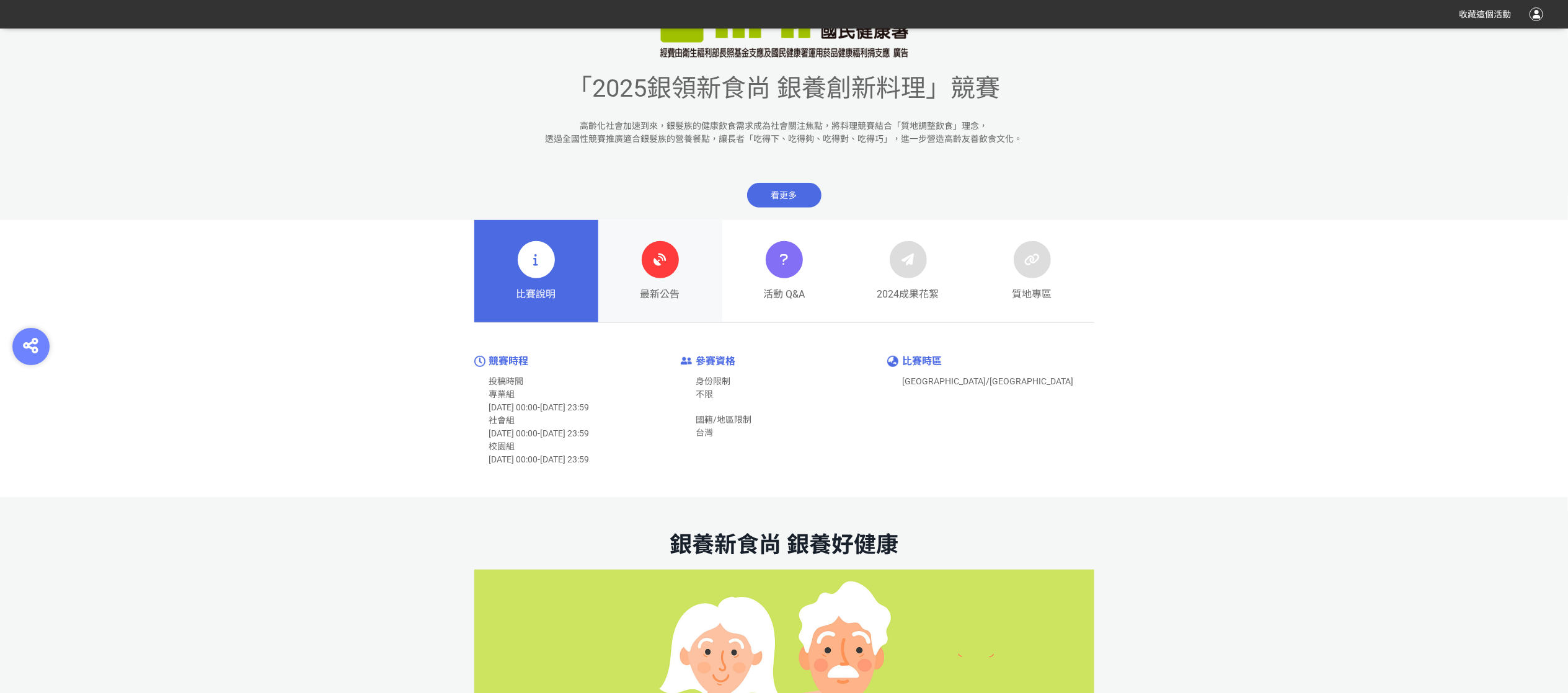
click at [694, 275] on link "最新公告" at bounding box center [661, 271] width 124 height 103
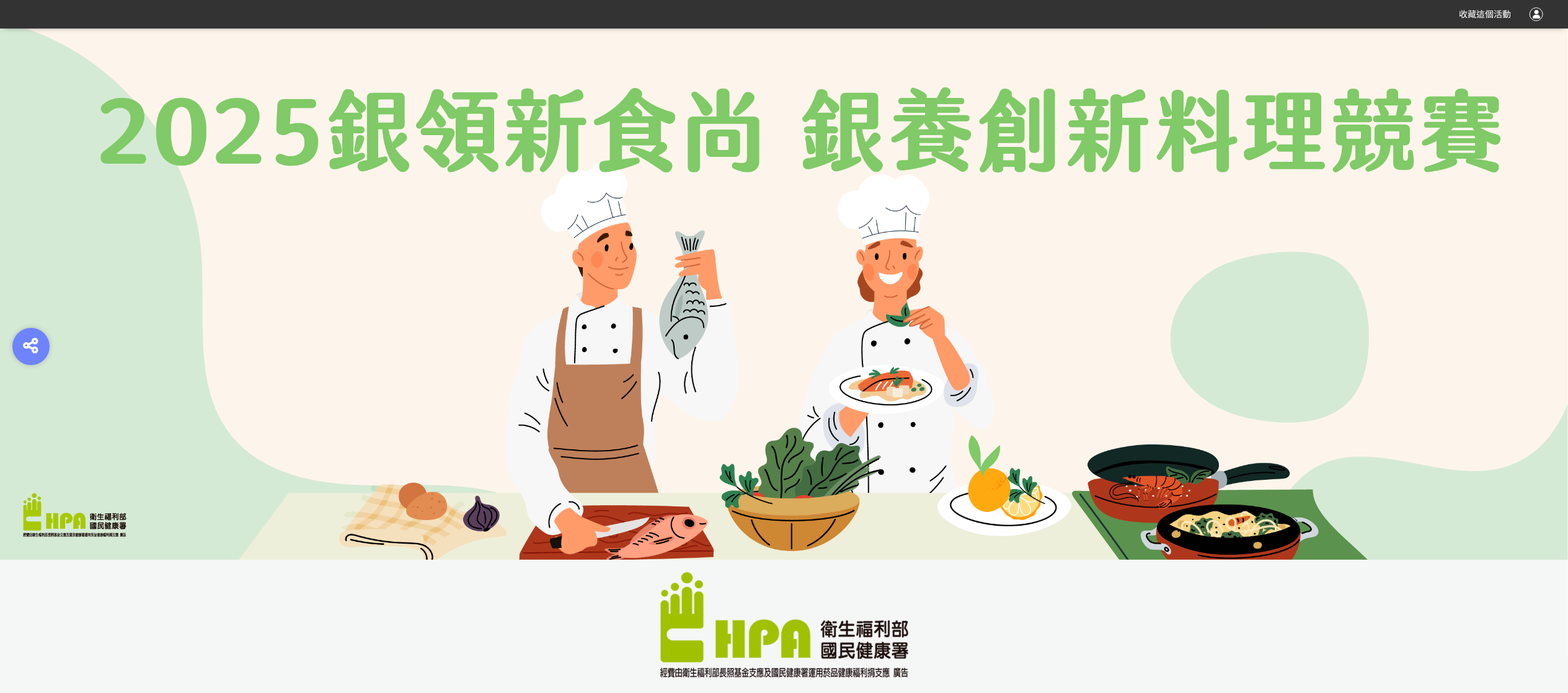
scroll to position [496, 0]
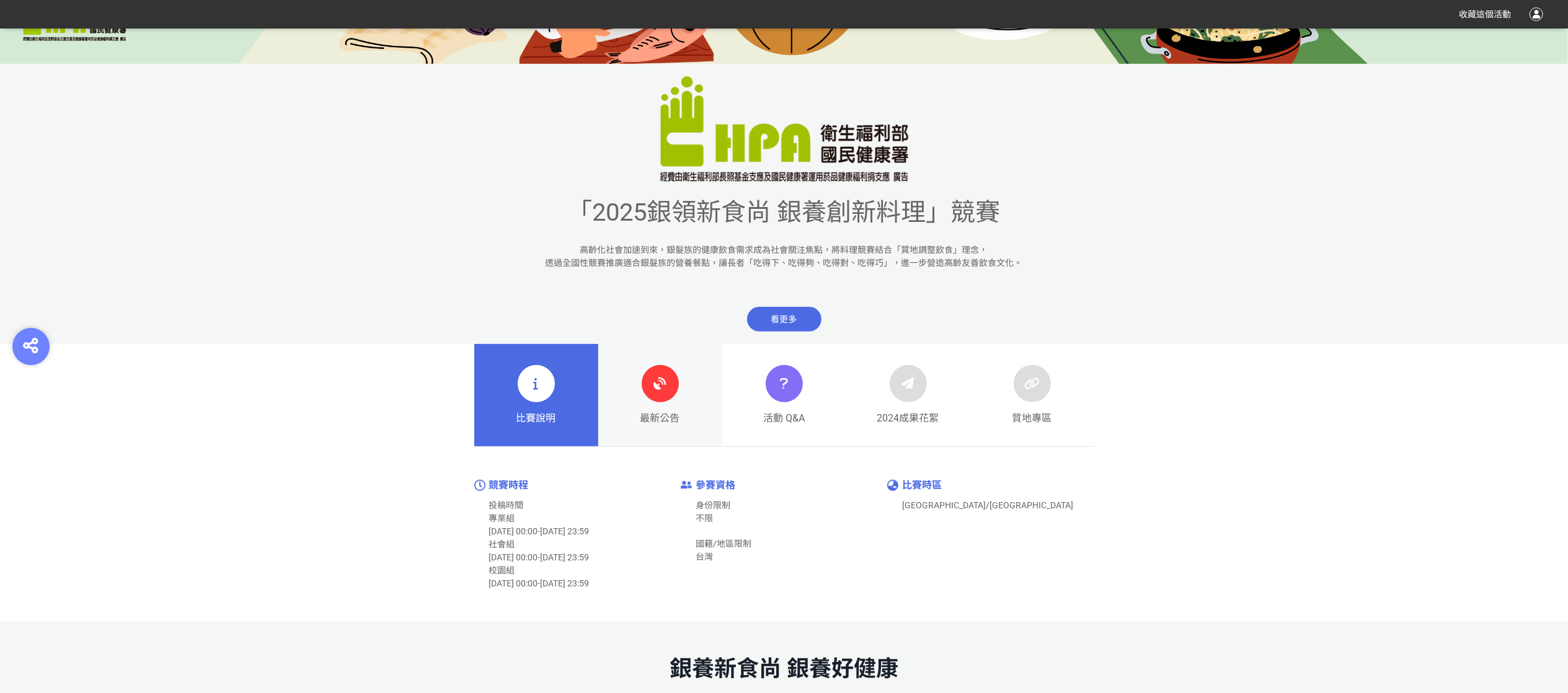
click at [682, 383] on link "最新公告" at bounding box center [661, 395] width 124 height 103
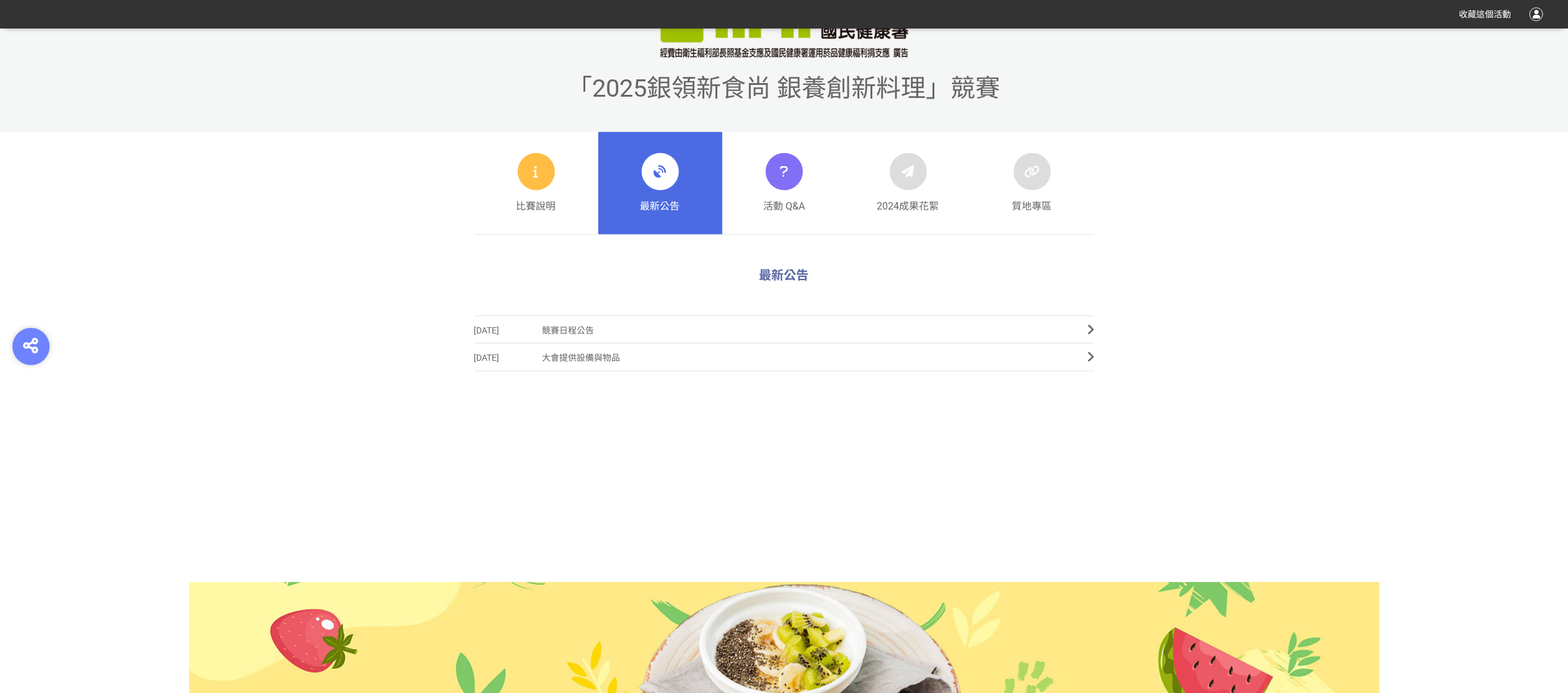
scroll to position [124, 0]
